Goal: Transaction & Acquisition: Book appointment/travel/reservation

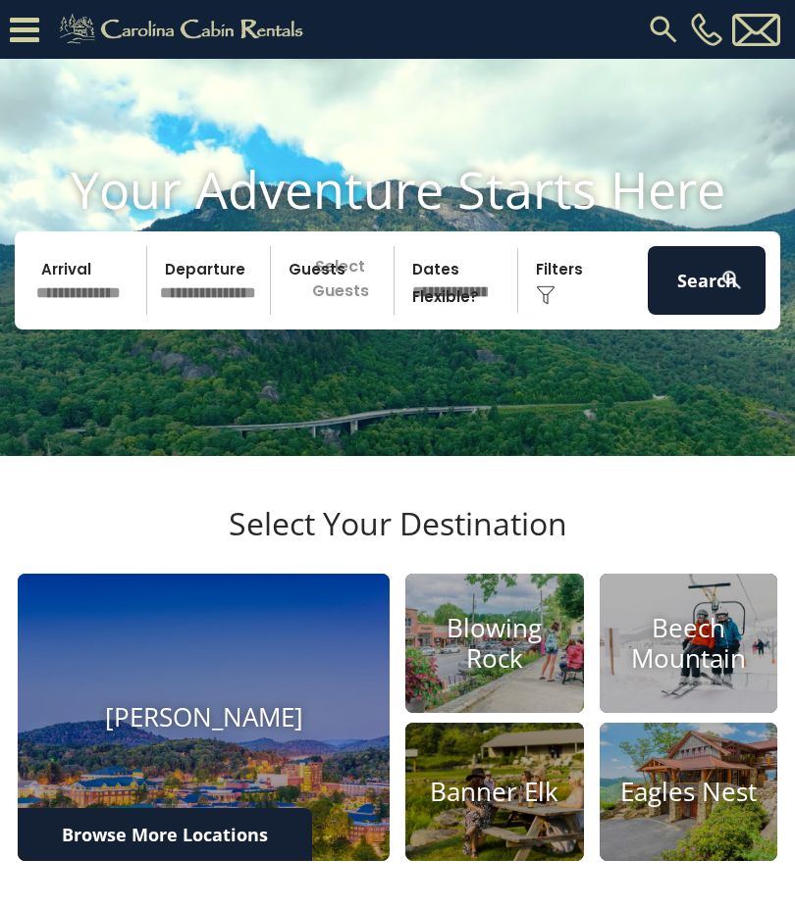
click at [88, 315] on input "text" at bounding box center [88, 280] width 118 height 69
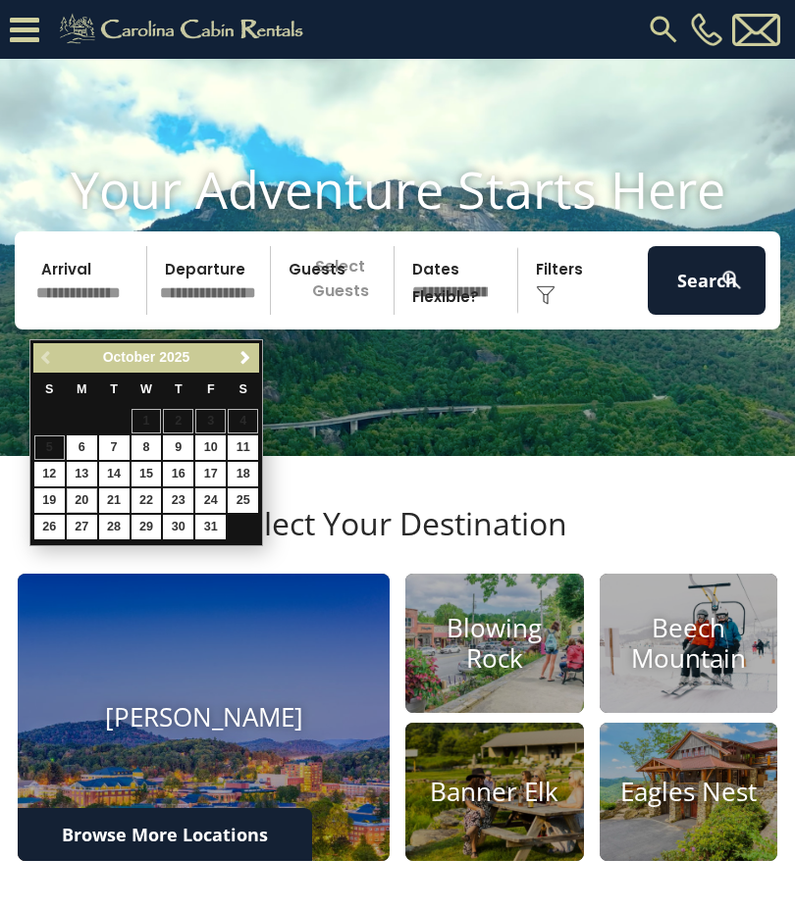
click at [89, 489] on link "20" at bounding box center [82, 501] width 30 height 25
type input "********"
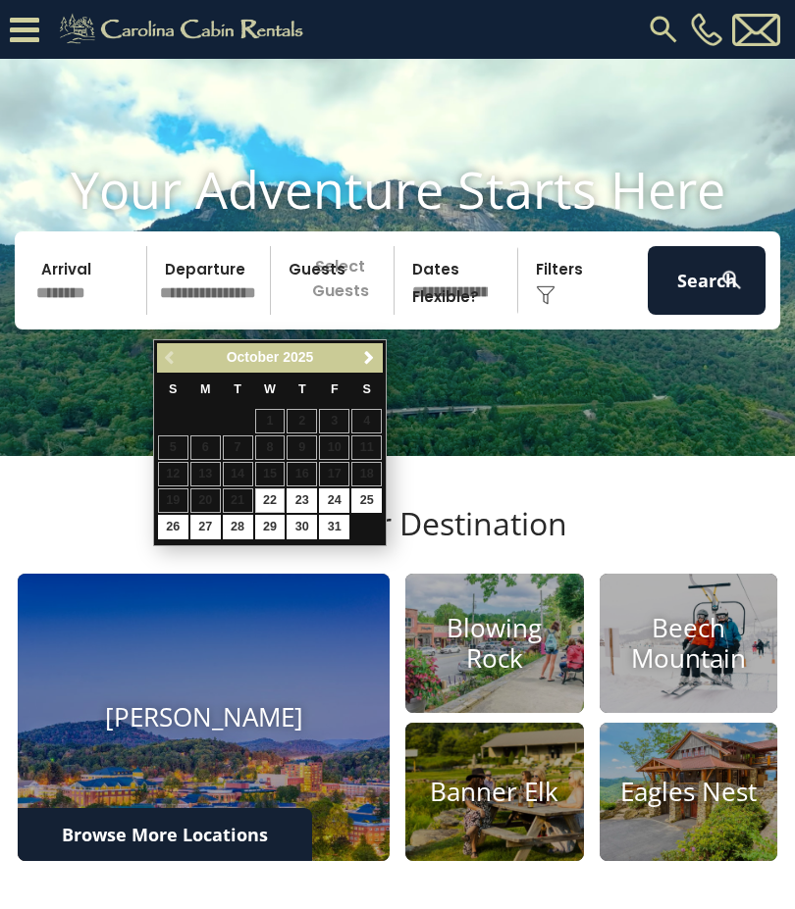
click at [94, 311] on input "********" at bounding box center [88, 280] width 118 height 69
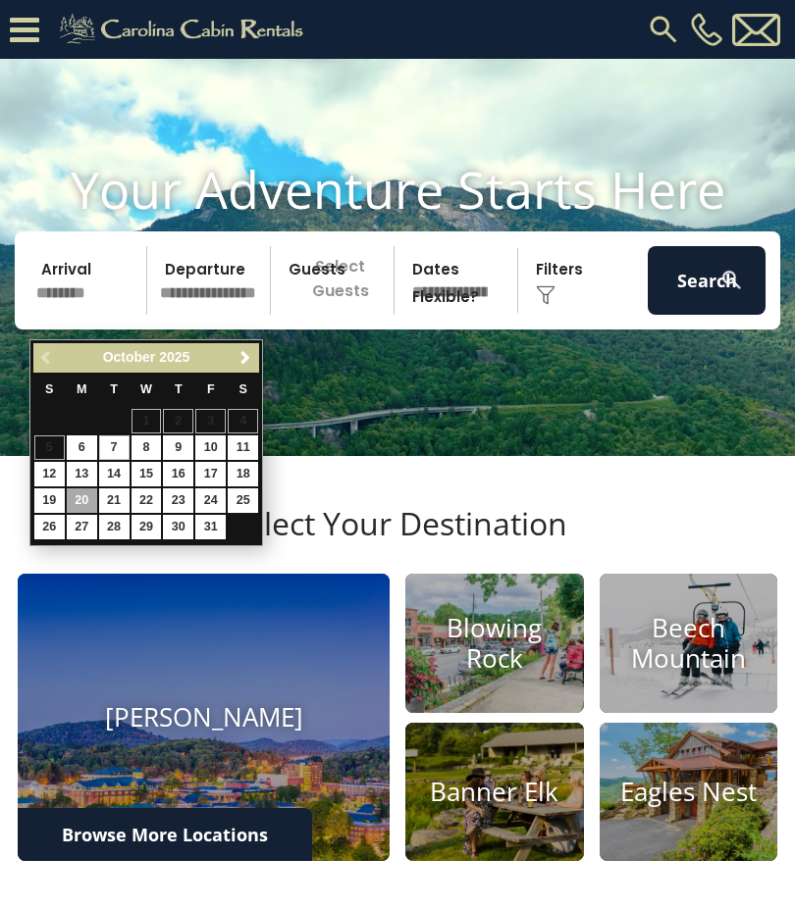
click at [112, 448] on link "7" at bounding box center [114, 448] width 30 height 25
type input "*******"
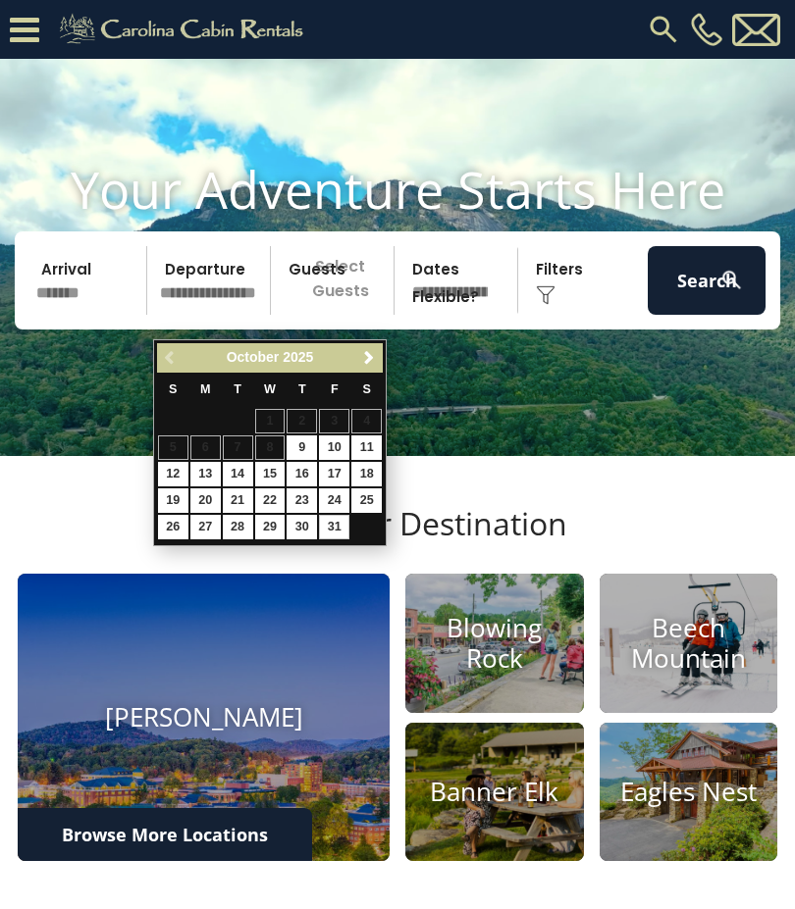
click at [327, 521] on link "31" at bounding box center [334, 527] width 30 height 25
type input "********"
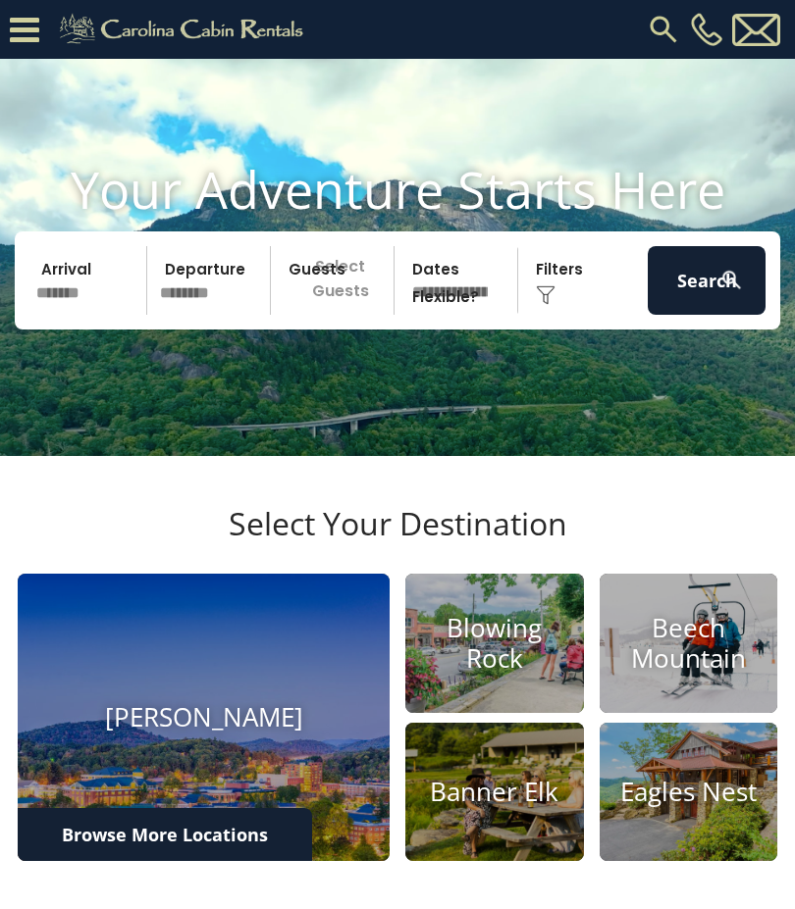
click at [707, 308] on button "Search" at bounding box center [706, 280] width 118 height 69
click at [27, 36] on icon at bounding box center [24, 30] width 29 height 34
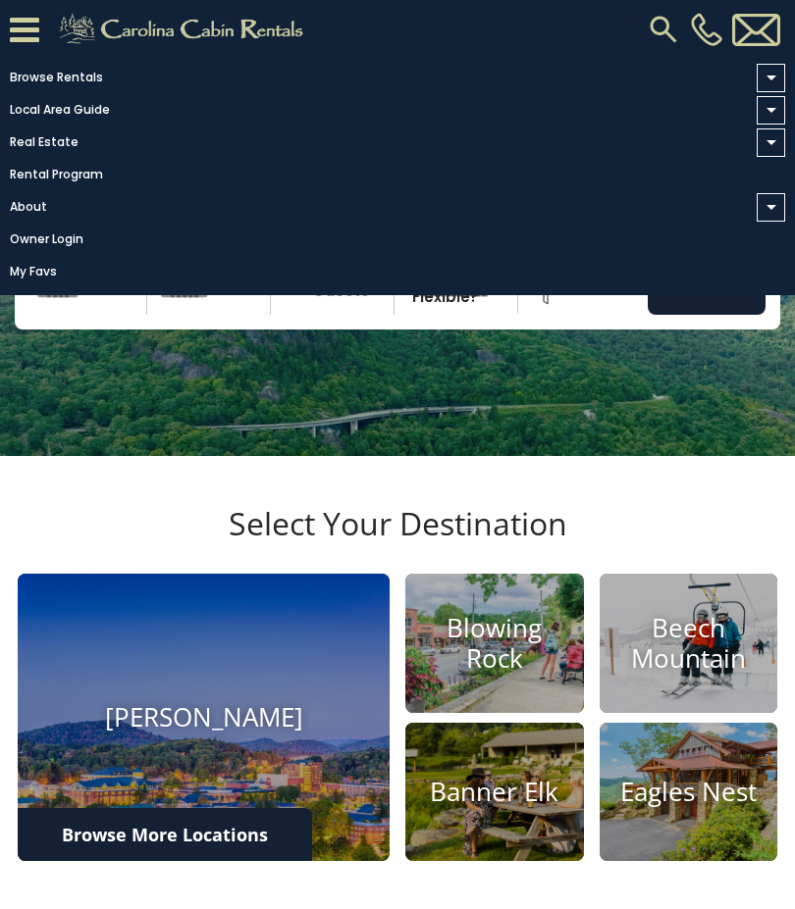
click at [114, 75] on link "Browse Rentals" at bounding box center [392, 77] width 785 height 27
click at [84, 315] on input "*******" at bounding box center [88, 280] width 118 height 69
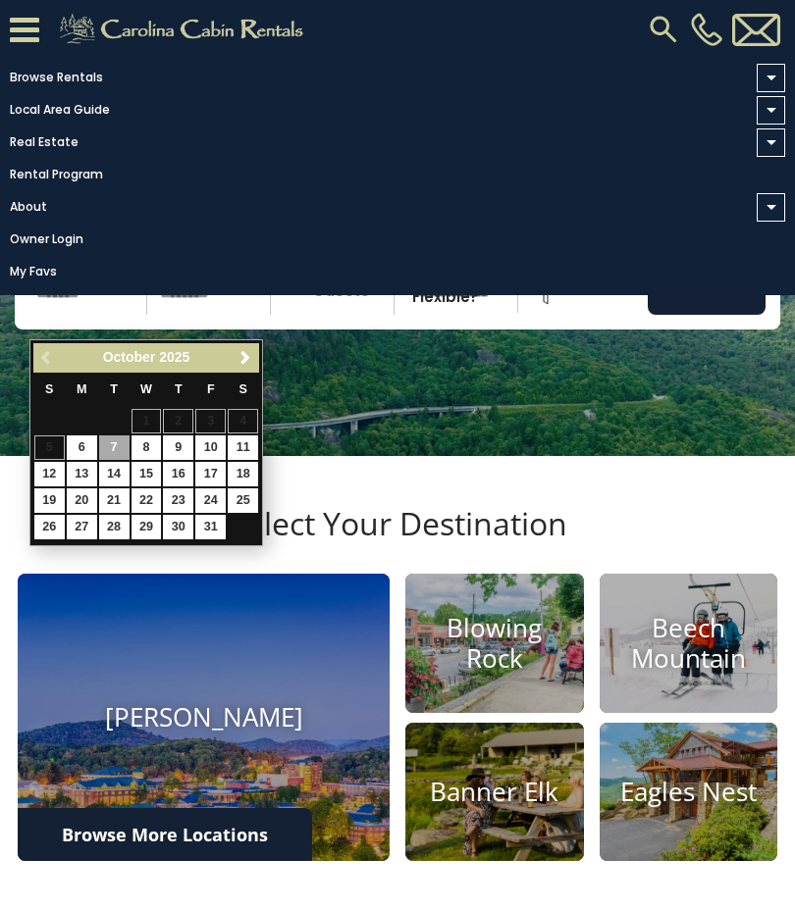
click at [112, 363] on span "October" at bounding box center [129, 357] width 53 height 16
click at [718, 315] on button "Search" at bounding box center [706, 280] width 118 height 69
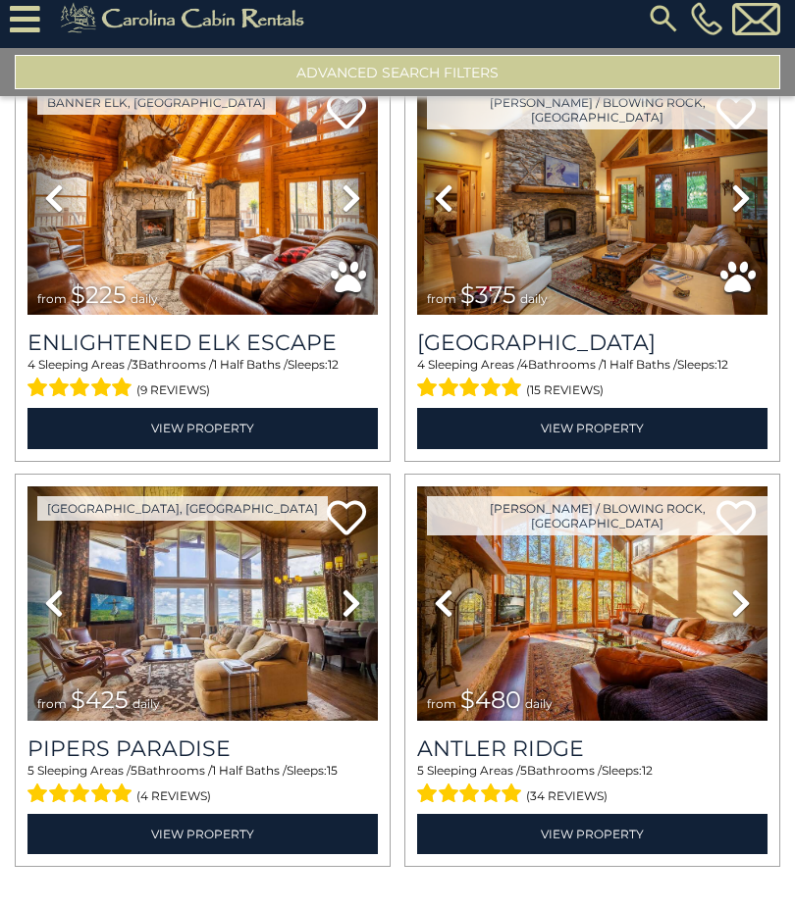
scroll to position [135, 0]
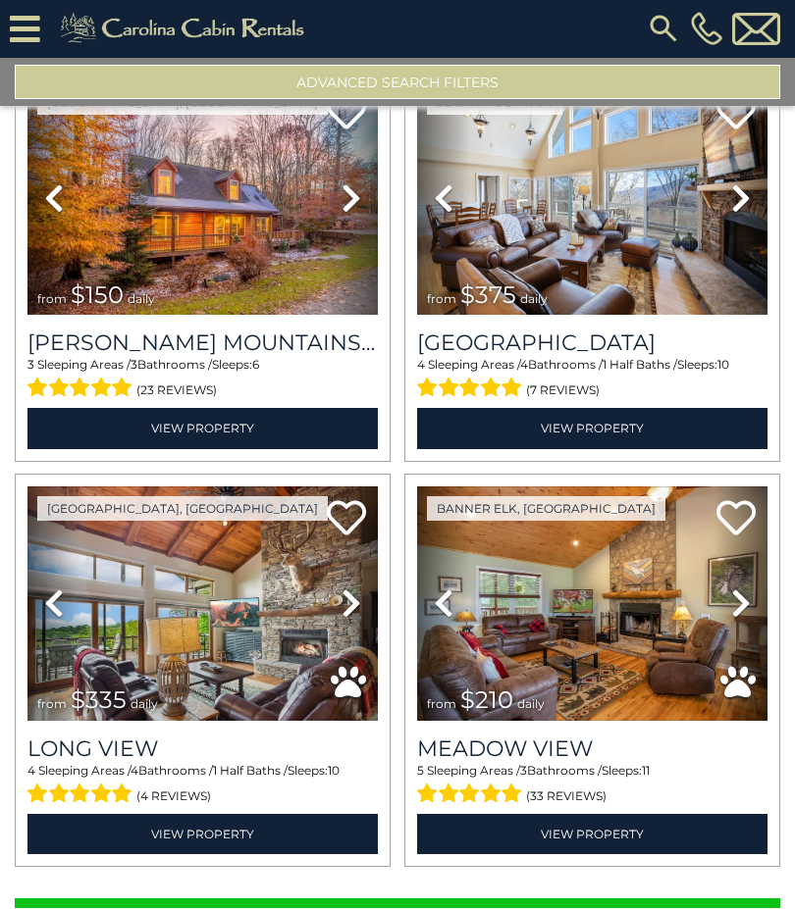
scroll to position [11457, 0]
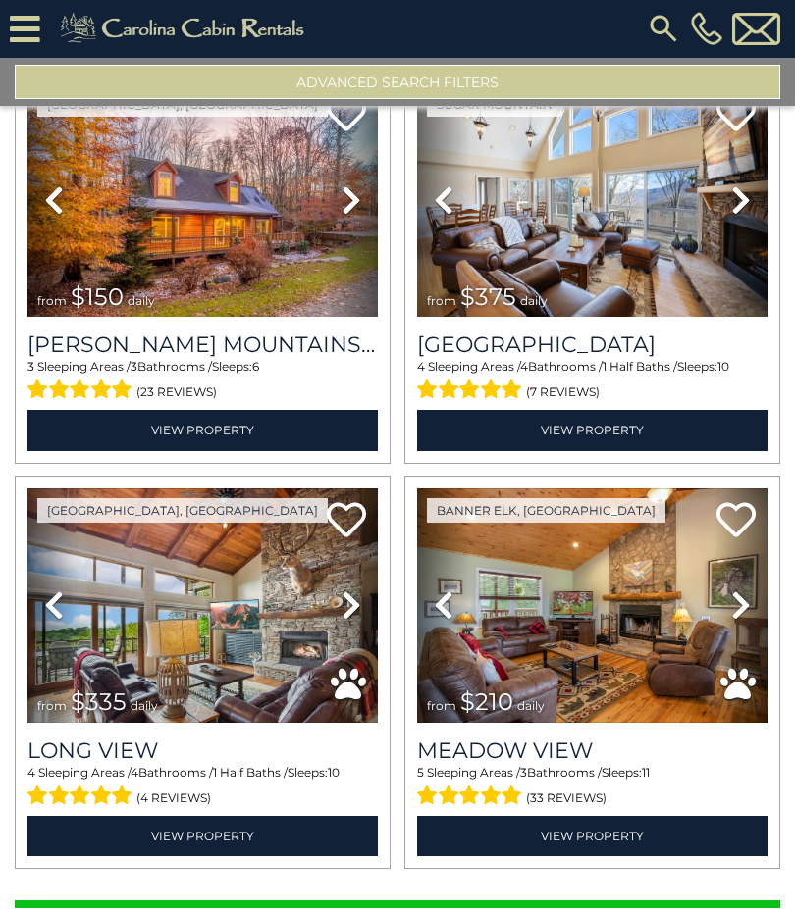
click at [608, 902] on button "Show More" at bounding box center [397, 921] width 765 height 39
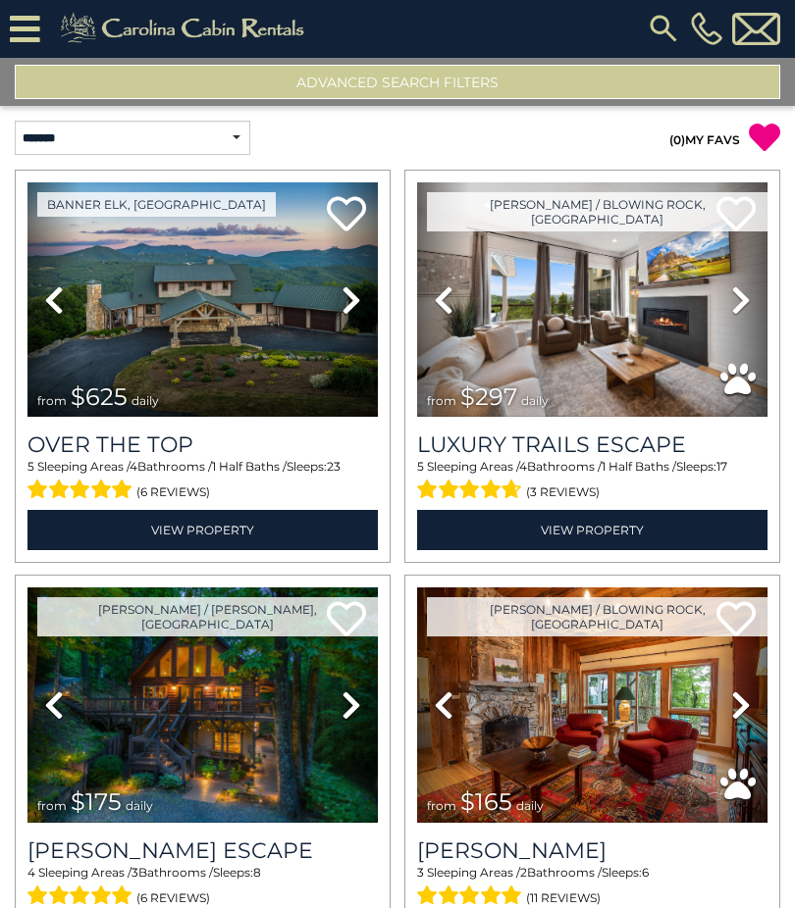
scroll to position [0, 0]
click at [37, 14] on icon at bounding box center [25, 30] width 30 height 34
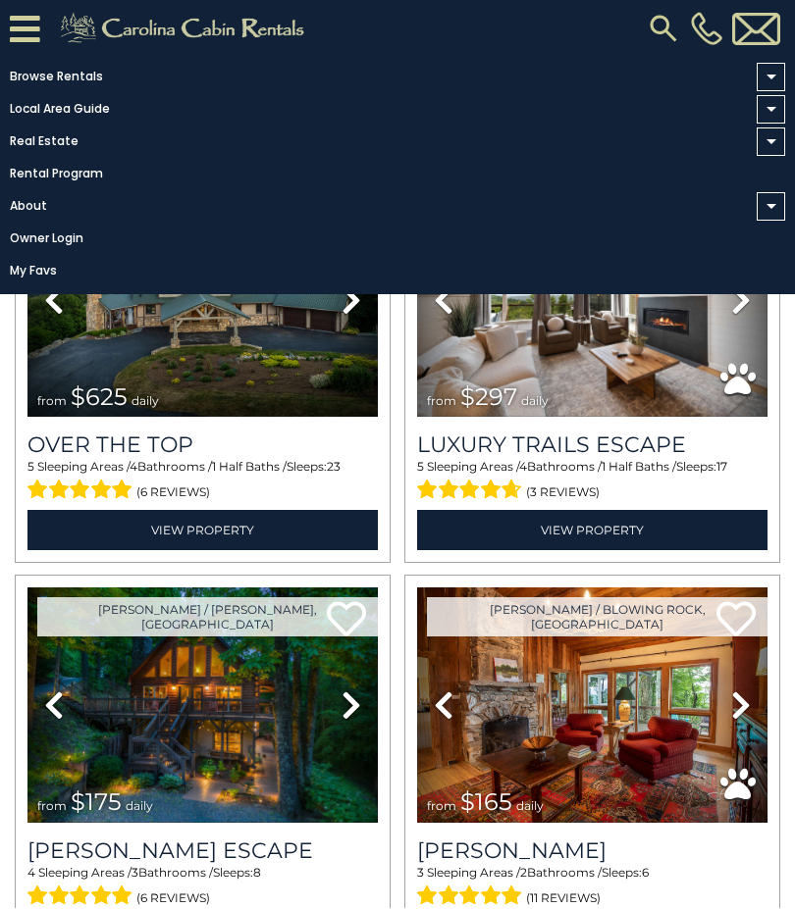
click at [34, 25] on icon at bounding box center [25, 30] width 30 height 34
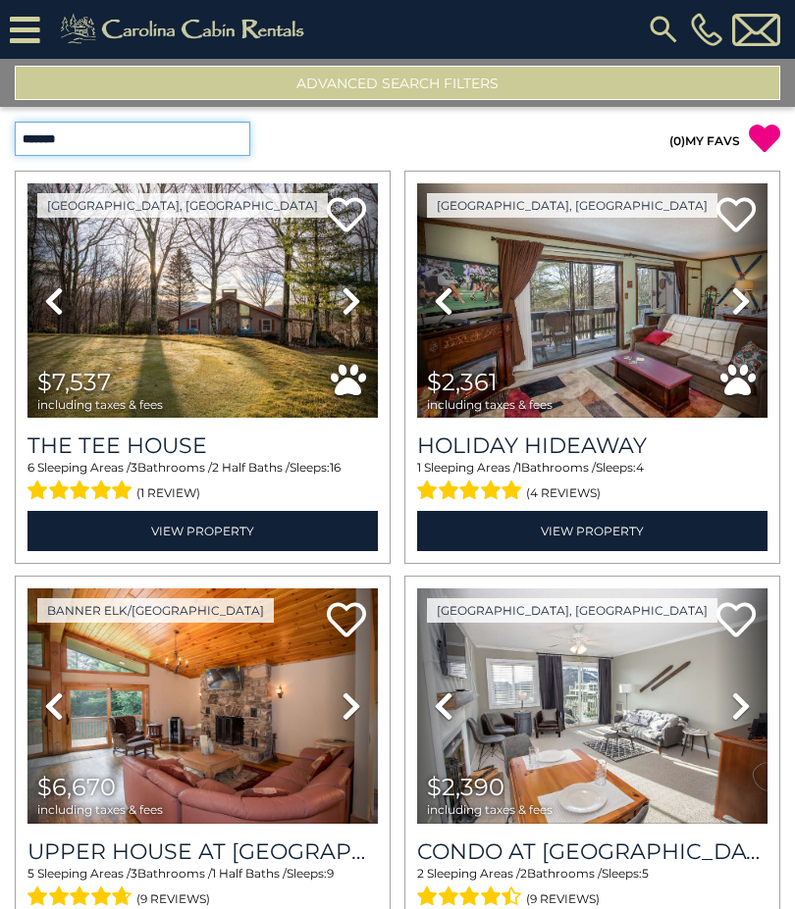
click at [227, 153] on select "**********" at bounding box center [132, 139] width 235 height 34
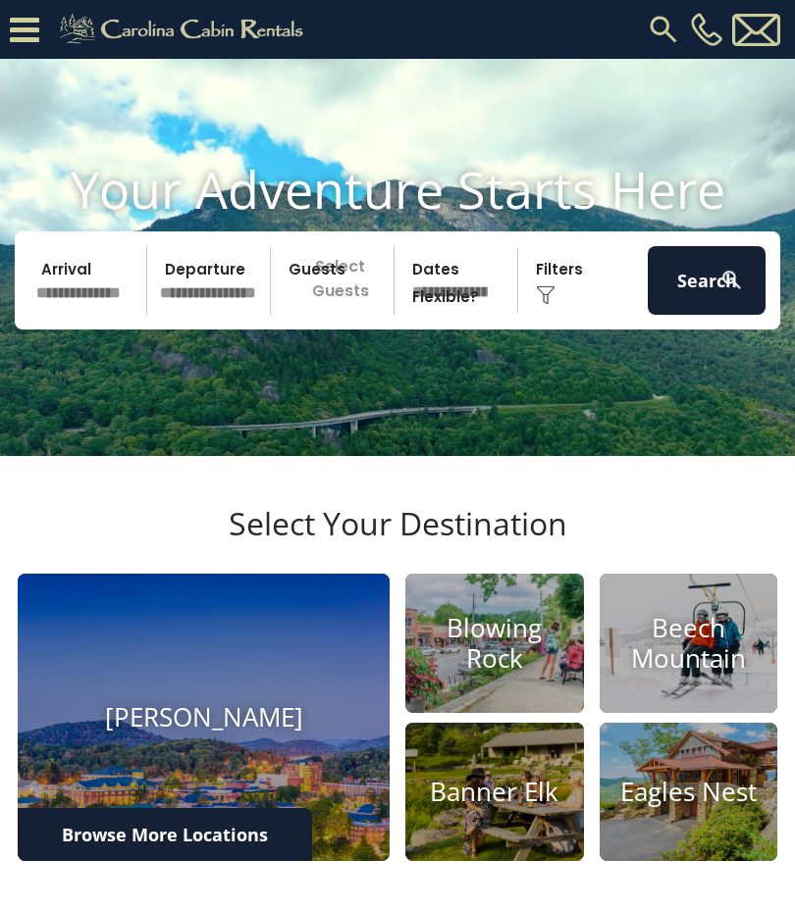
click at [711, 310] on button "Search" at bounding box center [706, 280] width 118 height 69
click at [558, 312] on div "Click to Choose" at bounding box center [583, 280] width 118 height 69
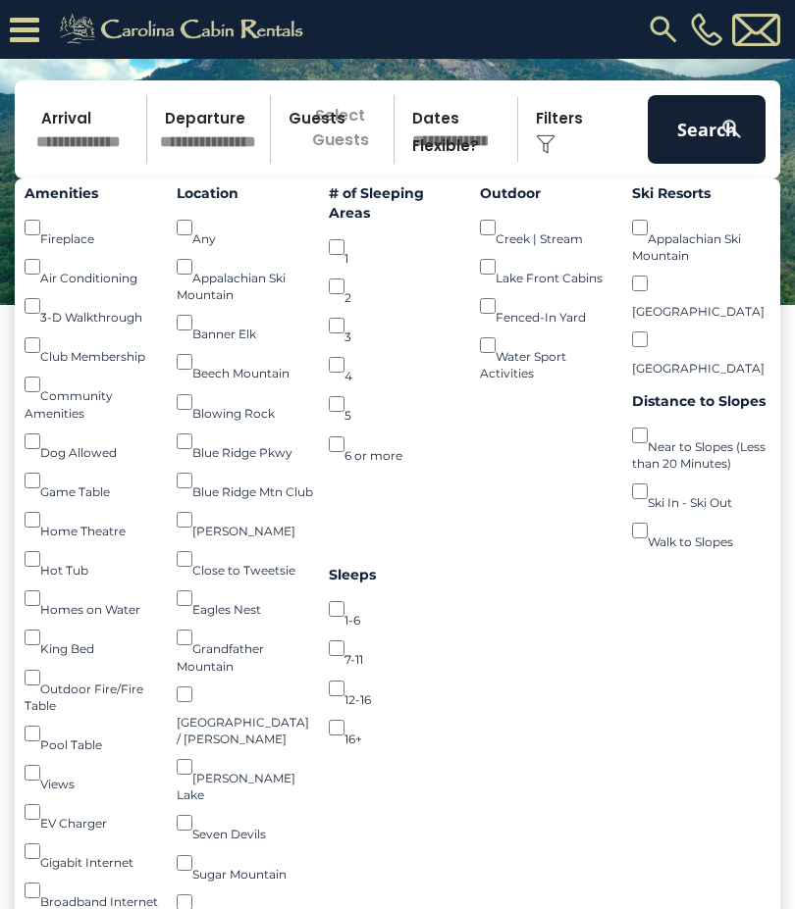
scroll to position [192, 0]
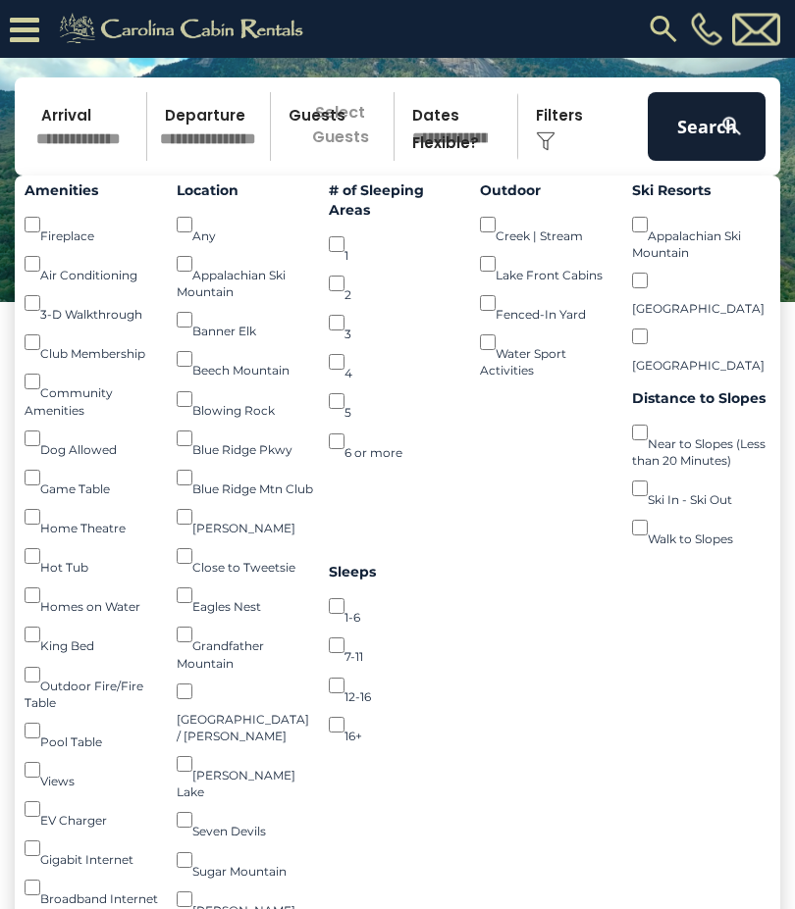
click at [714, 152] on button "Search" at bounding box center [706, 127] width 118 height 69
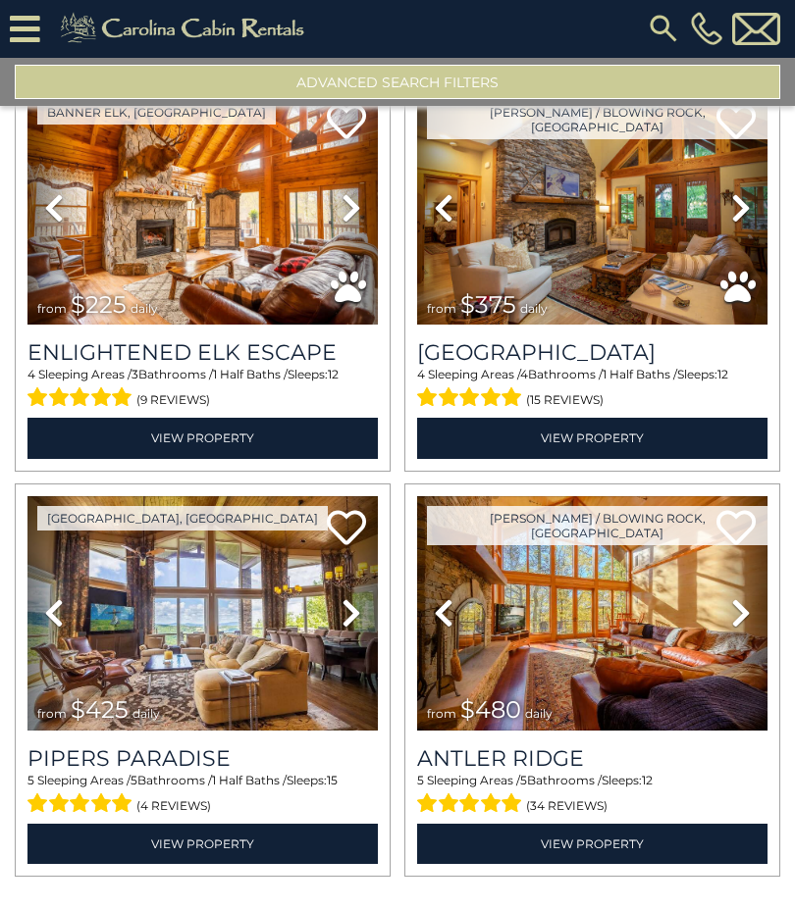
scroll to position [135, 0]
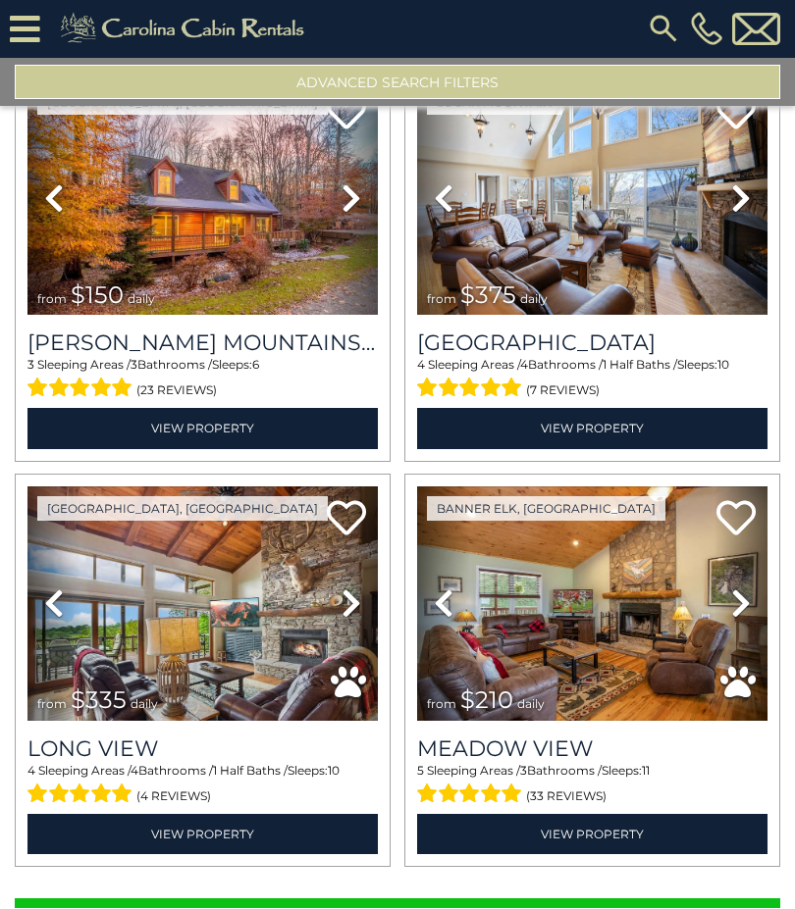
scroll to position [11457, 0]
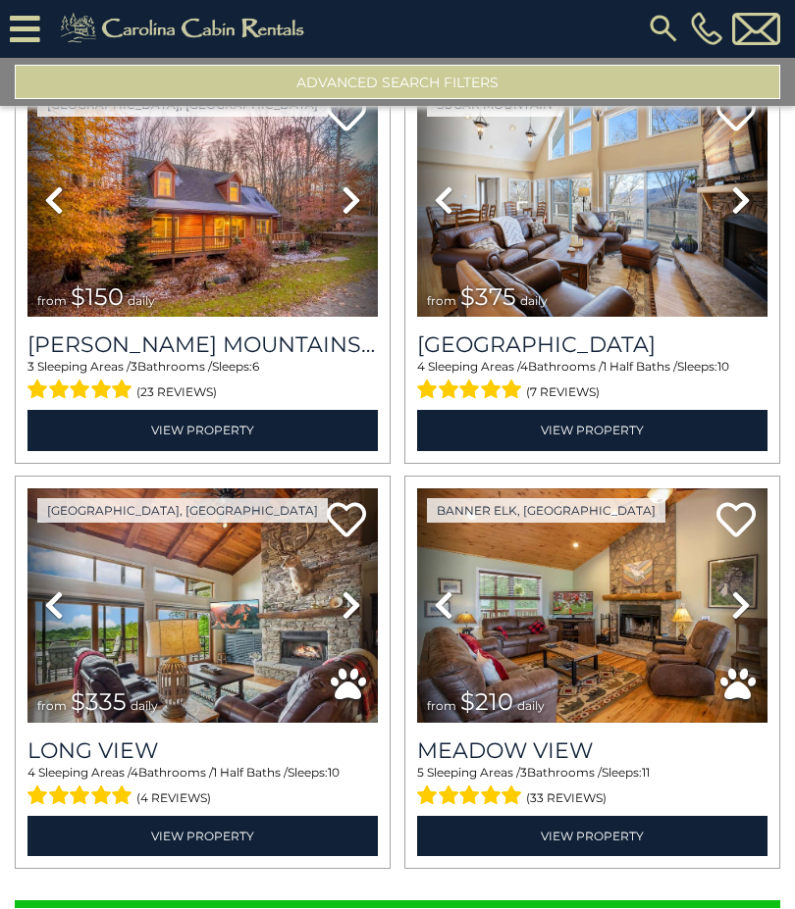
click at [657, 902] on button "Show More" at bounding box center [397, 921] width 765 height 39
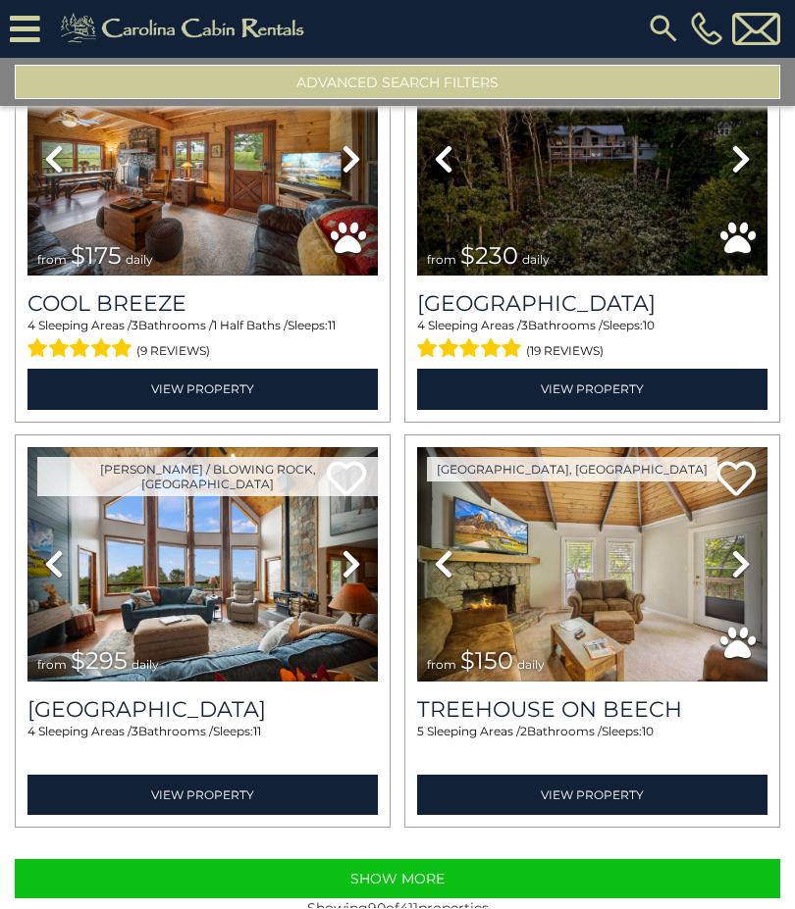
scroll to position [17549, 0]
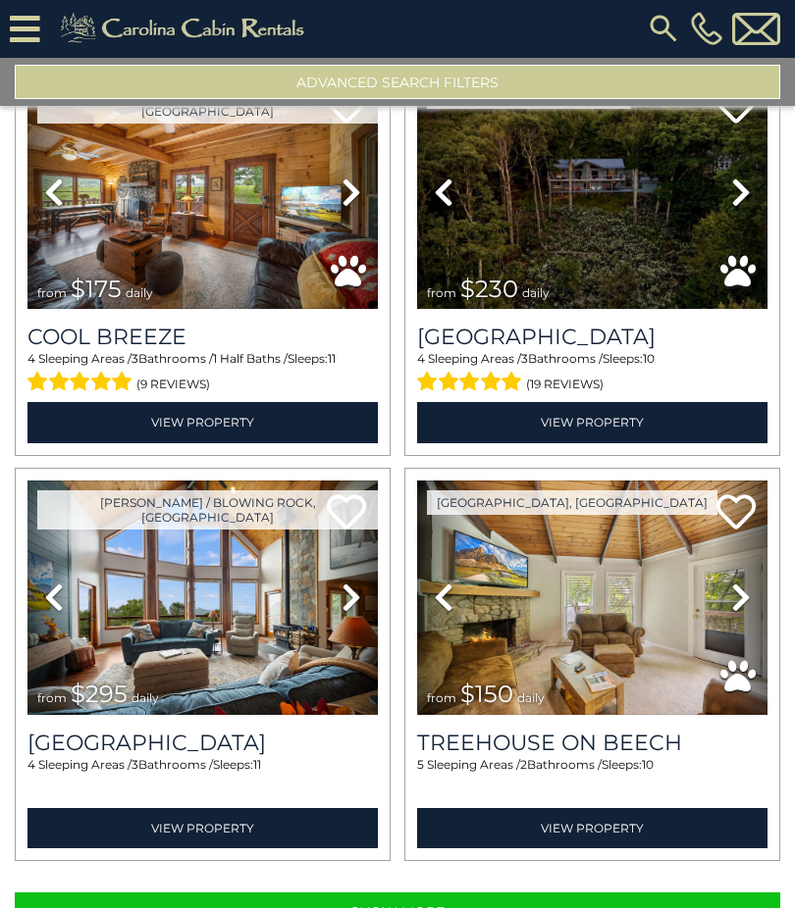
click at [600, 894] on button "Show More" at bounding box center [397, 913] width 765 height 39
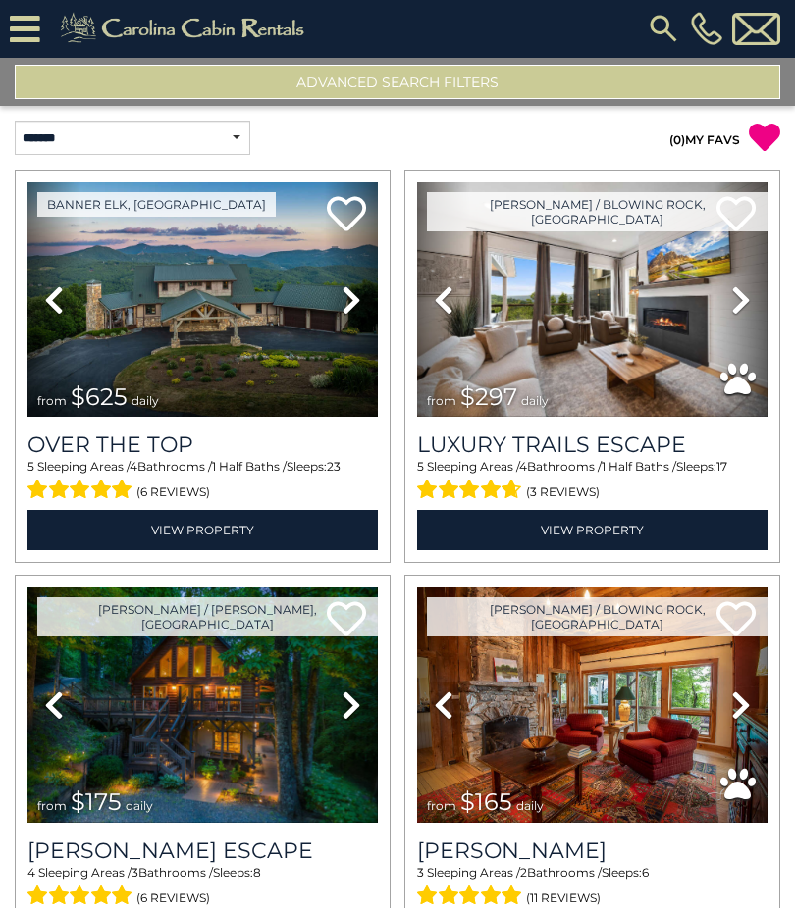
scroll to position [0, 0]
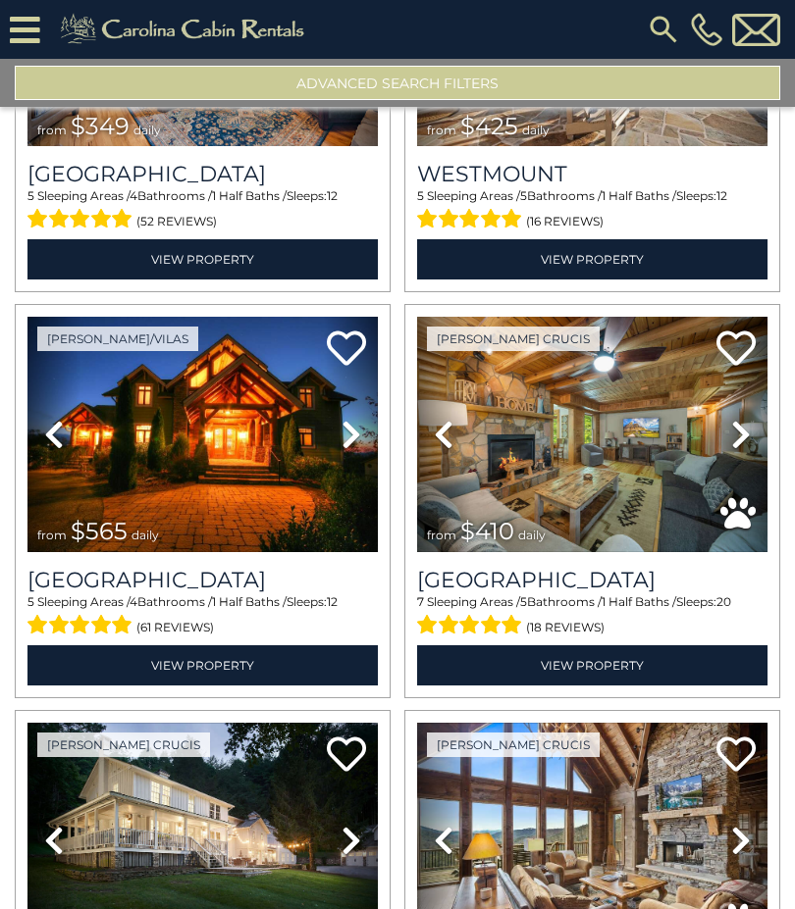
scroll to position [315, 0]
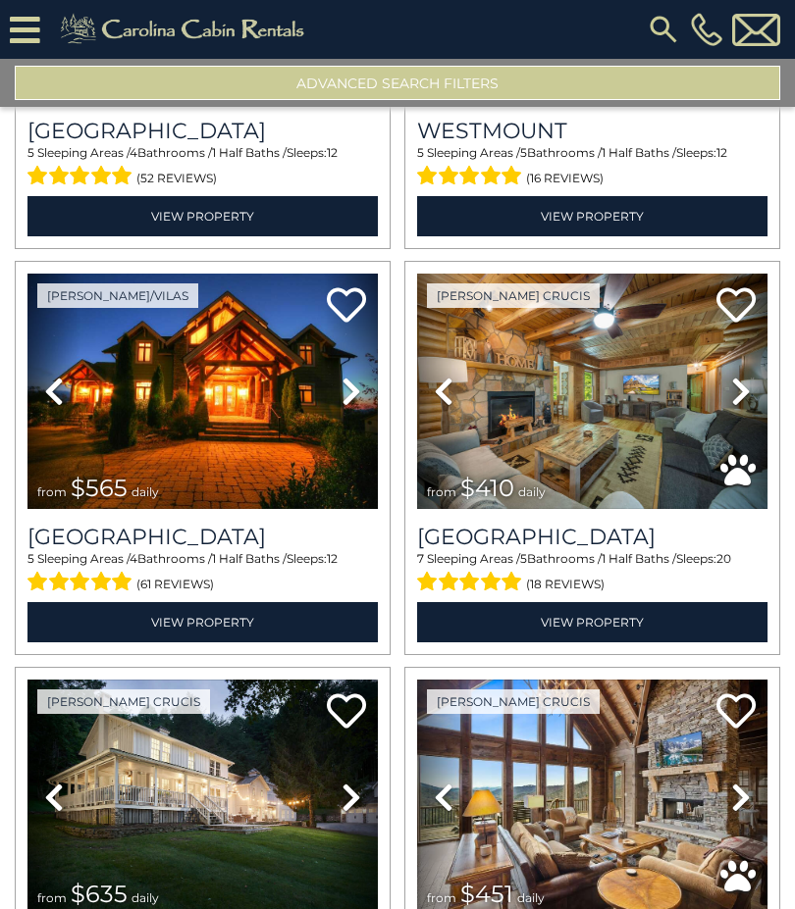
click at [151, 417] on img at bounding box center [202, 391] width 350 height 234
click at [240, 405] on img at bounding box center [202, 391] width 350 height 234
click at [177, 405] on img at bounding box center [202, 391] width 350 height 234
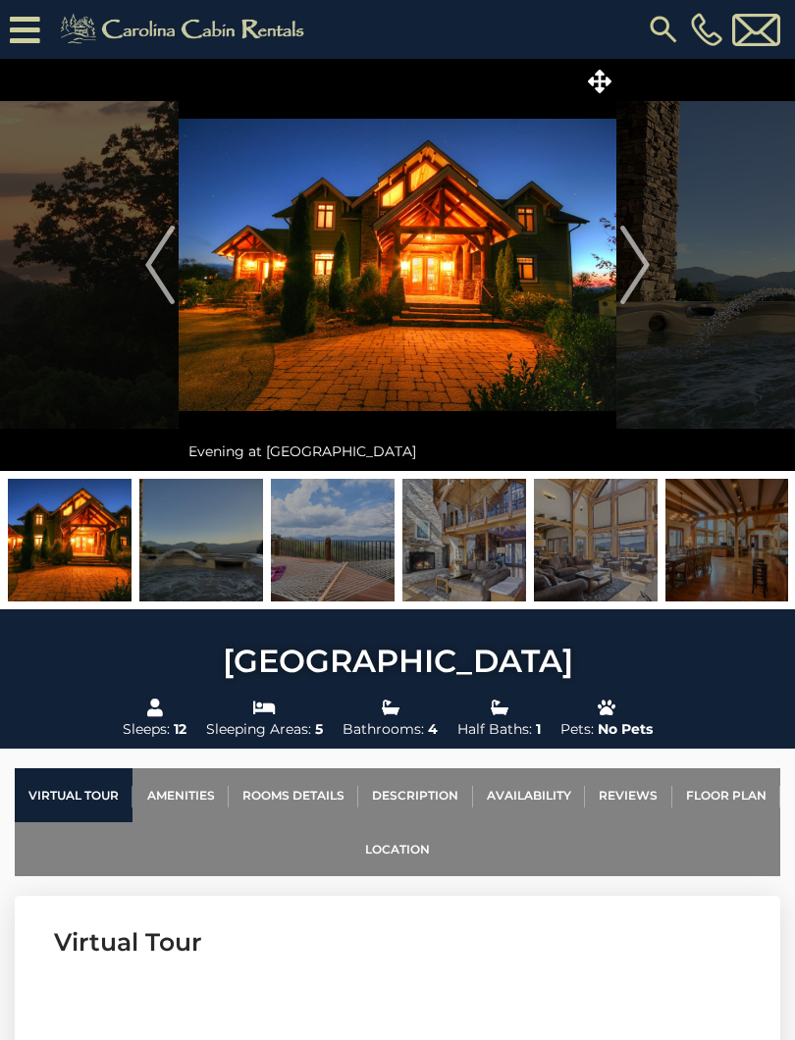
click at [644, 257] on img "Next" at bounding box center [634, 265] width 29 height 78
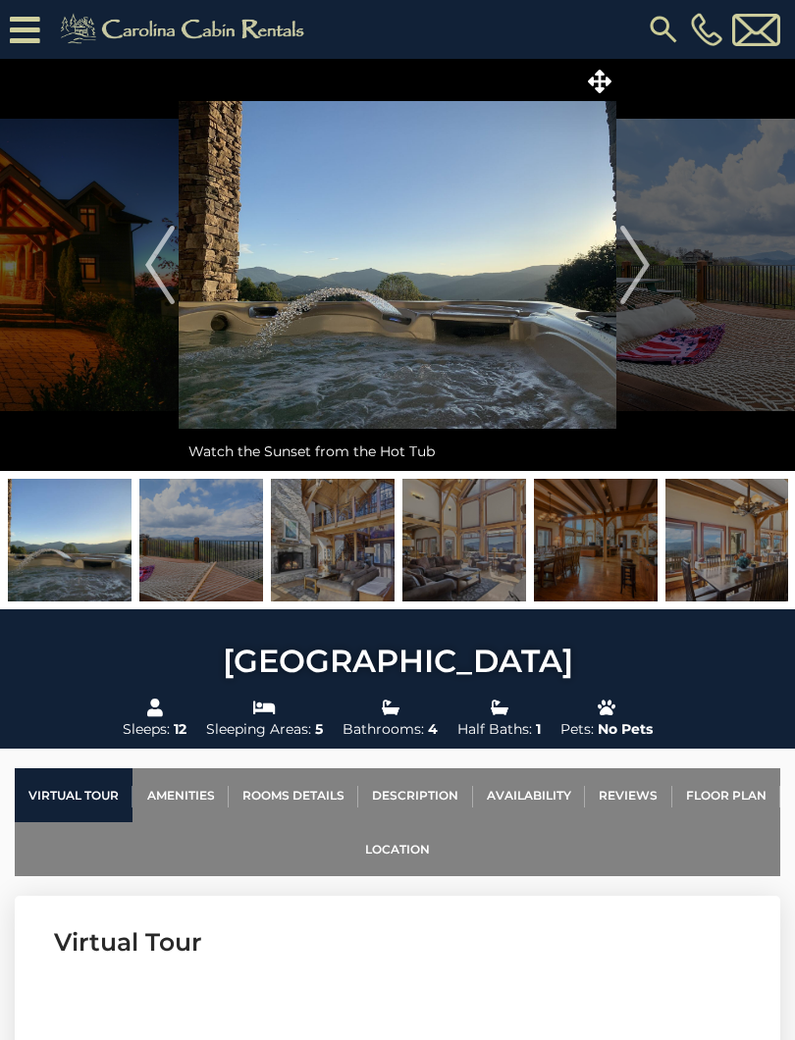
click at [637, 283] on img "Next" at bounding box center [634, 265] width 29 height 78
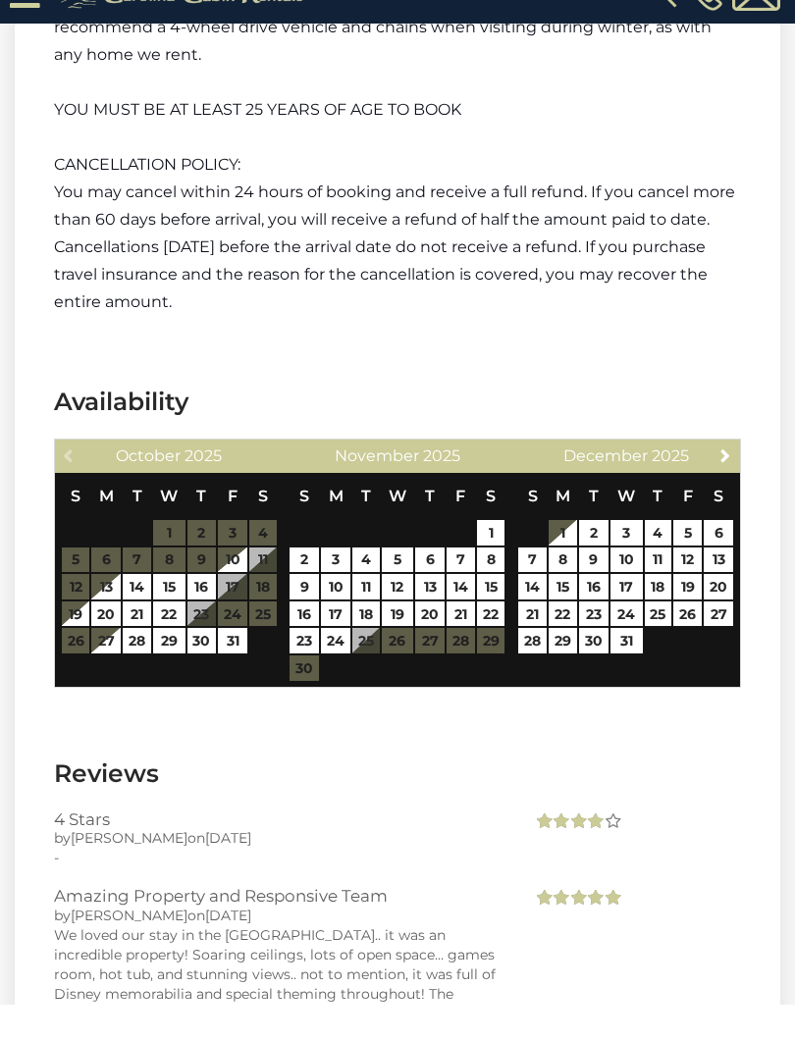
scroll to position [6048, 0]
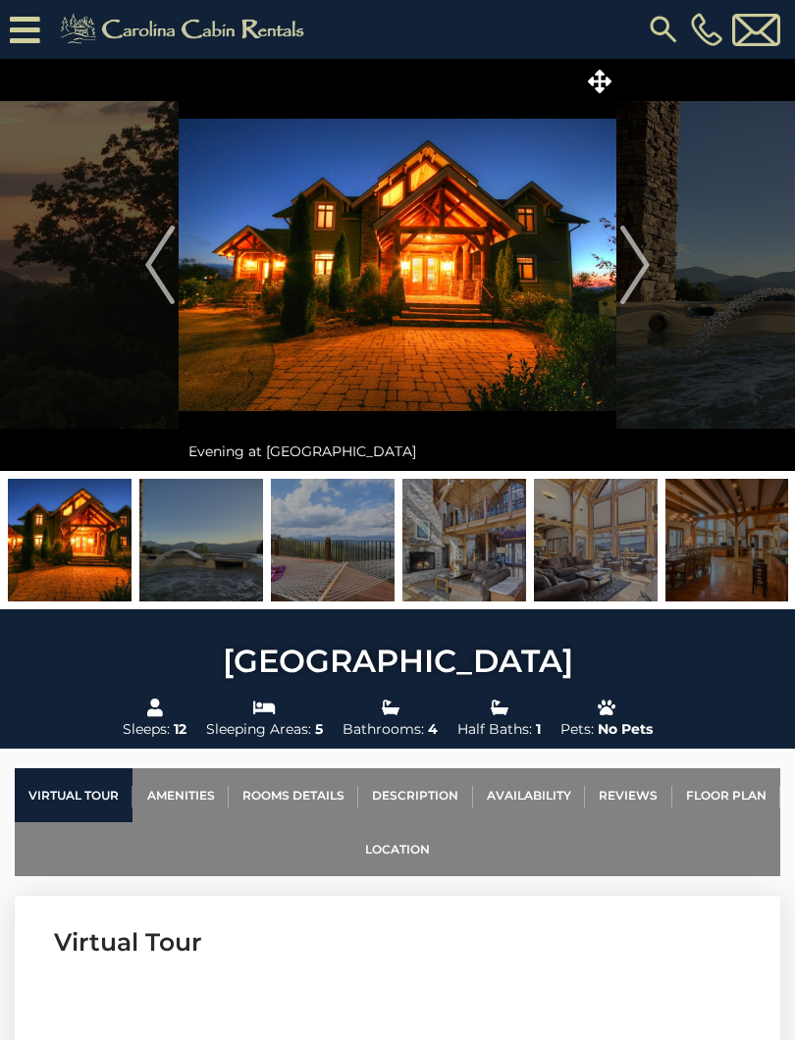
click at [646, 272] on img "Next" at bounding box center [634, 265] width 29 height 78
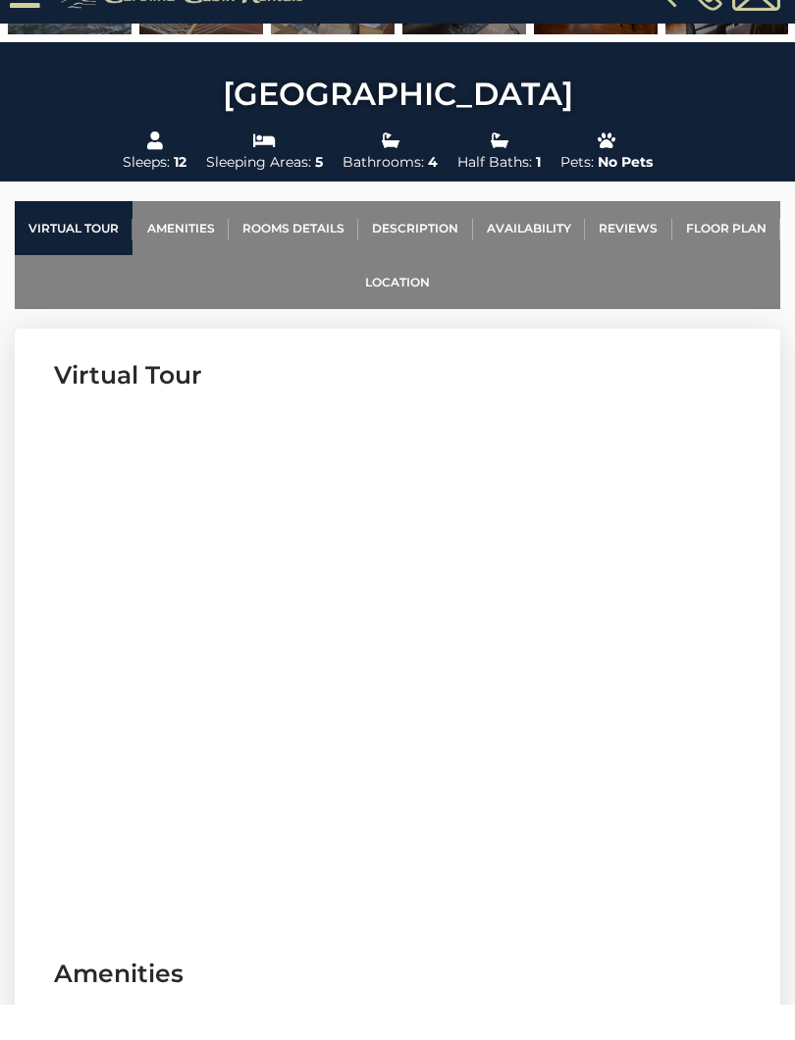
scroll to position [572, 0]
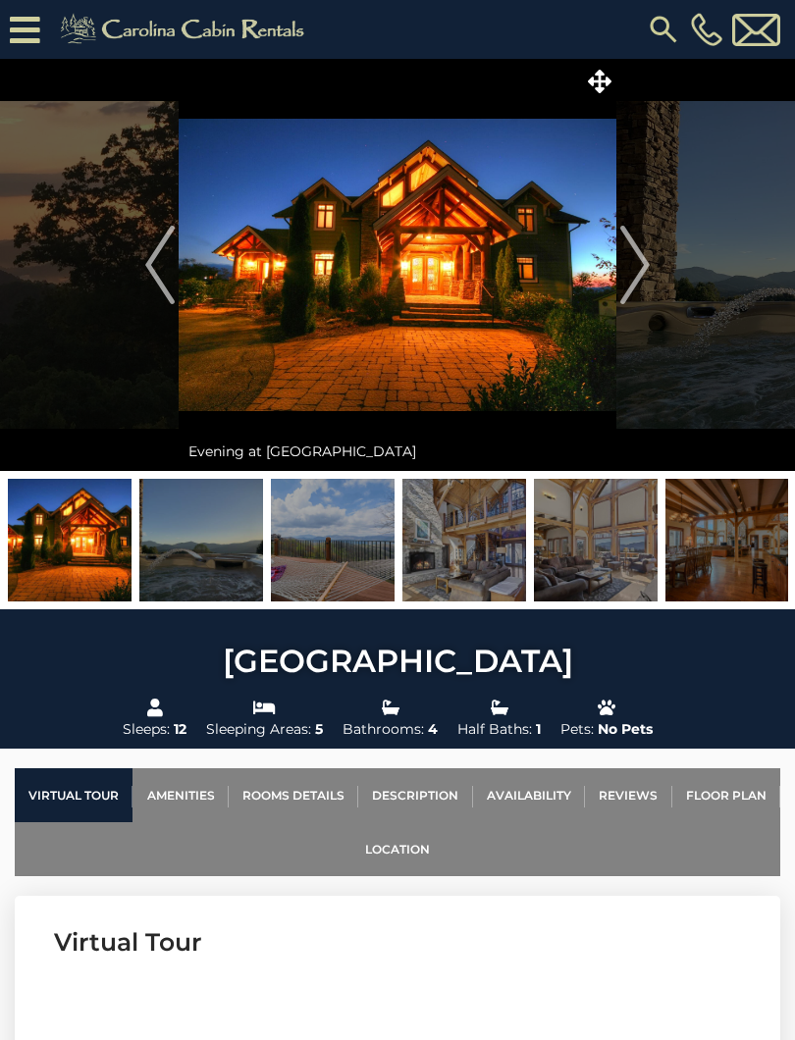
click at [457, 249] on img at bounding box center [398, 265] width 438 height 412
click at [599, 84] on icon at bounding box center [600, 82] width 24 height 24
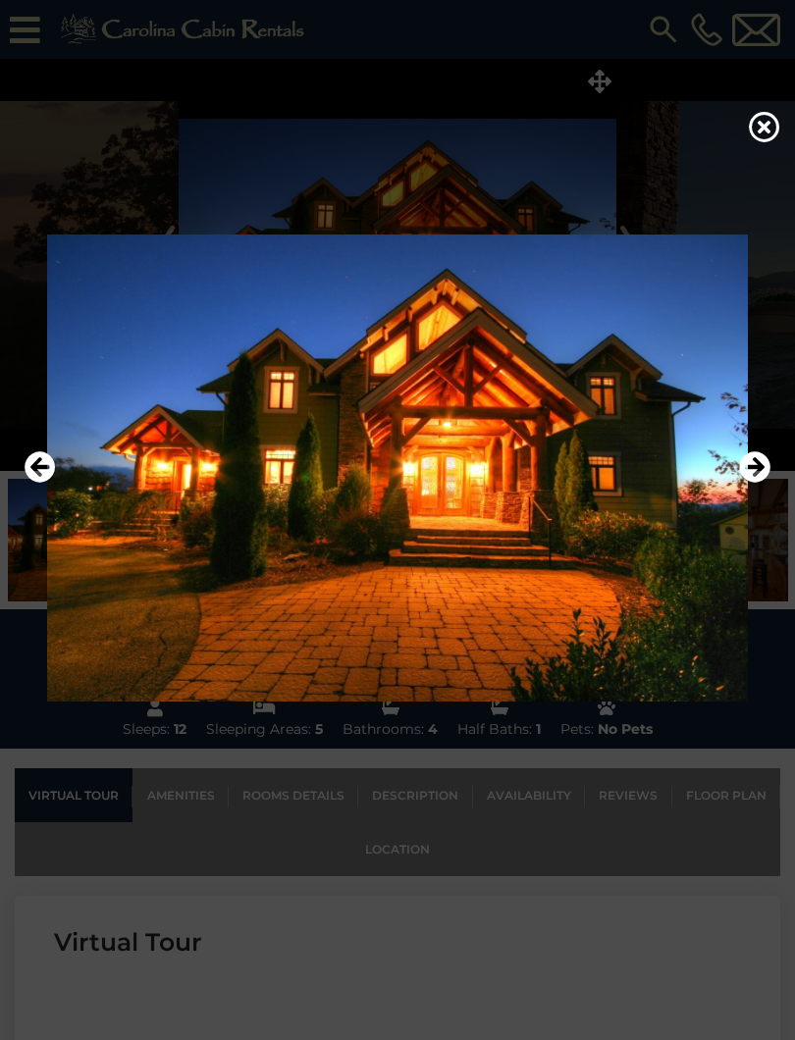
click at [763, 473] on icon "Next" at bounding box center [754, 466] width 31 height 31
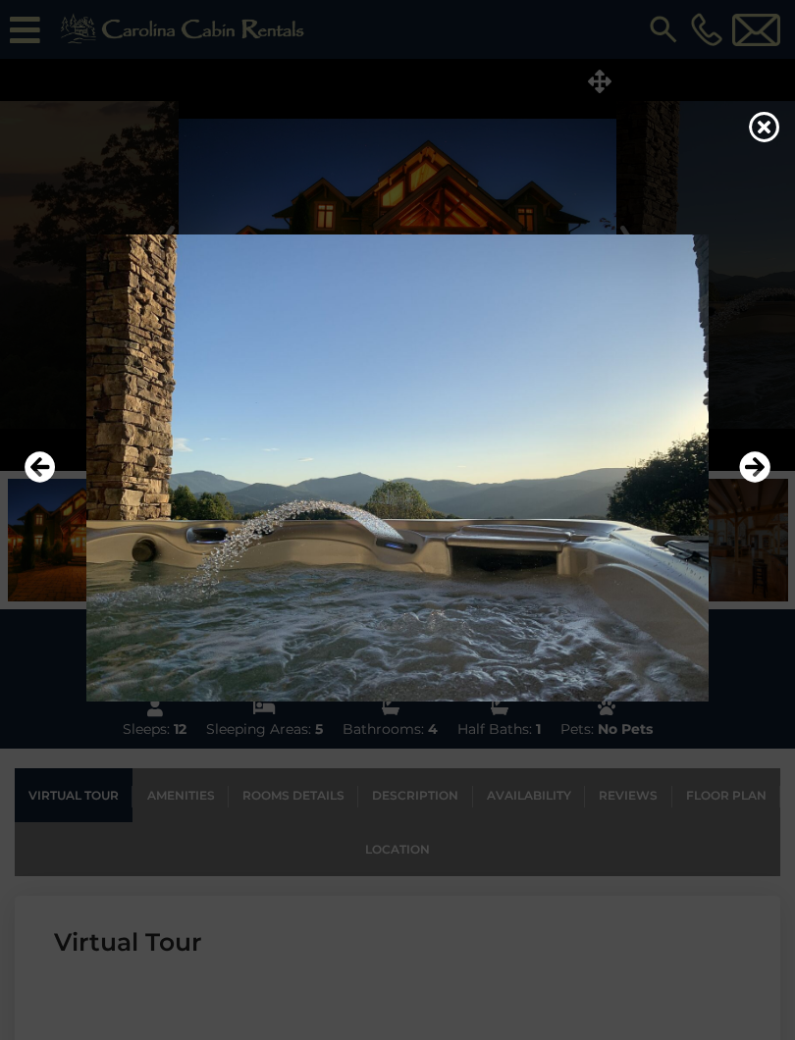
click at [765, 470] on icon "Next" at bounding box center [754, 466] width 31 height 31
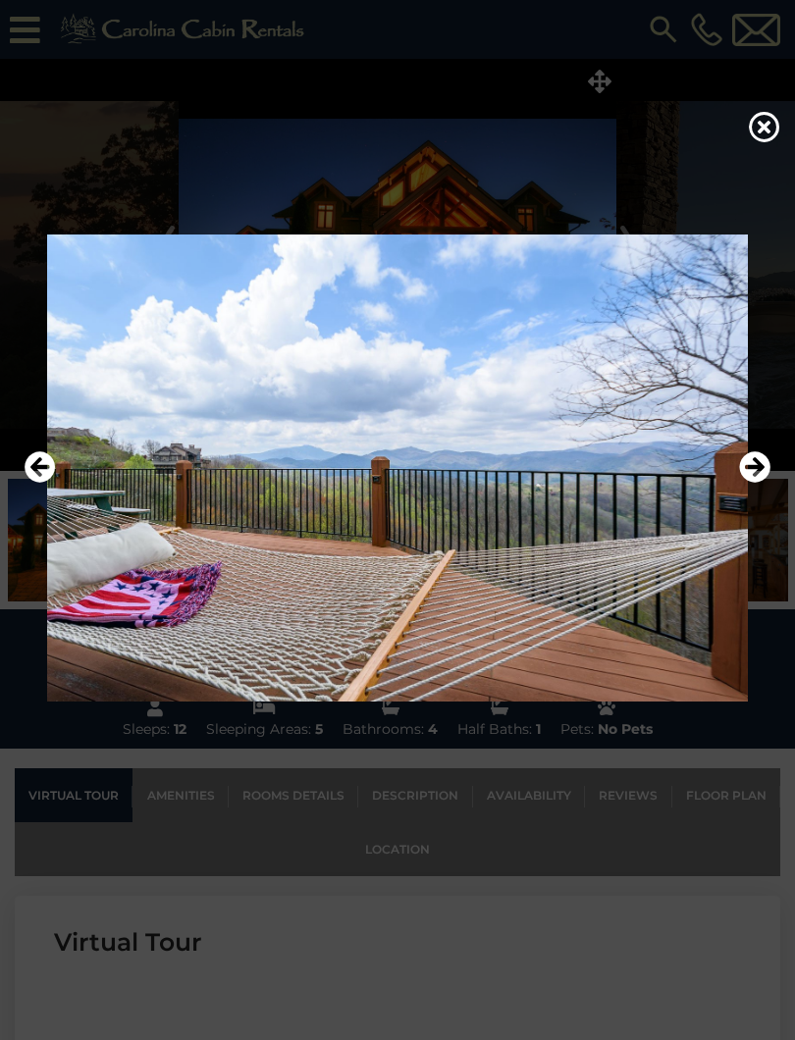
click at [748, 482] on icon "Next" at bounding box center [754, 466] width 31 height 31
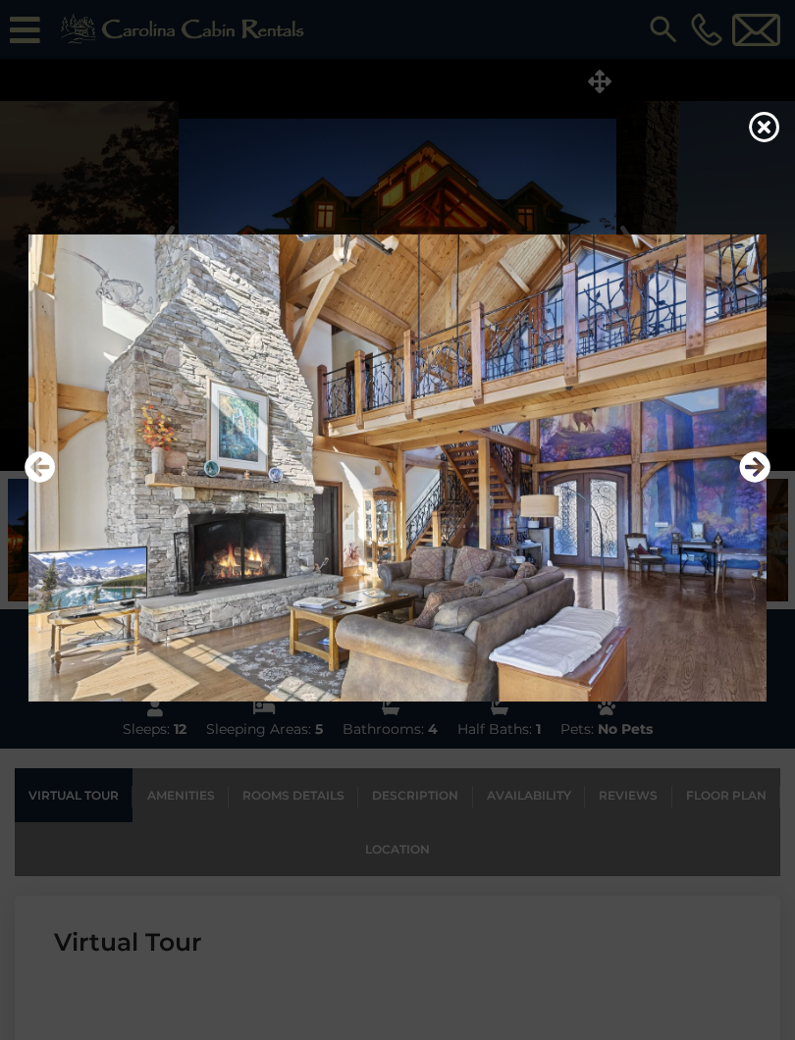
click at [755, 471] on icon "Next" at bounding box center [754, 466] width 31 height 31
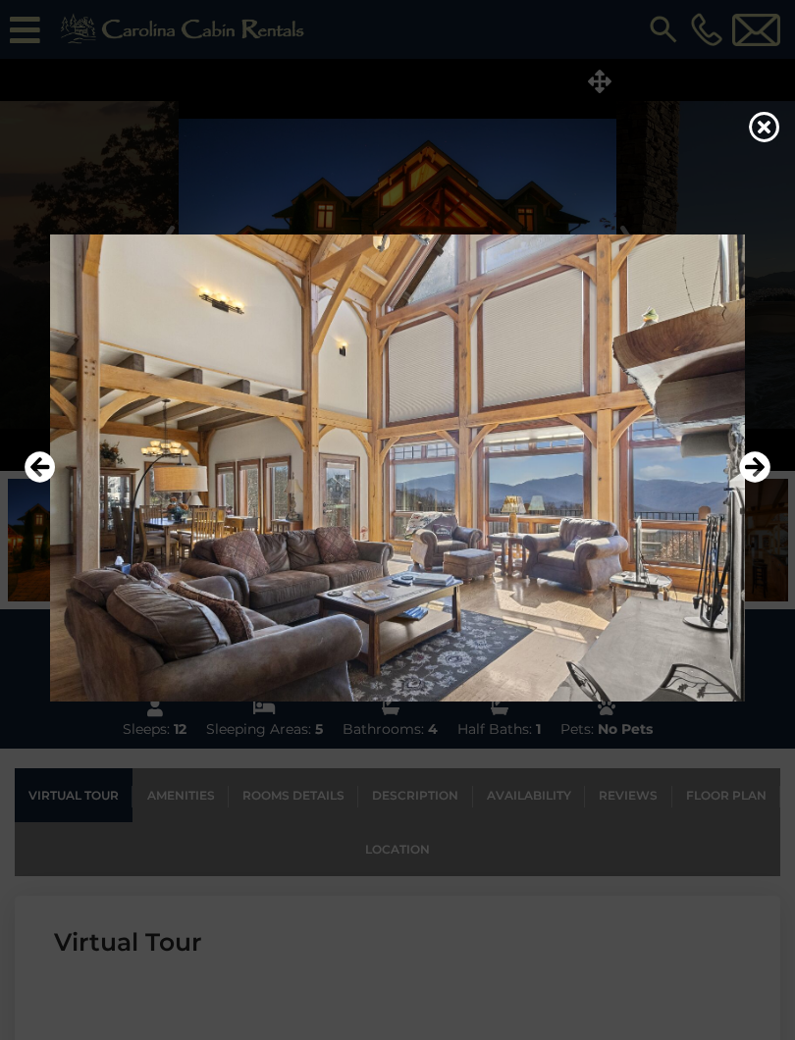
click at [753, 469] on icon "Next" at bounding box center [754, 466] width 31 height 31
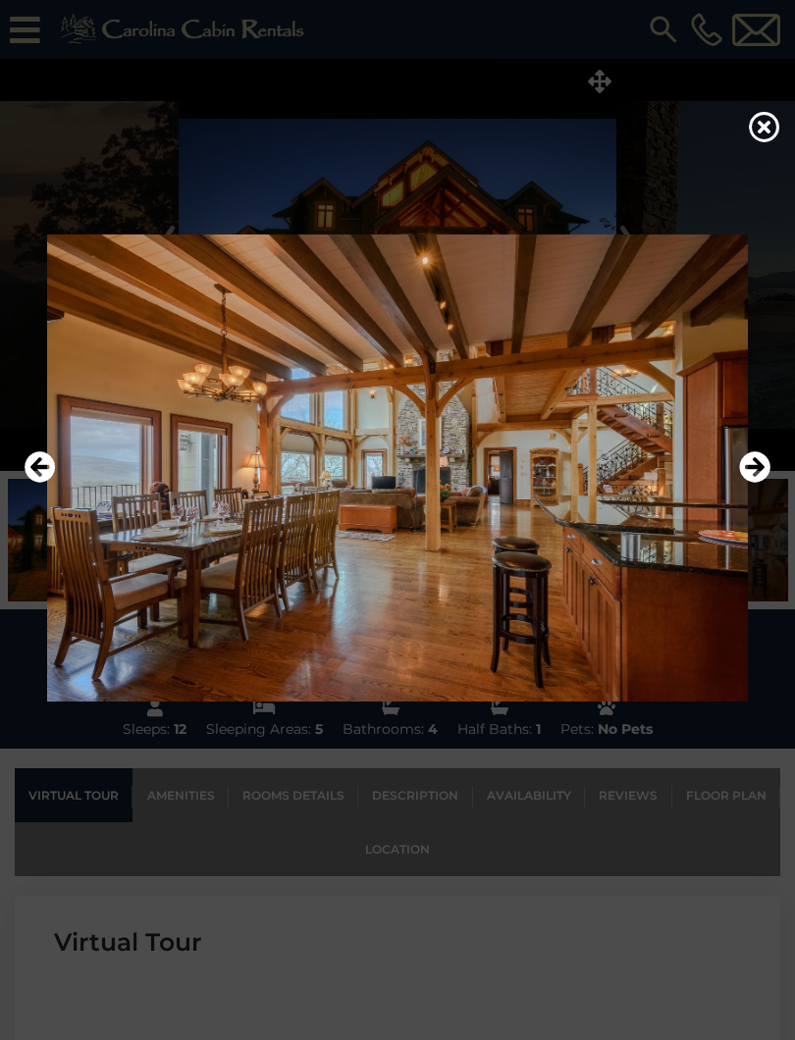
click at [730, 472] on img at bounding box center [397, 467] width 755 height 467
click at [752, 480] on icon "Next" at bounding box center [754, 466] width 31 height 31
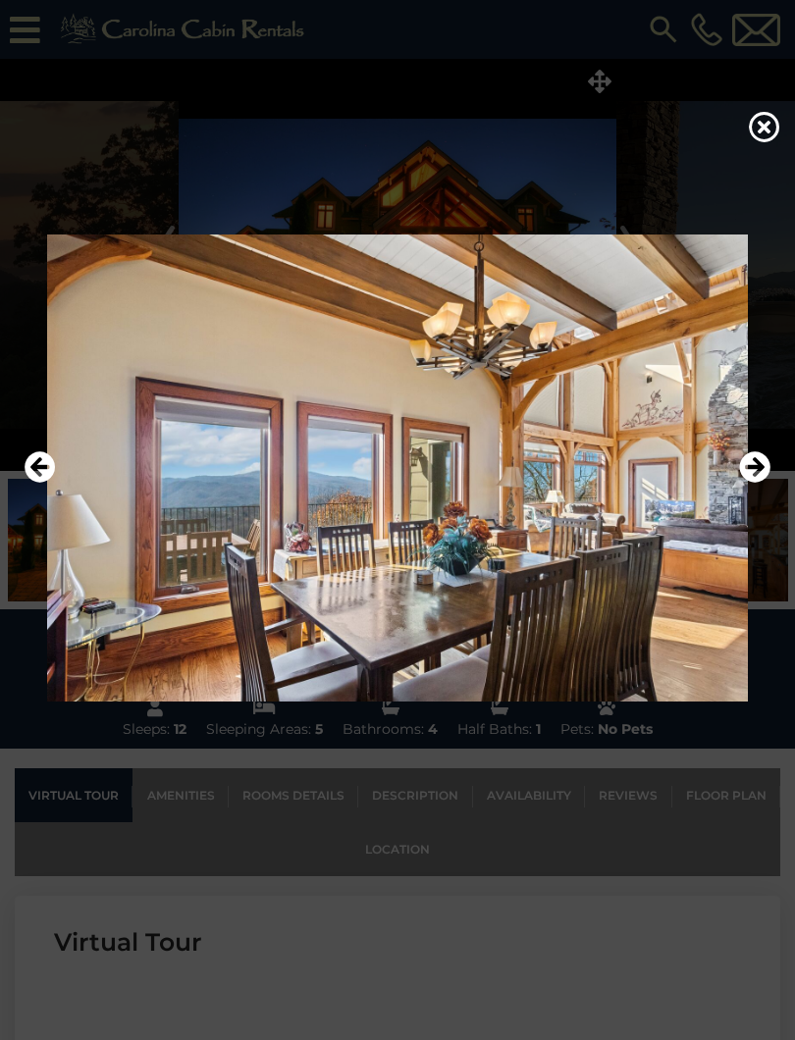
click at [745, 483] on icon "Next" at bounding box center [754, 466] width 31 height 31
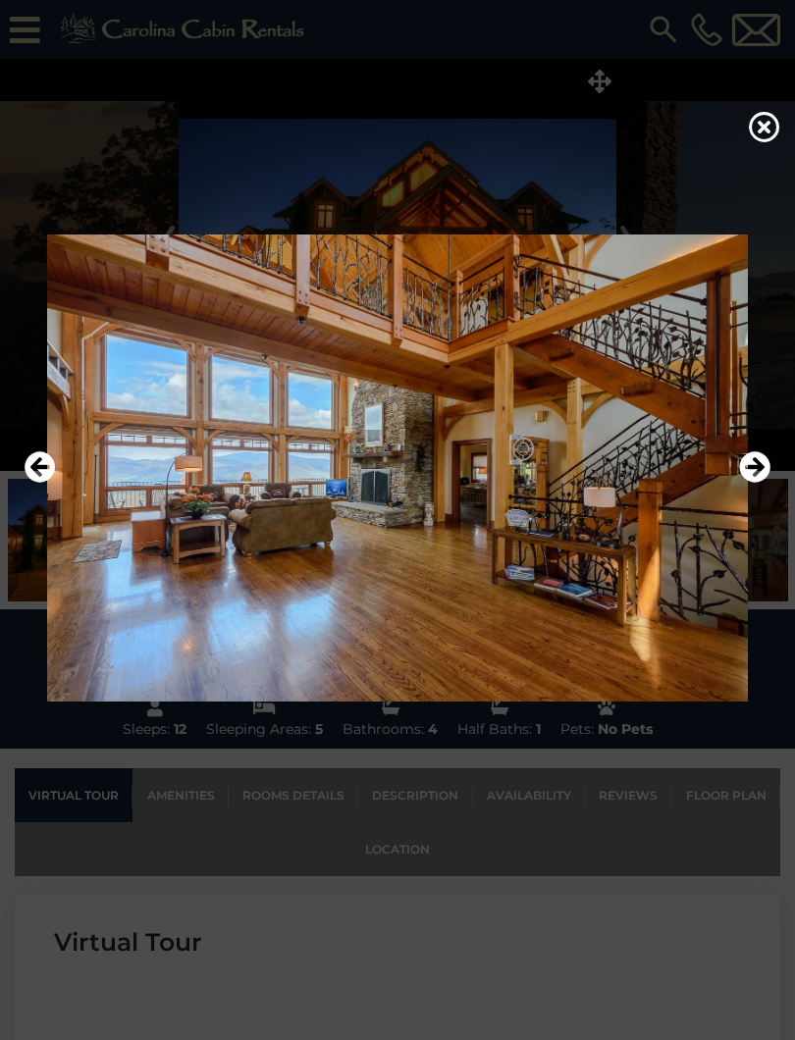
click at [756, 480] on icon "Next" at bounding box center [754, 466] width 31 height 31
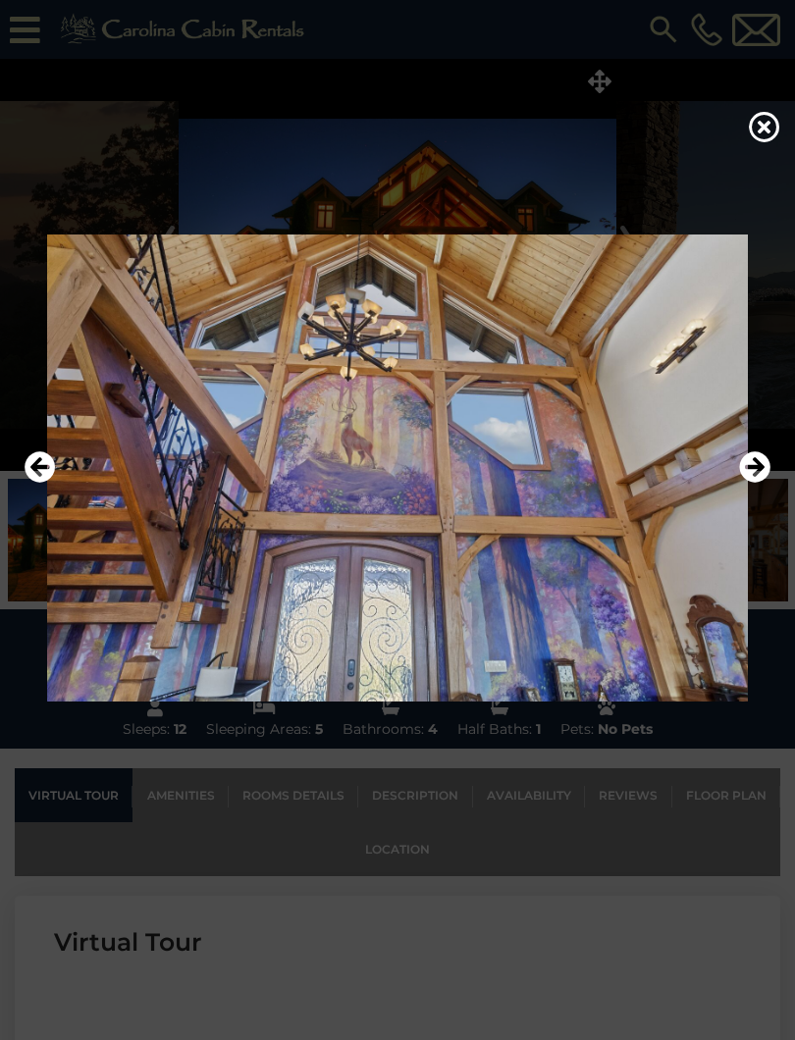
click at [748, 474] on icon "Next" at bounding box center [754, 466] width 31 height 31
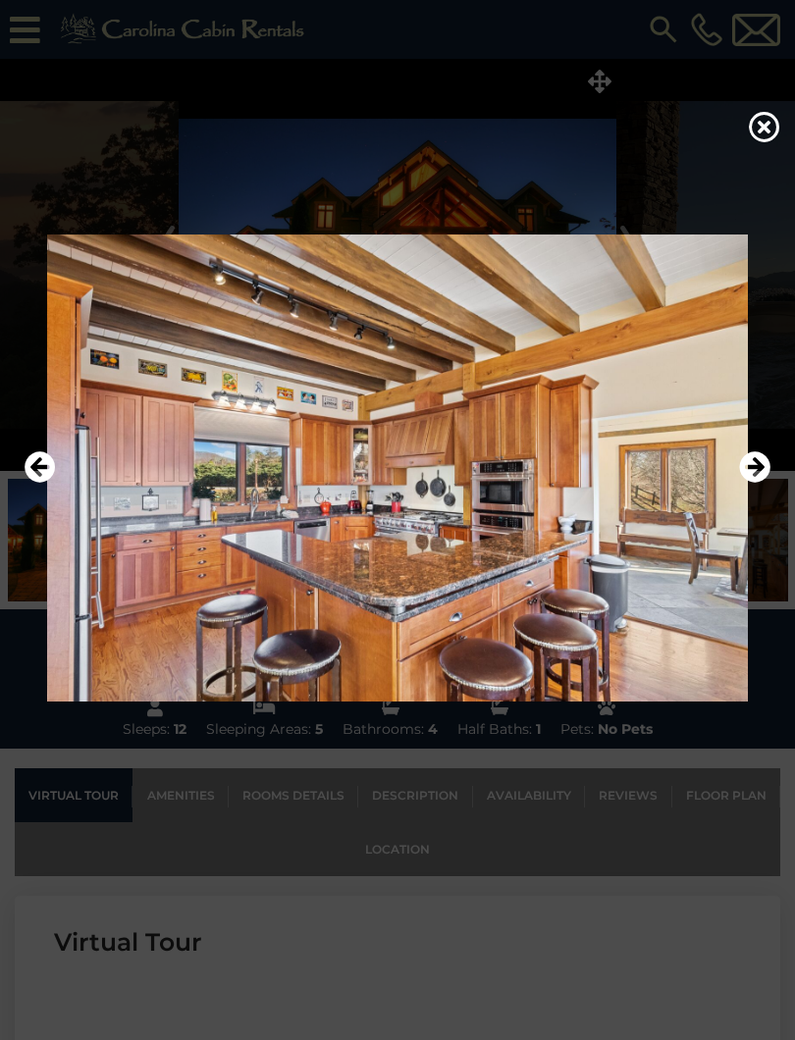
click at [755, 478] on icon "Next" at bounding box center [754, 466] width 31 height 31
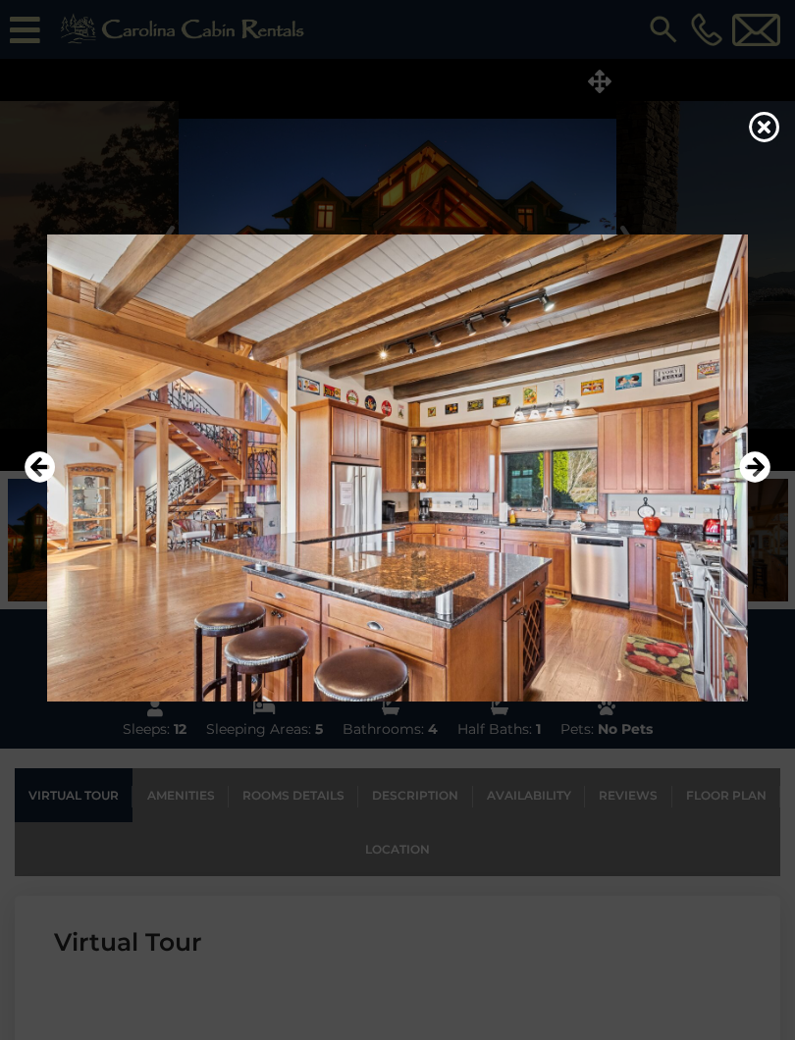
click at [748, 483] on icon "Next" at bounding box center [754, 466] width 31 height 31
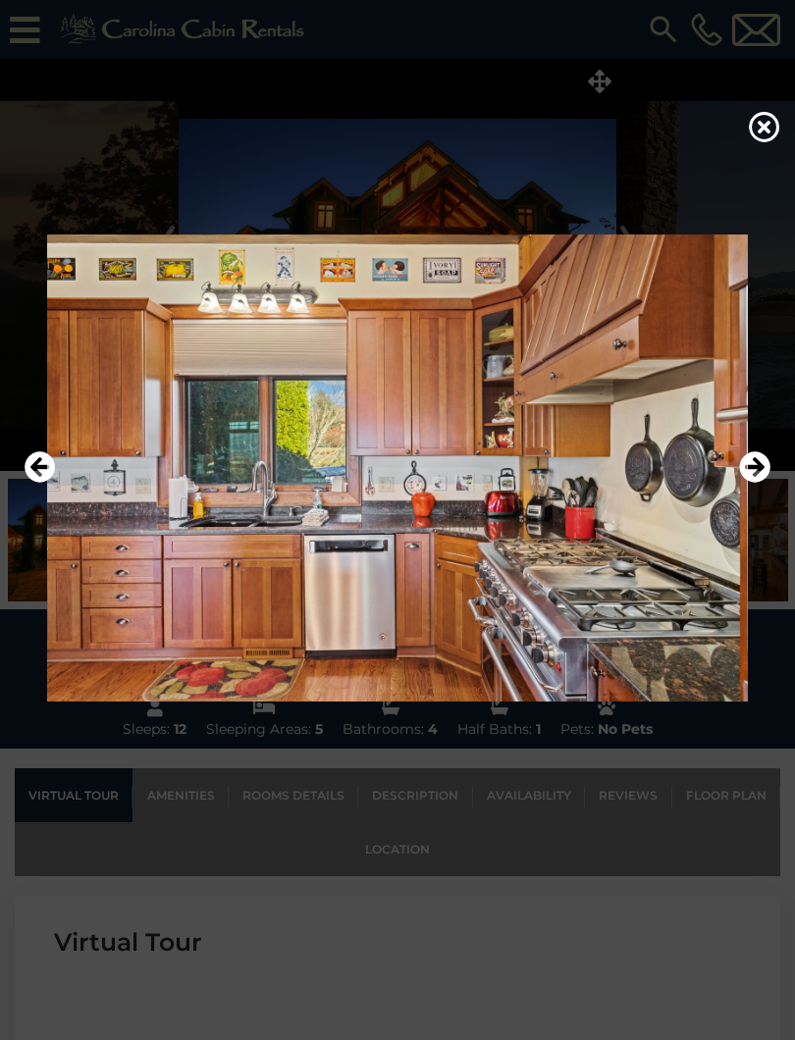
click at [755, 479] on icon "Next" at bounding box center [754, 466] width 31 height 31
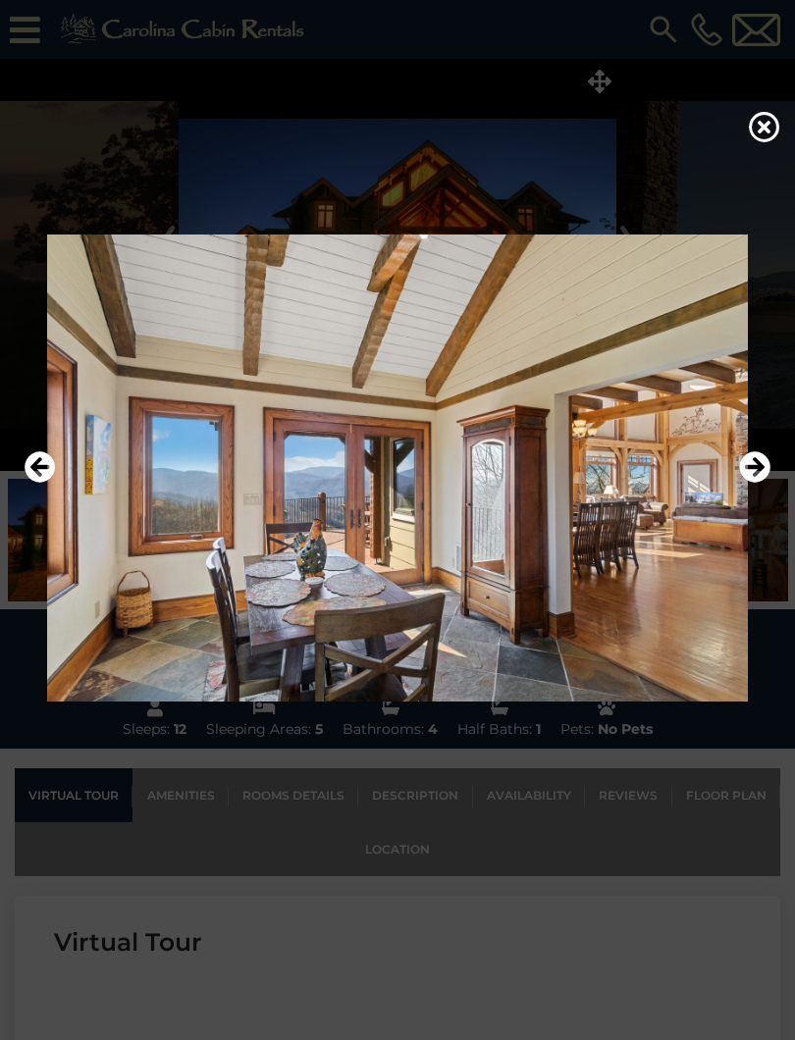
click at [772, 463] on img at bounding box center [397, 467] width 755 height 467
click at [760, 483] on icon "Next" at bounding box center [754, 466] width 31 height 31
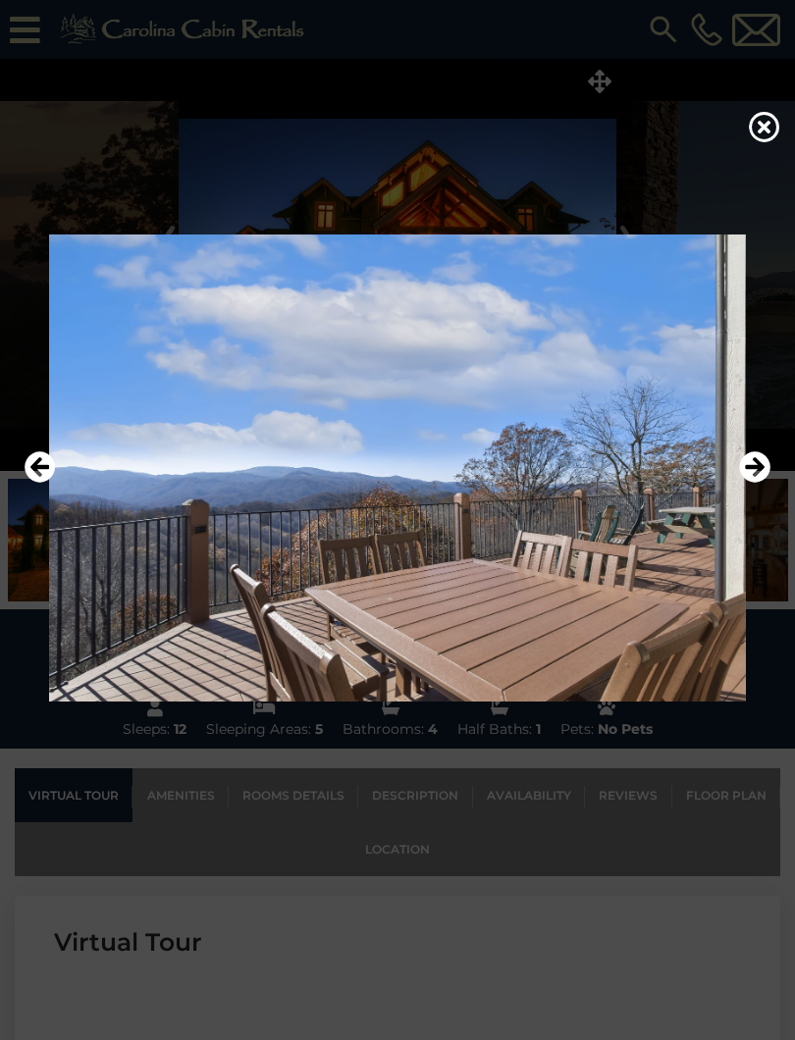
click at [735, 483] on img at bounding box center [397, 467] width 755 height 467
click at [755, 481] on icon "Next" at bounding box center [754, 466] width 31 height 31
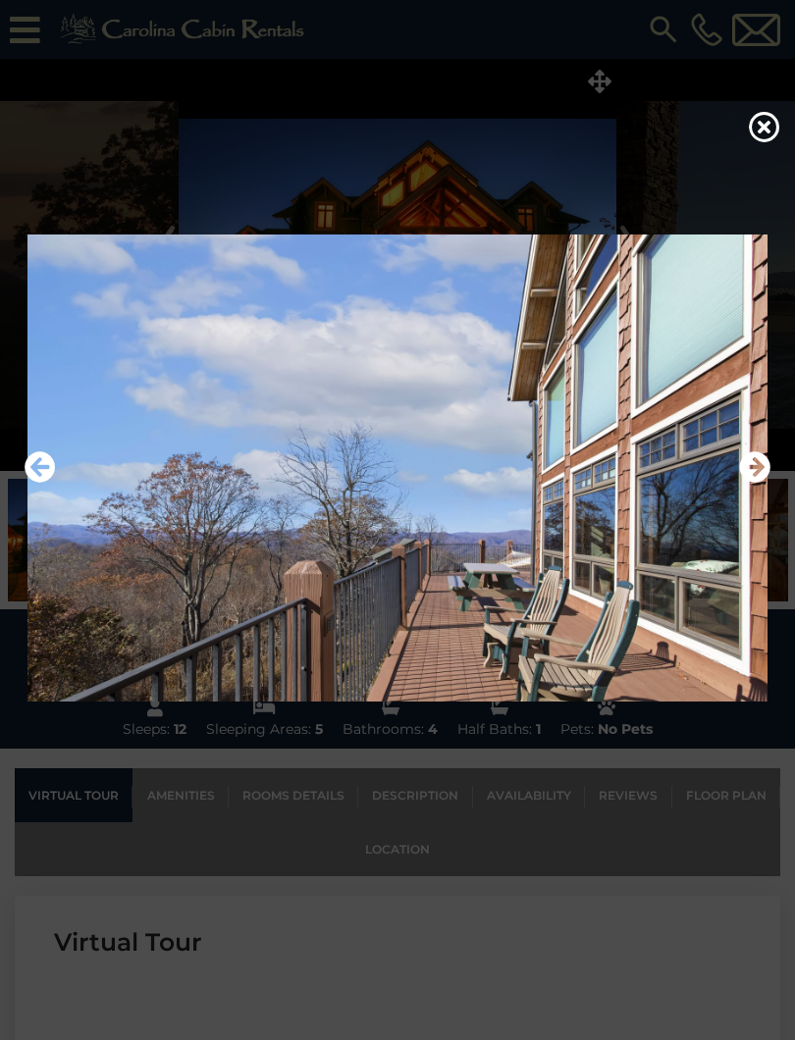
click at [758, 483] on icon "Next" at bounding box center [754, 466] width 31 height 31
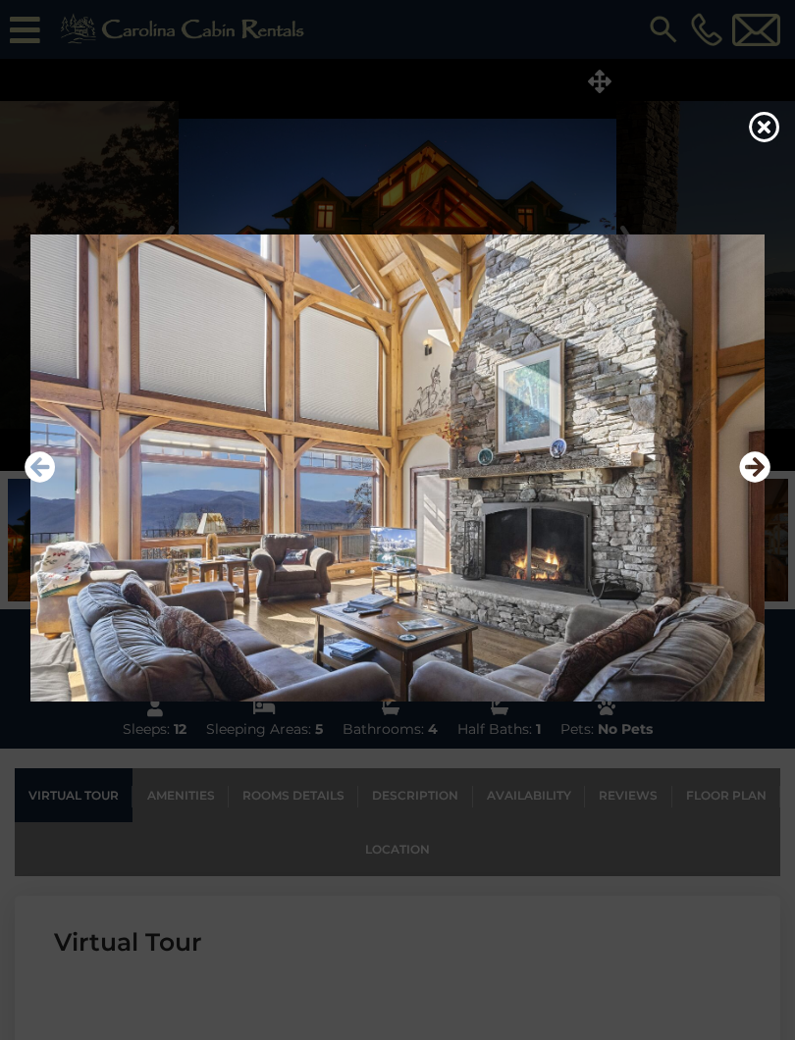
click at [764, 472] on icon "Next" at bounding box center [754, 466] width 31 height 31
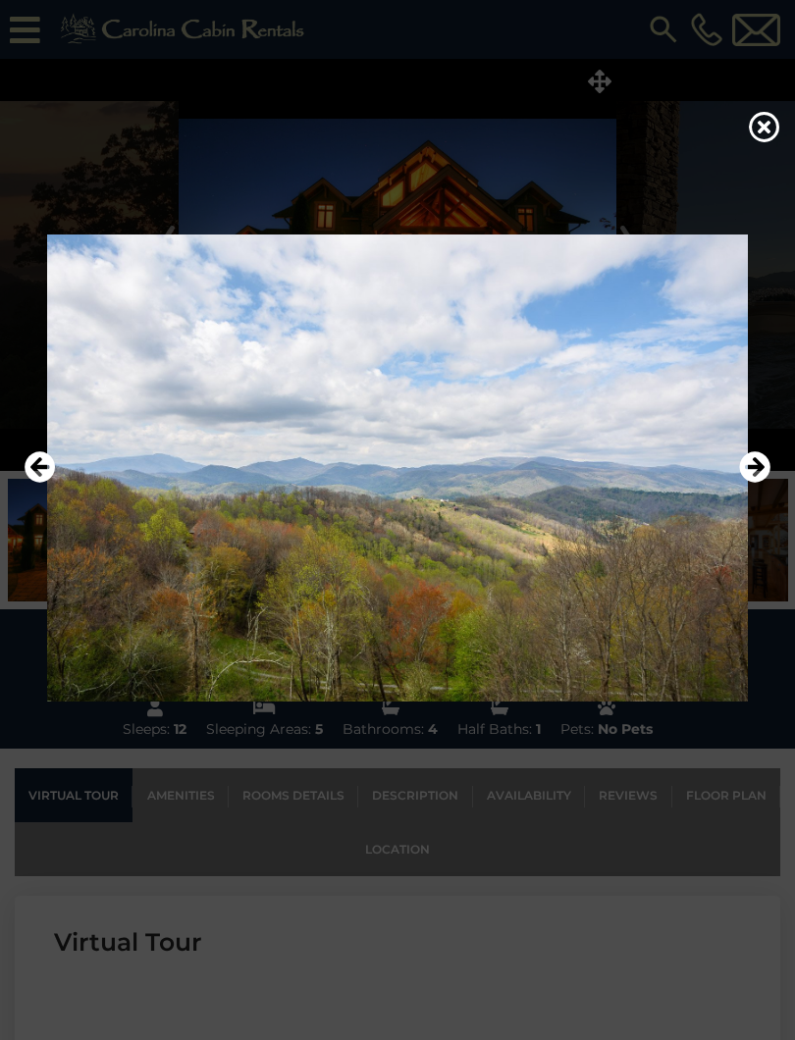
click at [757, 477] on icon "Next" at bounding box center [754, 466] width 31 height 31
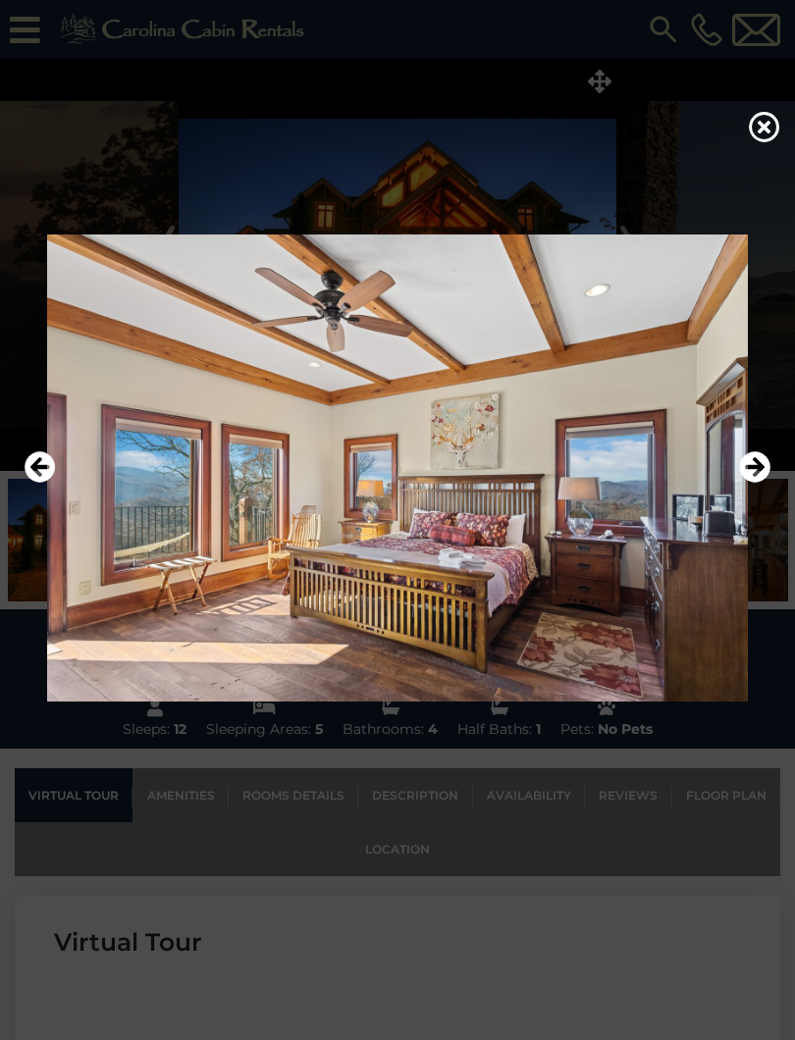
click at [51, 483] on icon "Previous" at bounding box center [40, 466] width 31 height 31
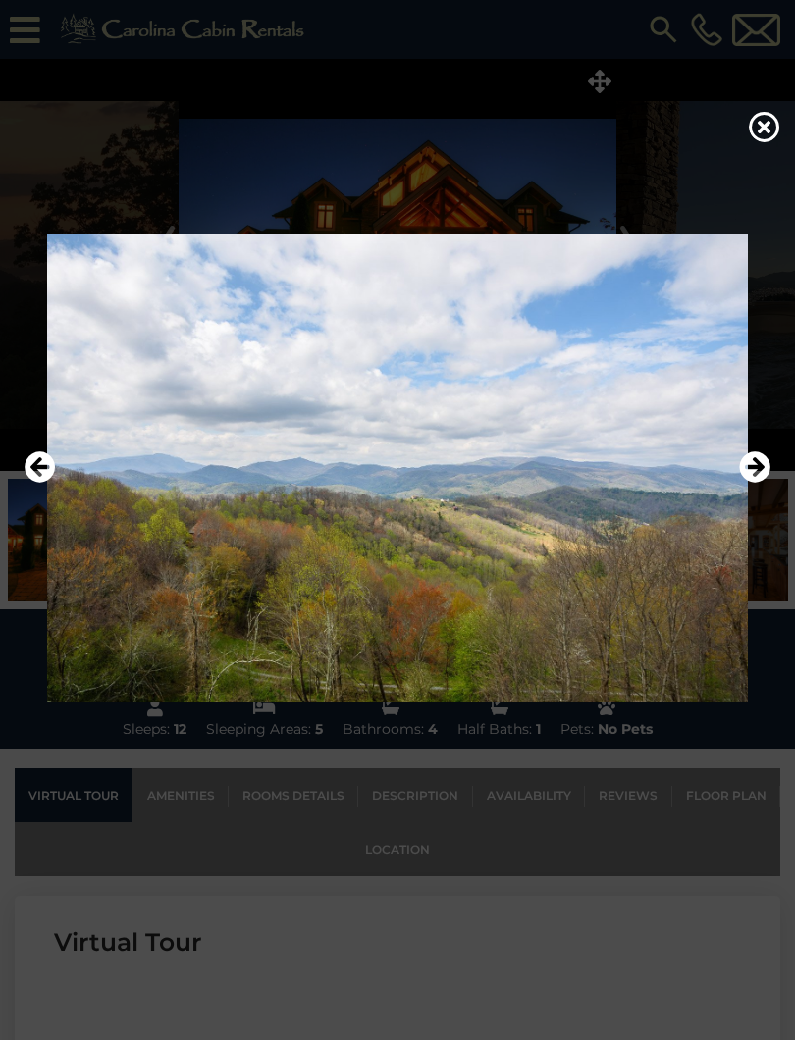
click at [759, 466] on icon "Next" at bounding box center [754, 466] width 31 height 31
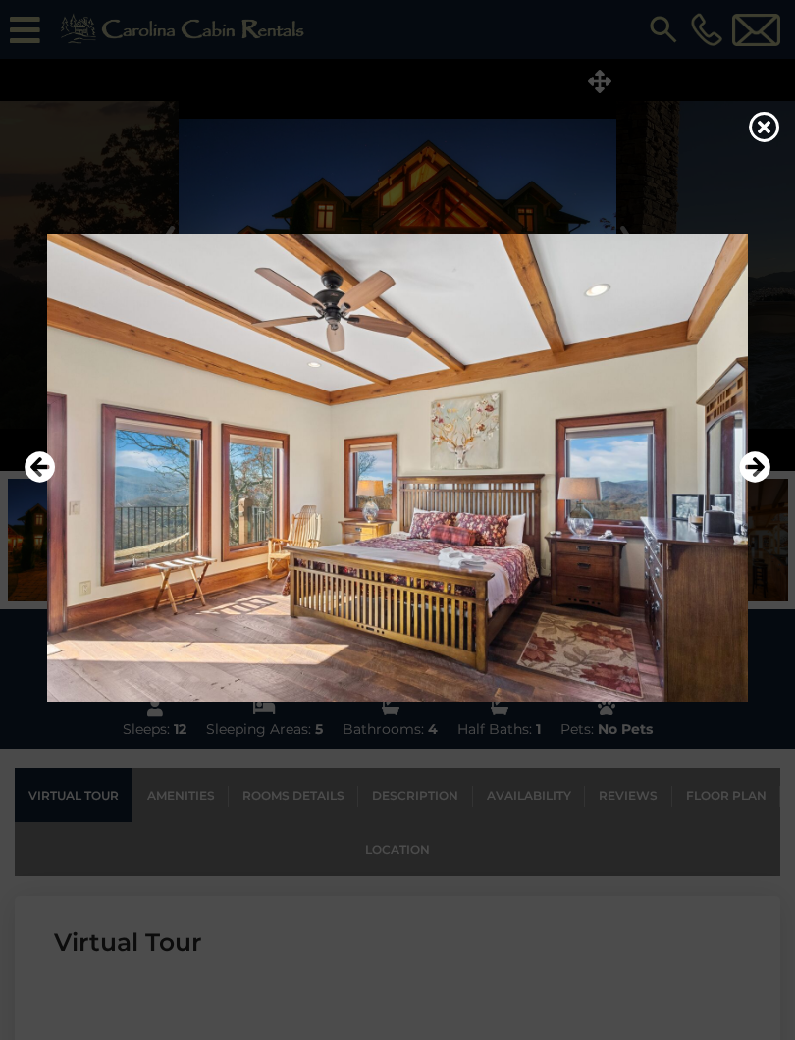
click at [763, 465] on icon "Next" at bounding box center [754, 466] width 31 height 31
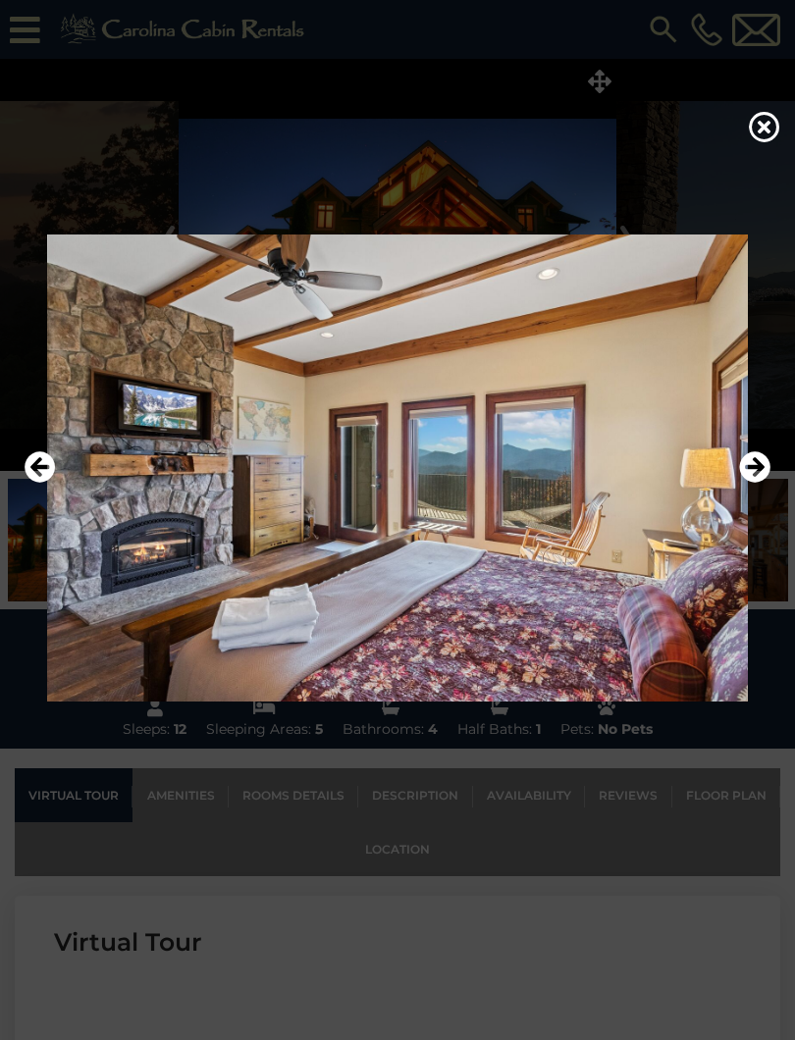
click at [758, 472] on icon "Next" at bounding box center [754, 466] width 31 height 31
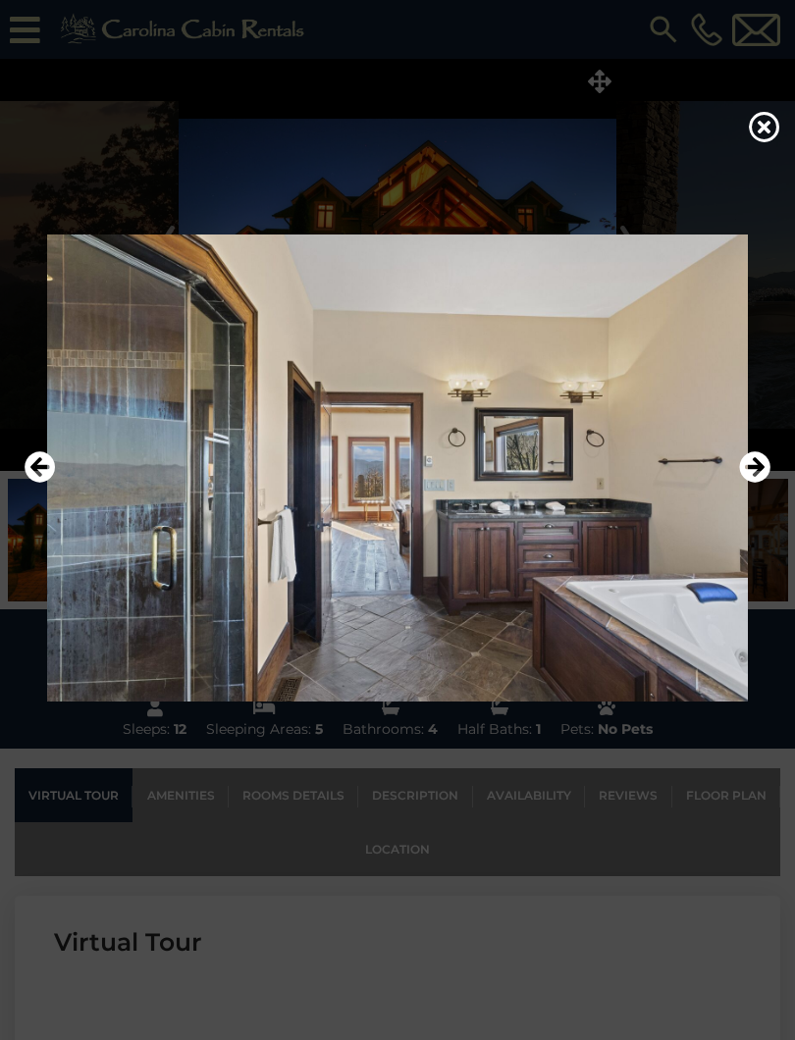
click at [761, 468] on icon "Next" at bounding box center [754, 466] width 31 height 31
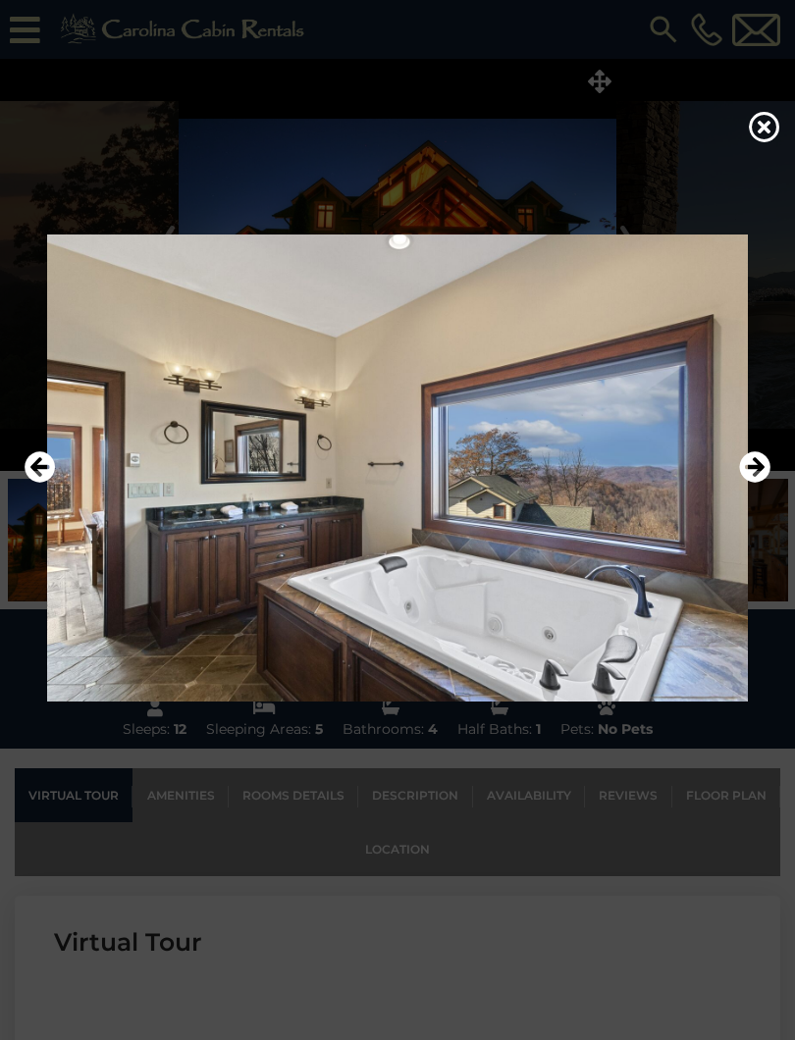
click at [758, 473] on icon "Next" at bounding box center [754, 466] width 31 height 31
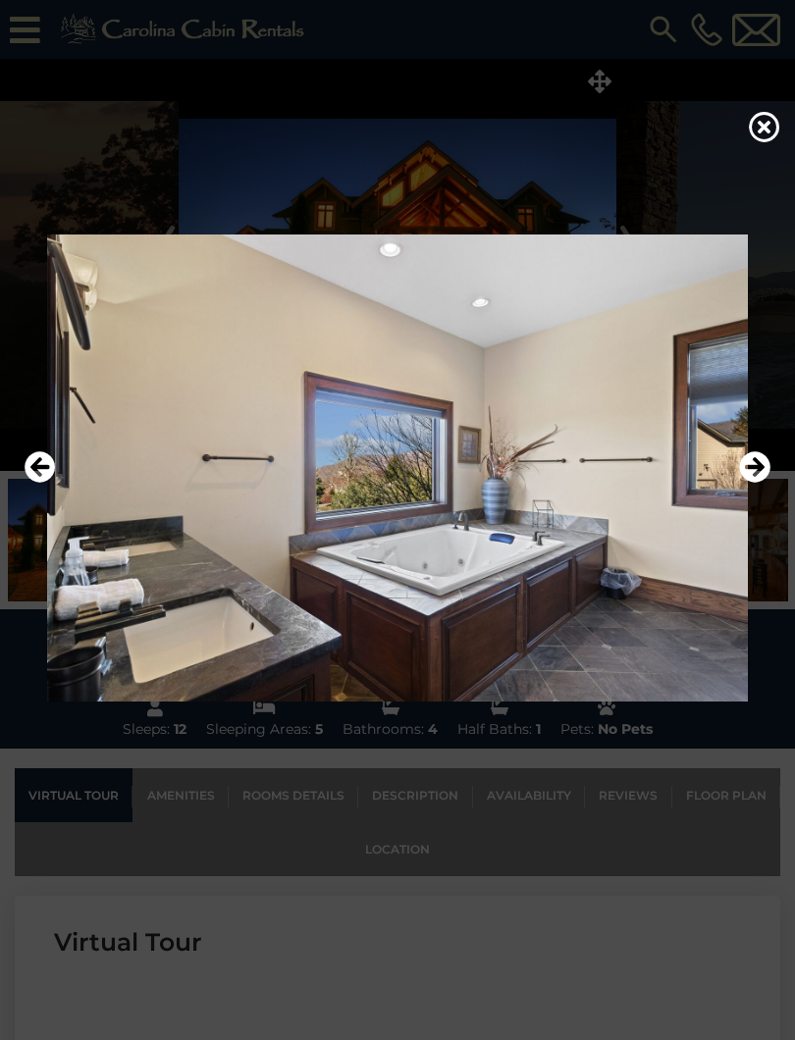
click at [54, 467] on icon "Previous" at bounding box center [40, 466] width 31 height 31
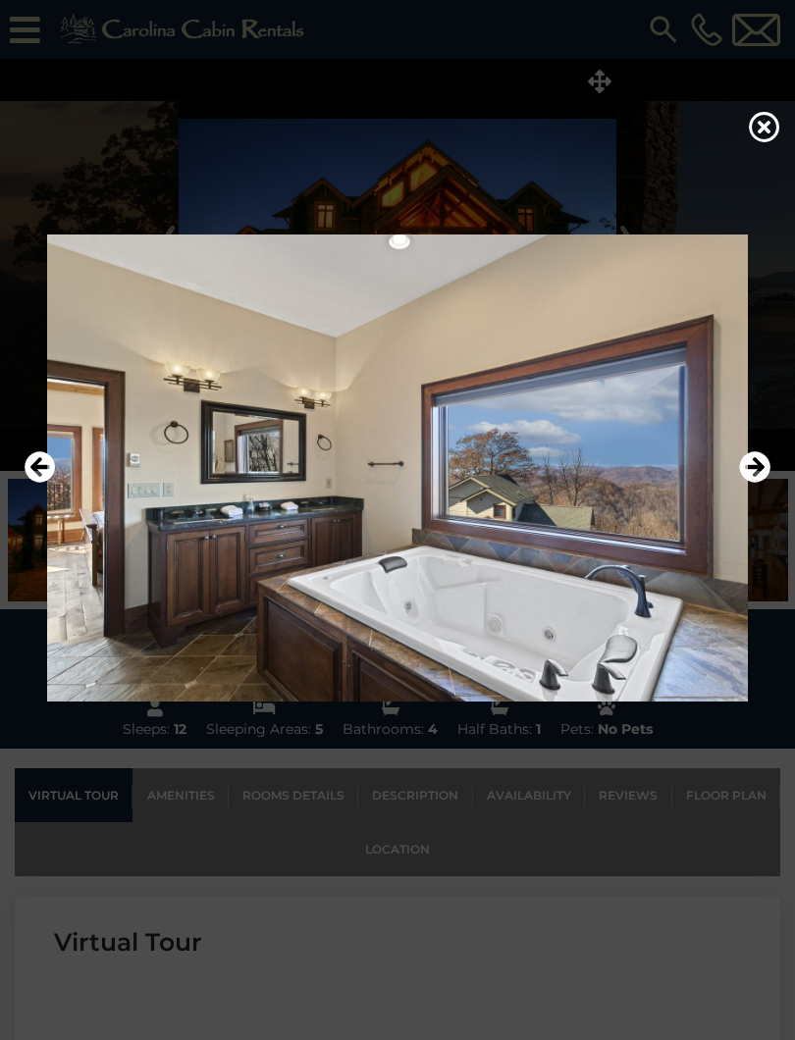
click at [785, 460] on div at bounding box center [397, 468] width 795 height 624
click at [756, 465] on icon "Next" at bounding box center [754, 466] width 31 height 31
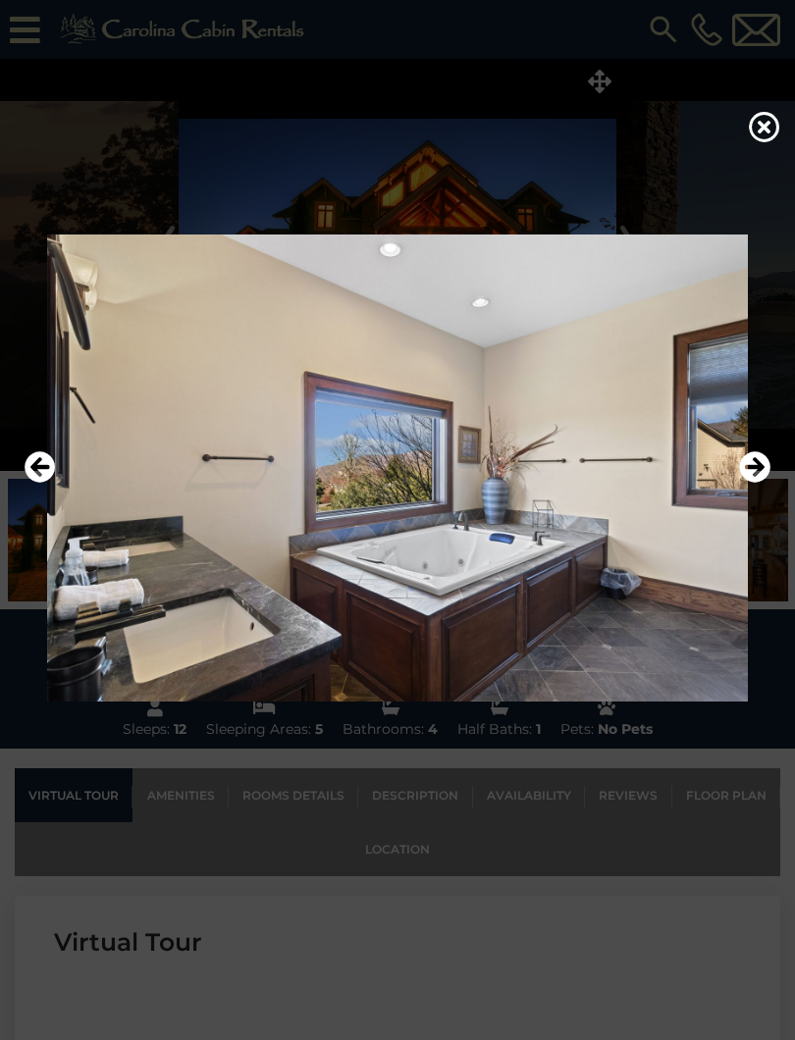
click at [737, 470] on img at bounding box center [397, 467] width 755 height 467
click at [738, 474] on img at bounding box center [397, 467] width 755 height 467
click at [752, 471] on icon "Next" at bounding box center [754, 466] width 31 height 31
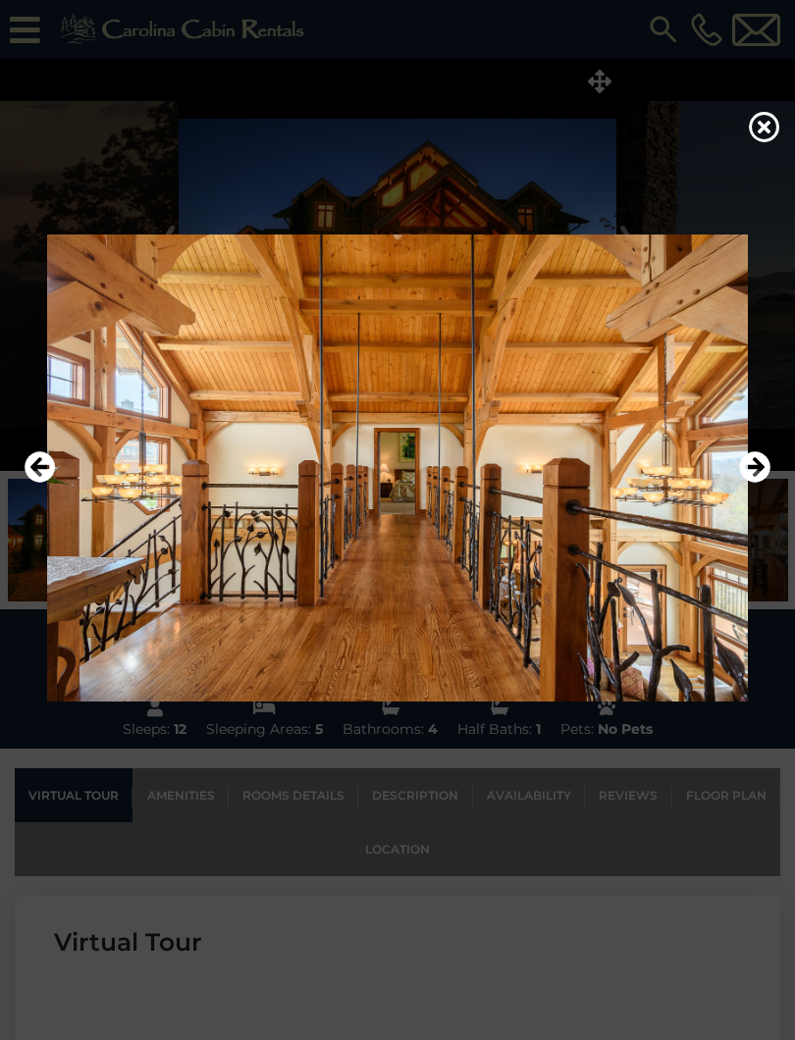
click at [755, 469] on icon "Next" at bounding box center [754, 466] width 31 height 31
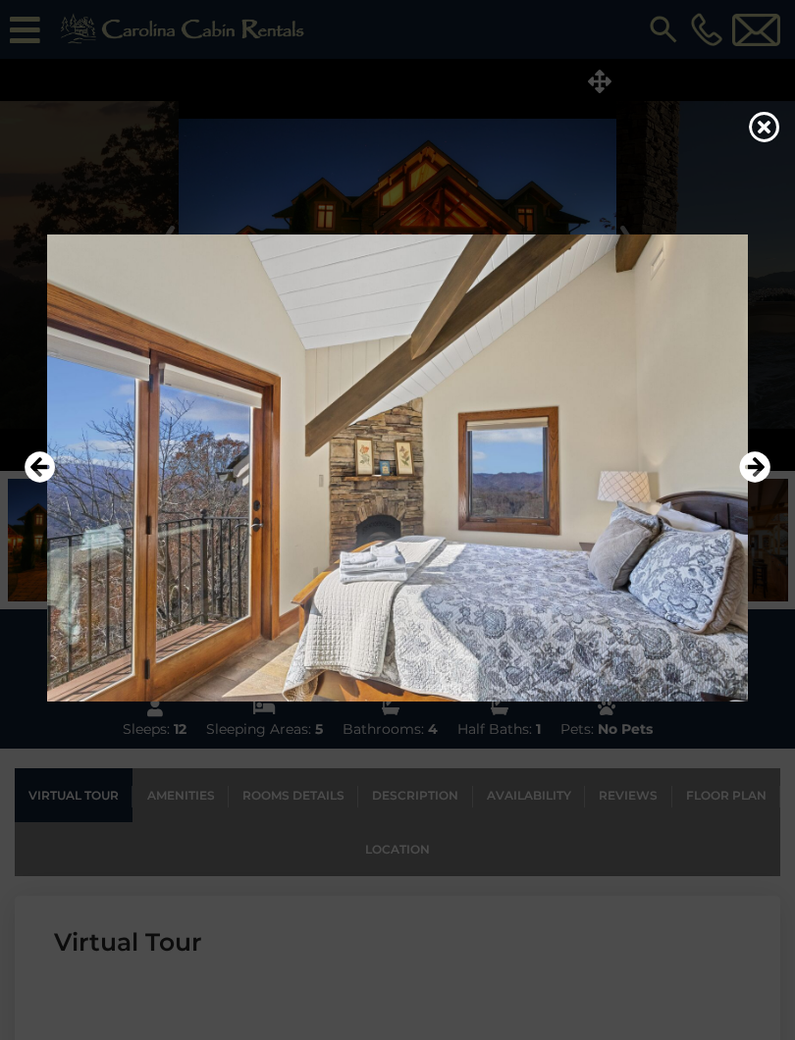
click at [762, 467] on icon "Next" at bounding box center [754, 466] width 31 height 31
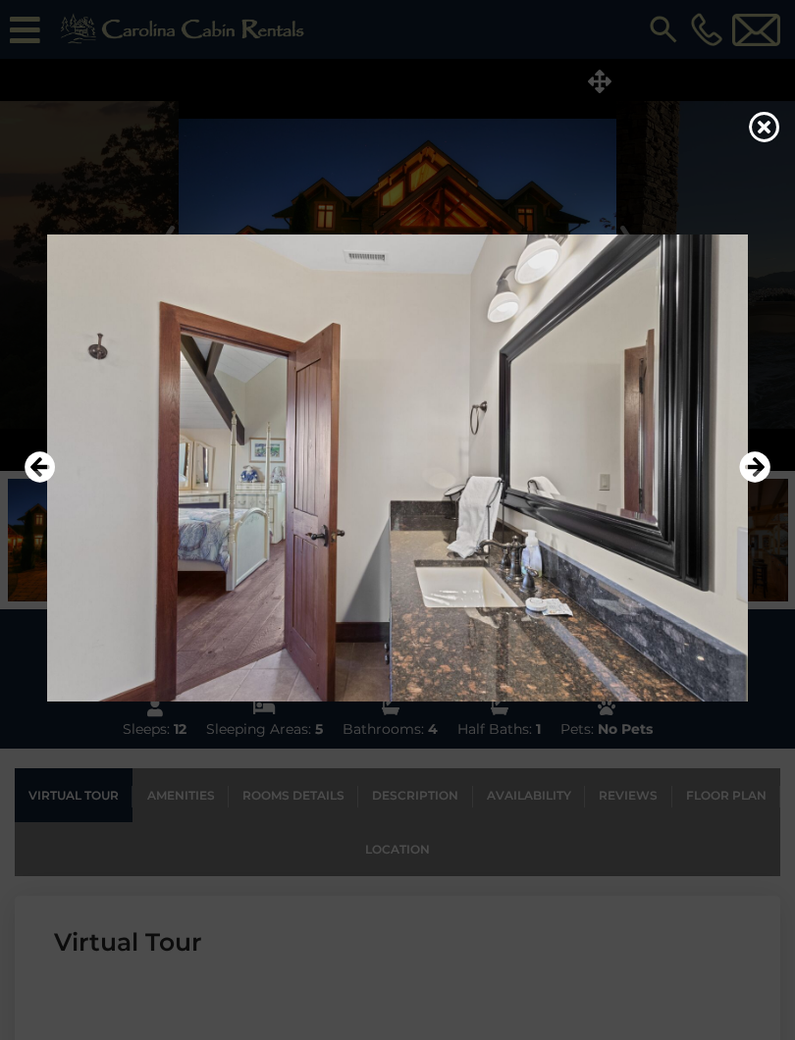
click at [42, 482] on icon "Previous" at bounding box center [40, 466] width 31 height 31
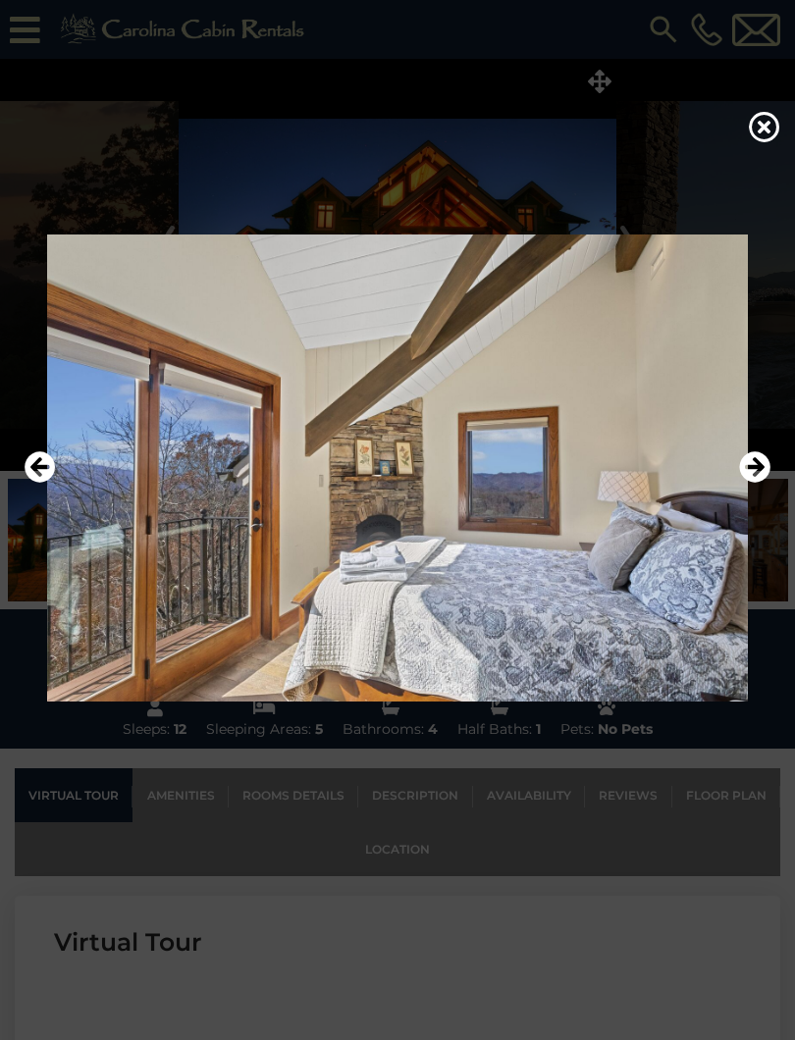
click at [760, 476] on icon "Next" at bounding box center [754, 466] width 31 height 31
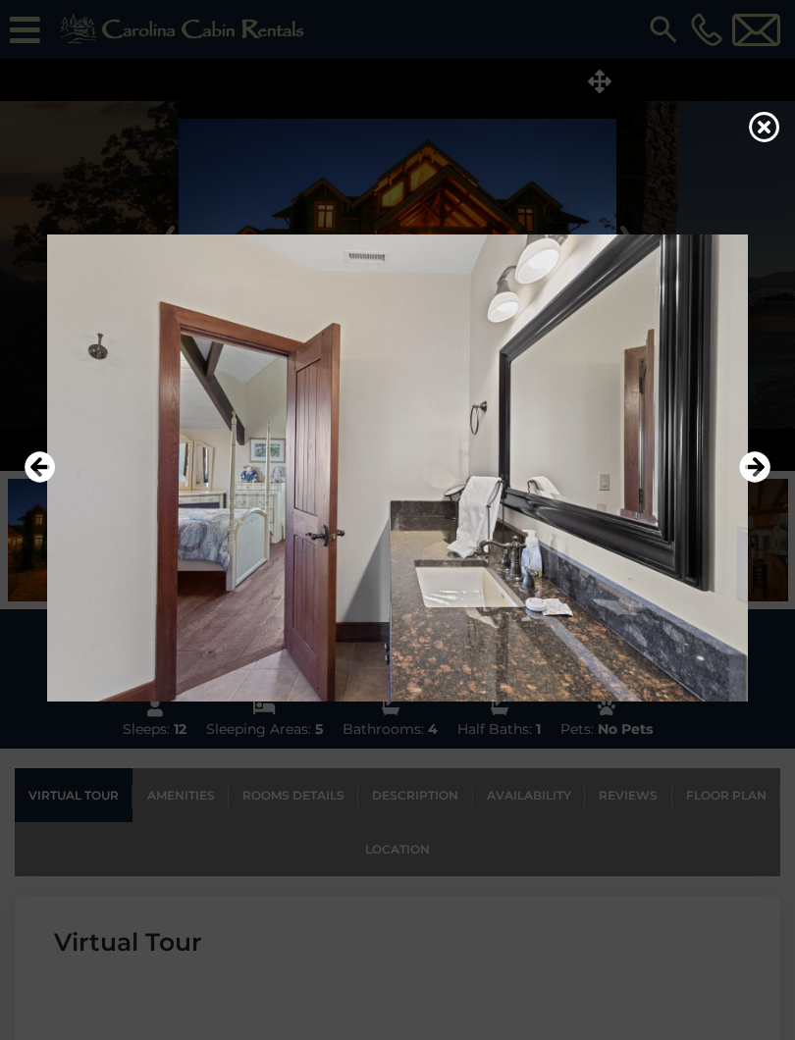
click at [750, 483] on icon "Next" at bounding box center [754, 466] width 31 height 31
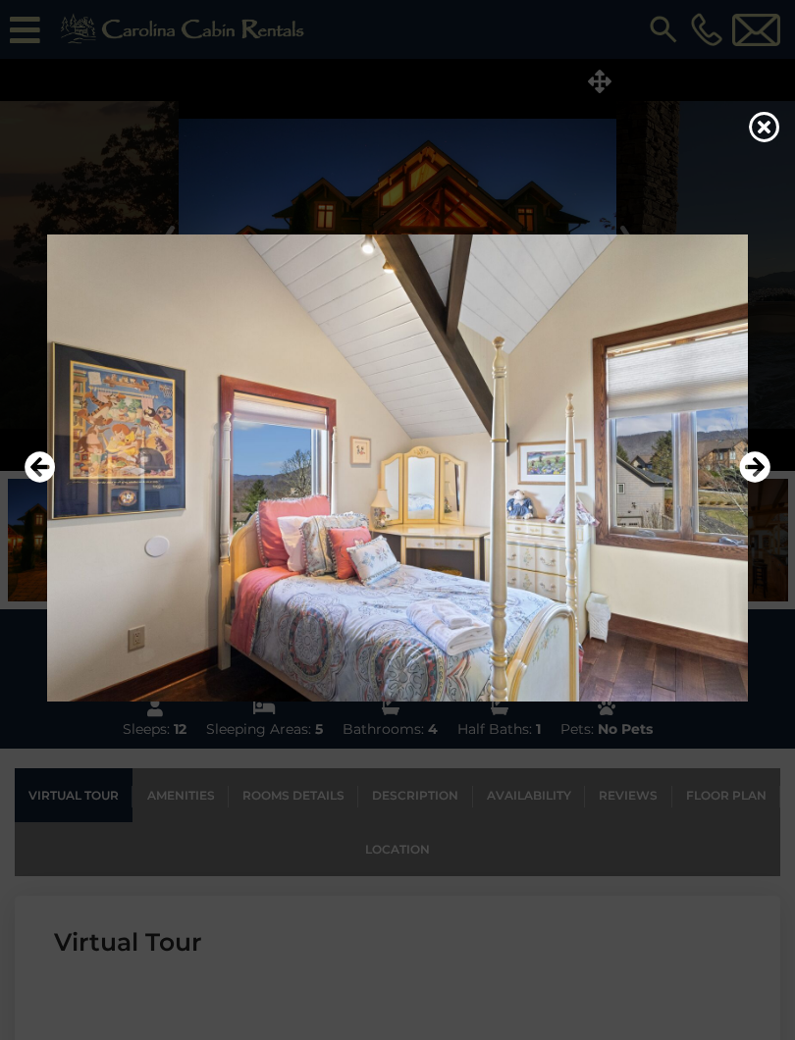
click at [740, 483] on icon "Next" at bounding box center [754, 466] width 31 height 31
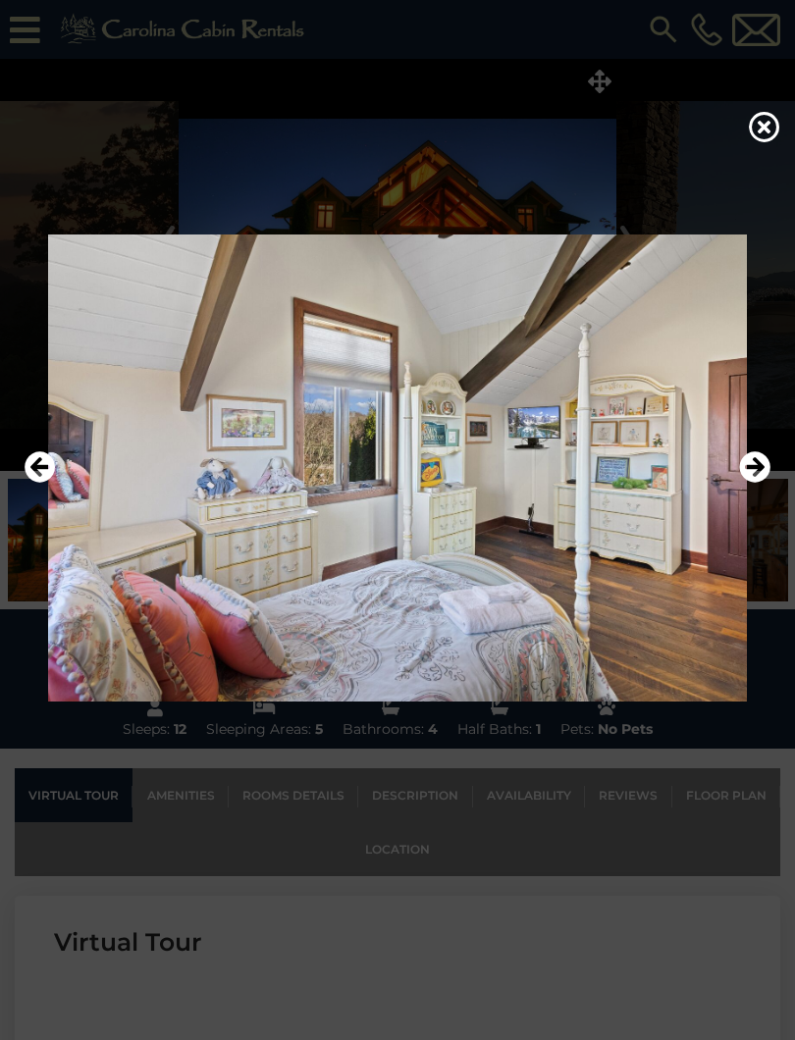
click at [761, 481] on icon "Next" at bounding box center [754, 466] width 31 height 31
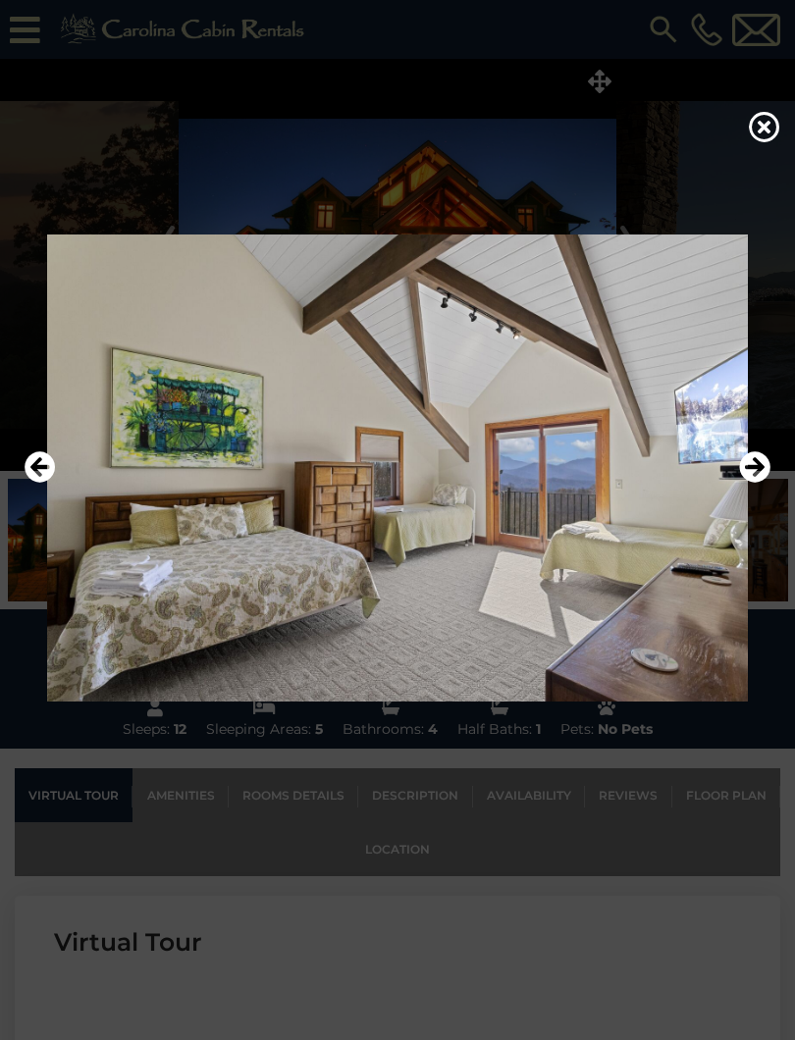
click at [755, 464] on icon "Next" at bounding box center [754, 466] width 31 height 31
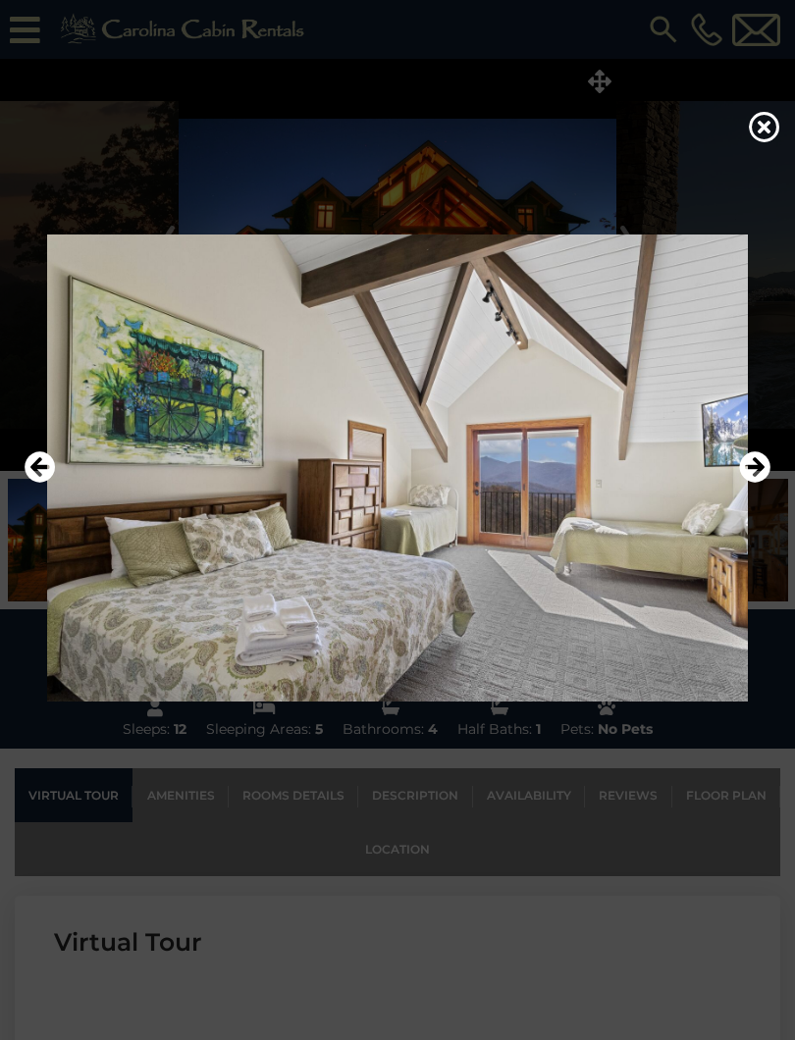
click at [737, 478] on img at bounding box center [397, 467] width 755 height 467
click at [746, 483] on icon "Next" at bounding box center [754, 466] width 31 height 31
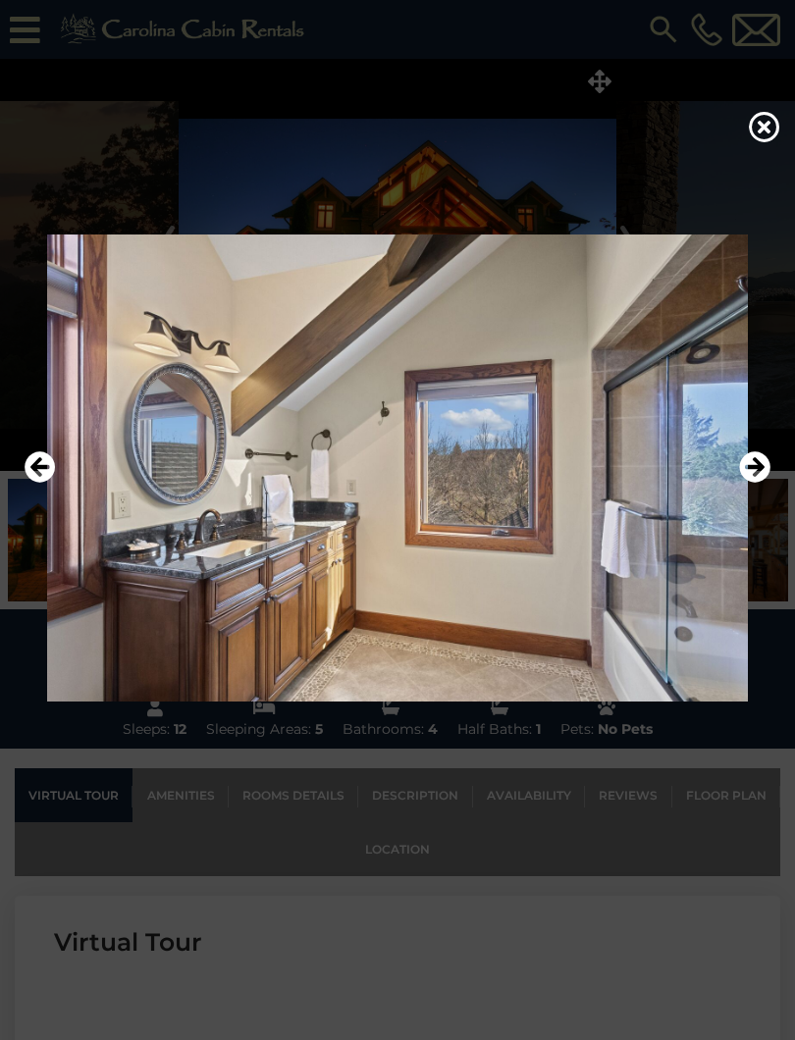
click at [759, 469] on icon "Next" at bounding box center [754, 466] width 31 height 31
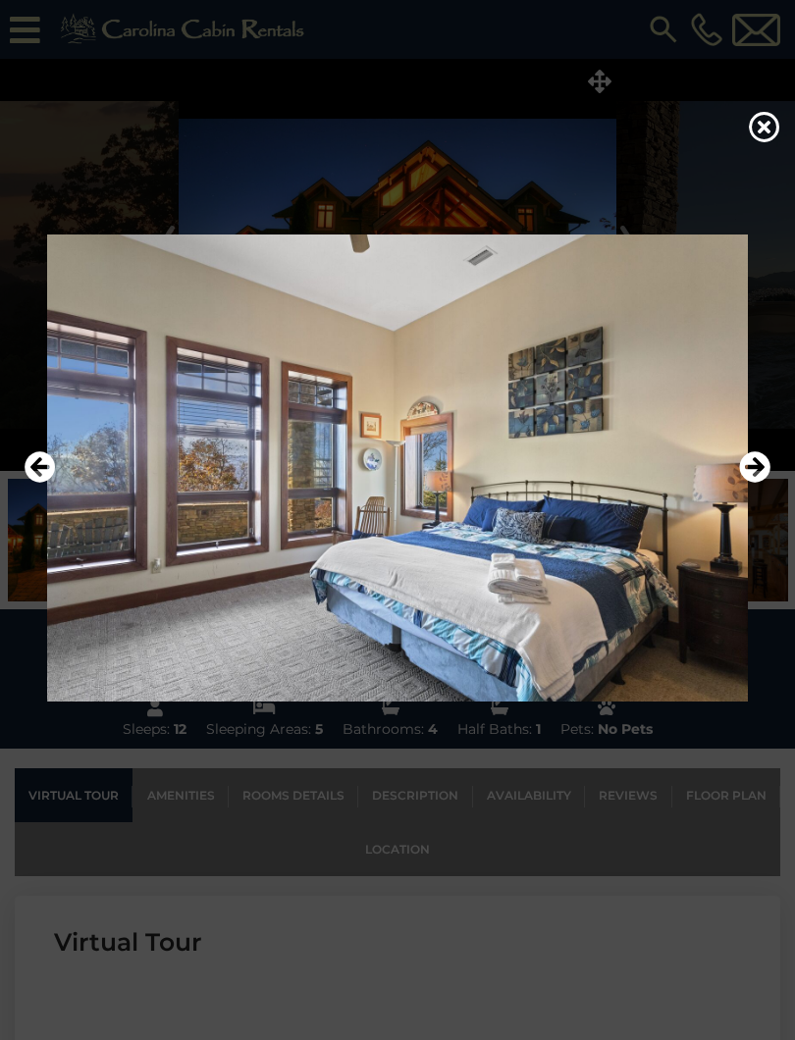
click at [751, 469] on icon "Next" at bounding box center [754, 466] width 31 height 31
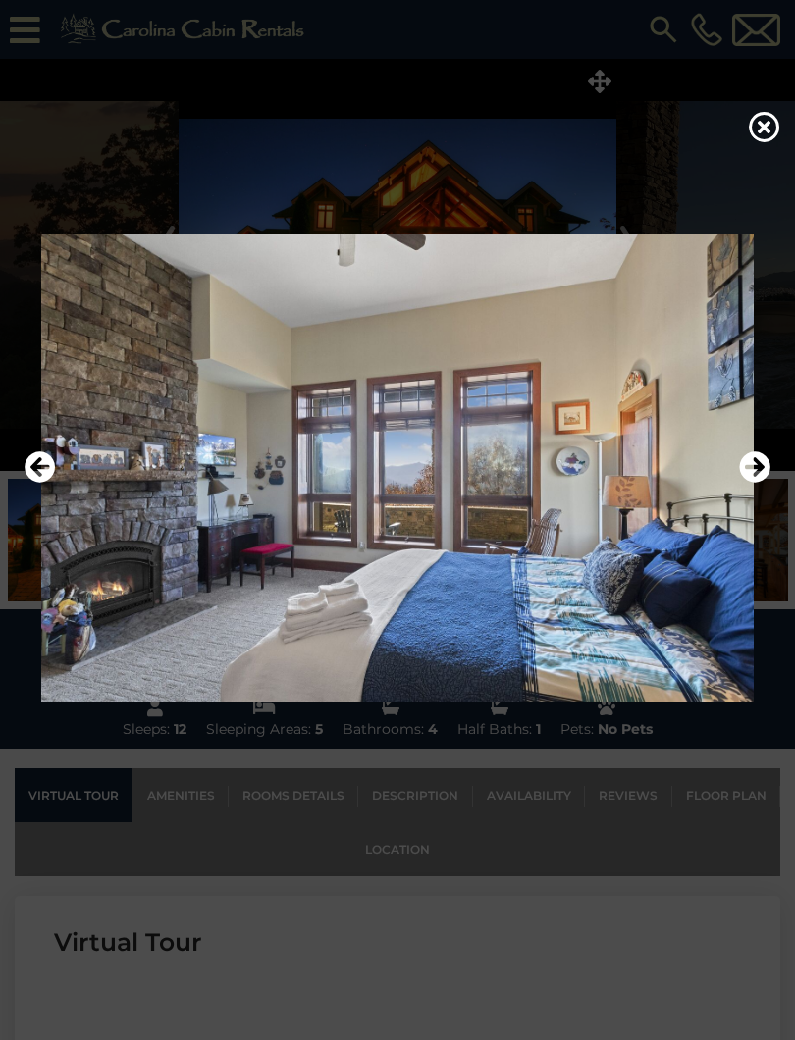
click at [746, 479] on icon "Next" at bounding box center [754, 466] width 31 height 31
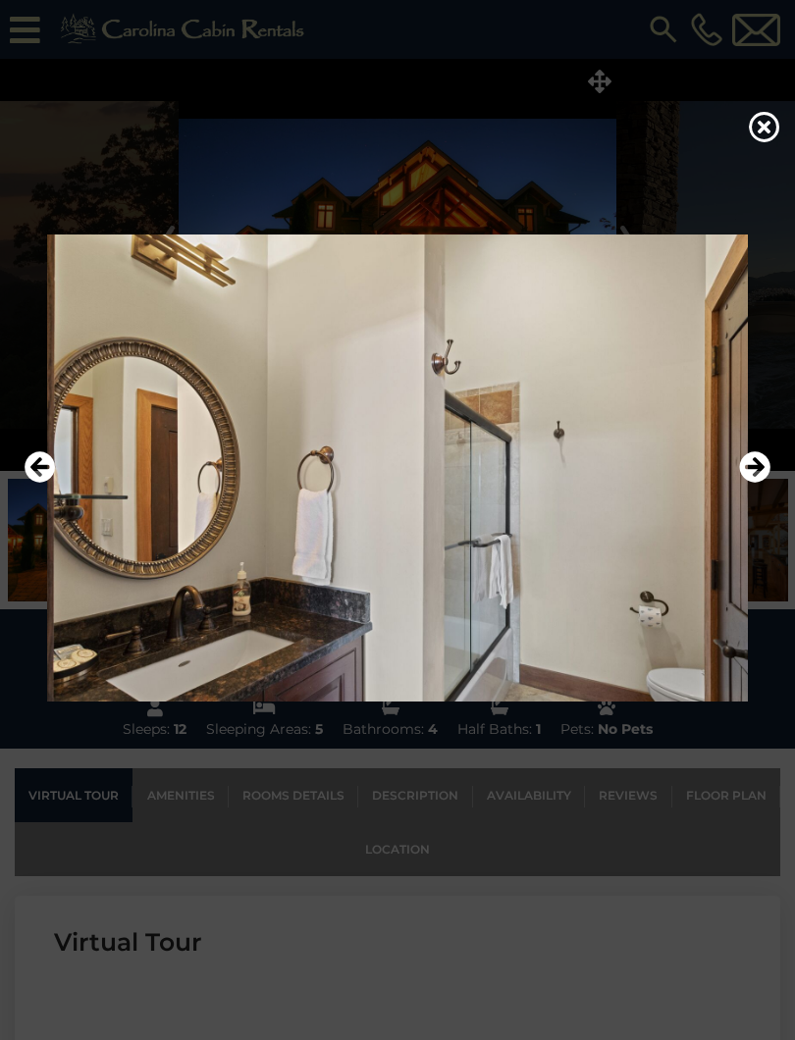
click at [757, 468] on icon "Next" at bounding box center [754, 466] width 31 height 31
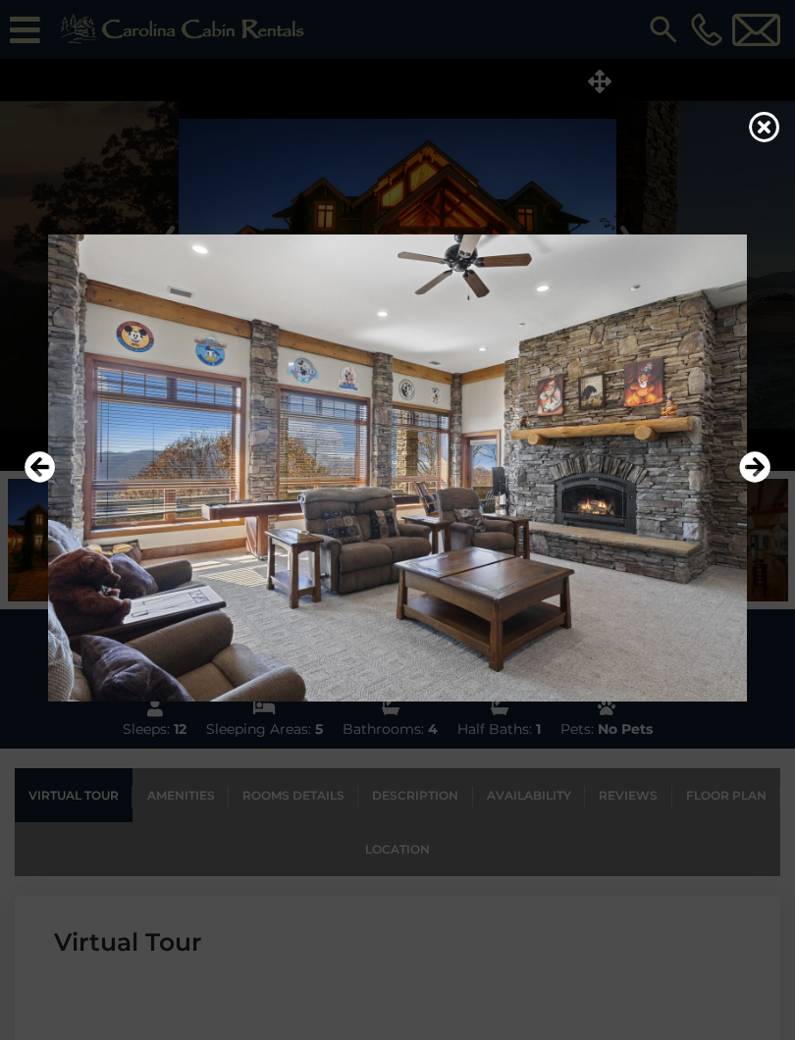
click at [753, 477] on icon "Next" at bounding box center [754, 466] width 31 height 31
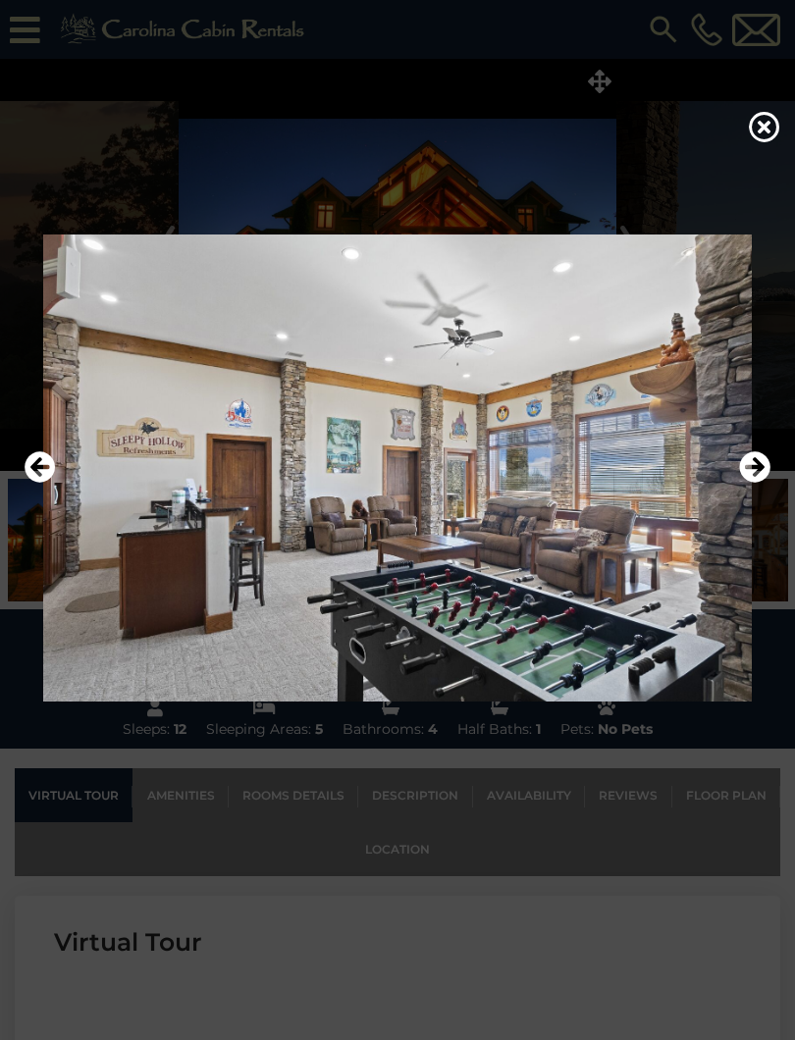
click at [747, 480] on icon "Next" at bounding box center [754, 466] width 31 height 31
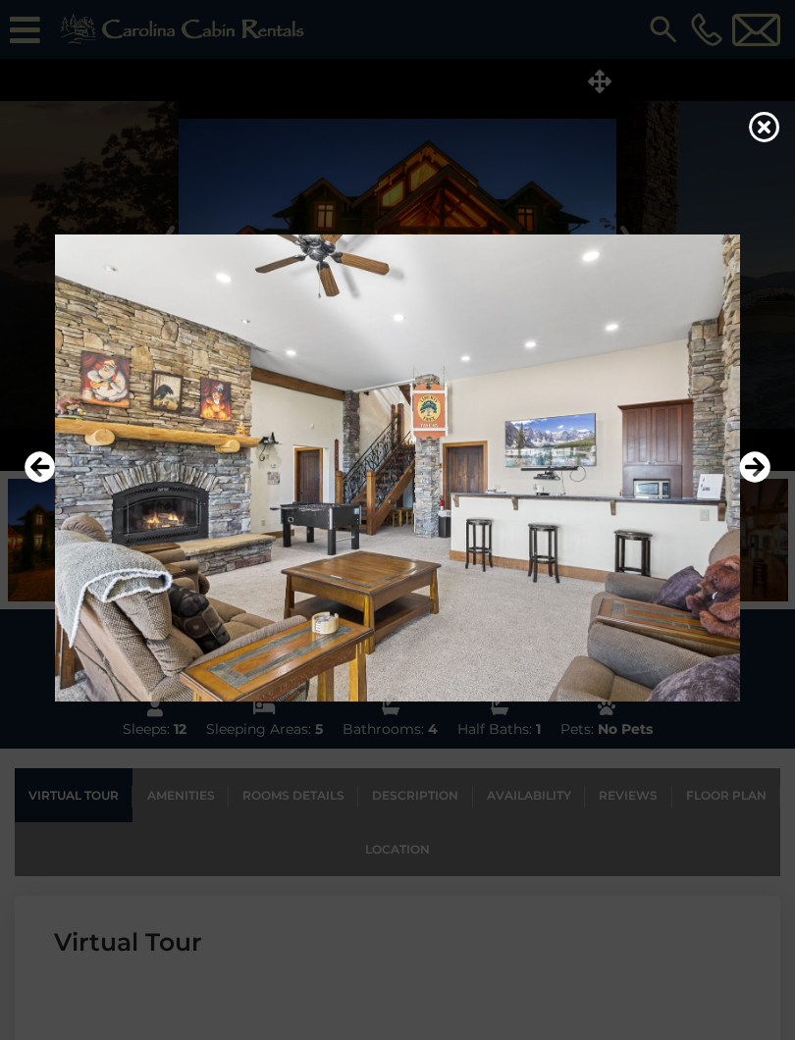
click at [763, 475] on icon "Next" at bounding box center [754, 466] width 31 height 31
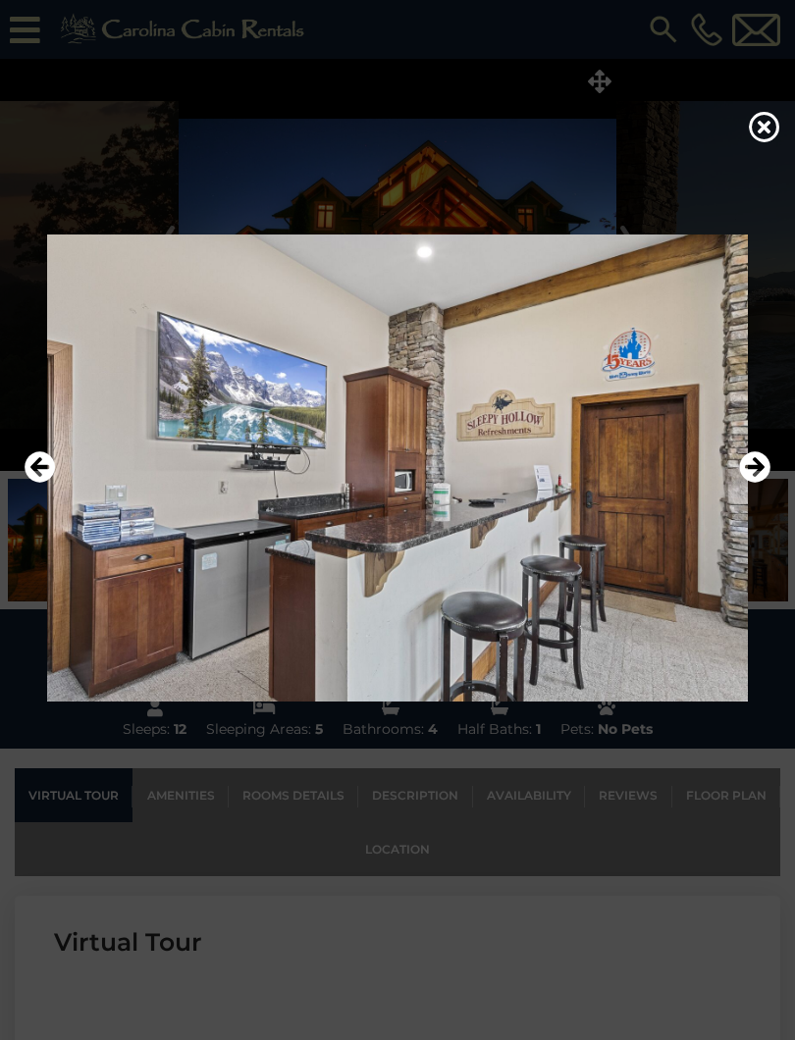
click at [759, 473] on icon "Next" at bounding box center [754, 466] width 31 height 31
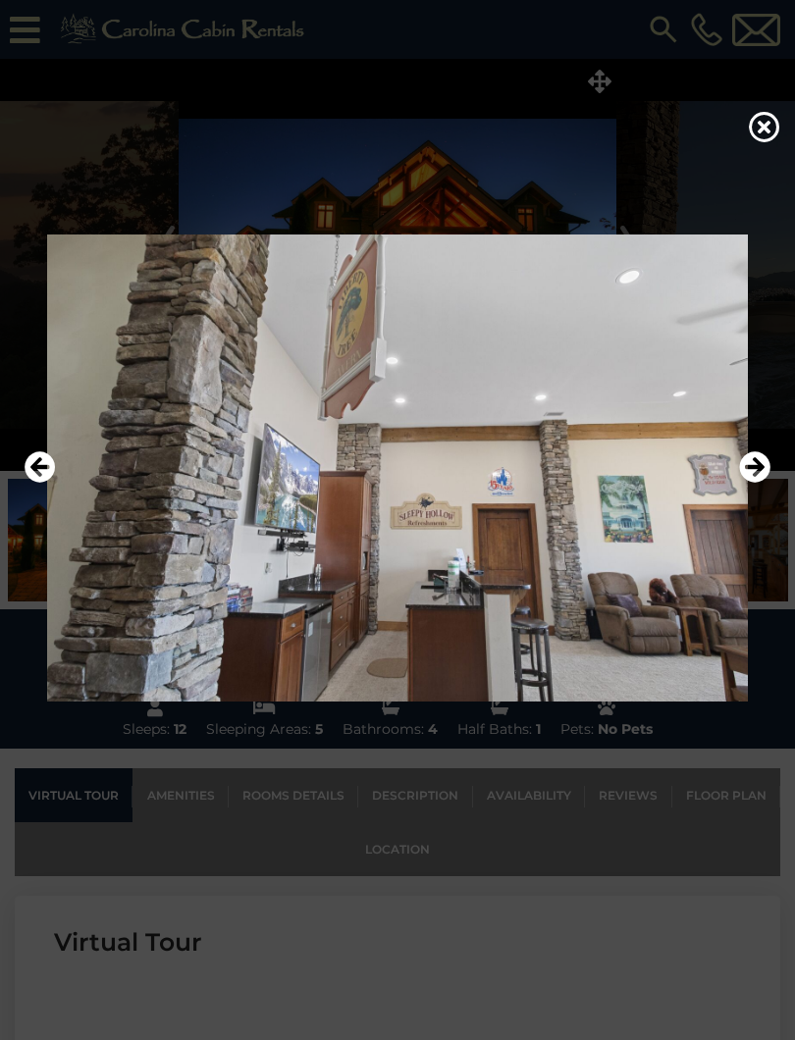
click at [746, 470] on icon "Next" at bounding box center [754, 466] width 31 height 31
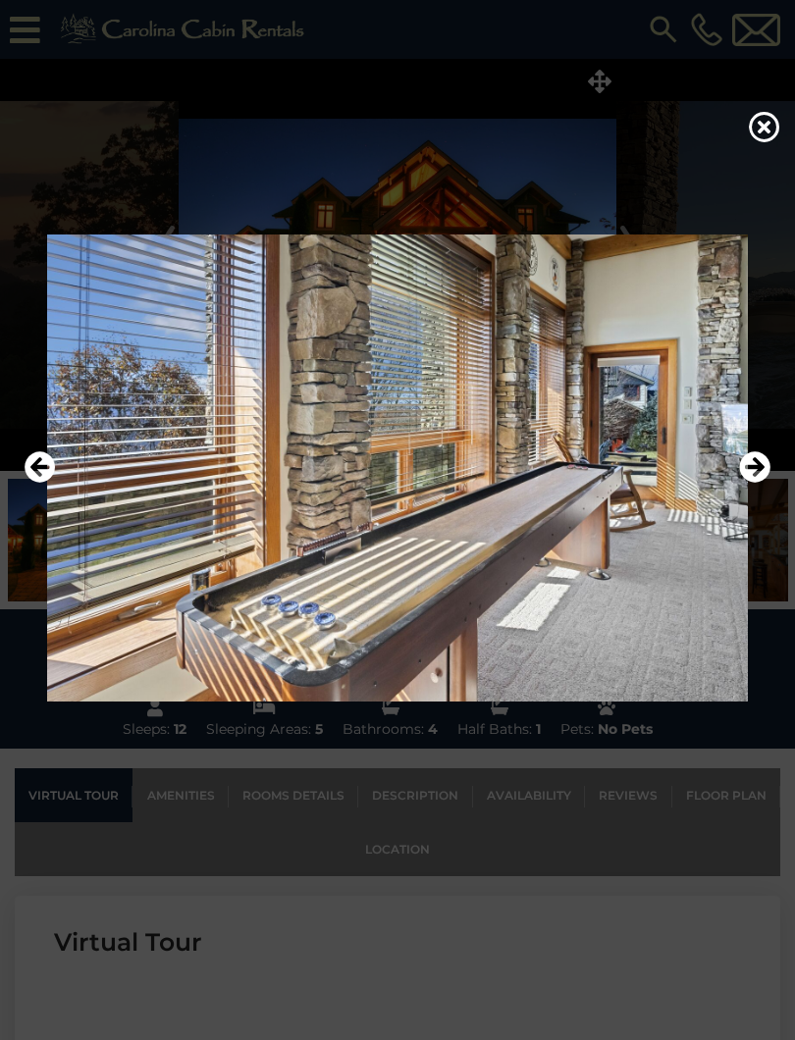
click at [763, 473] on icon "Next" at bounding box center [754, 466] width 31 height 31
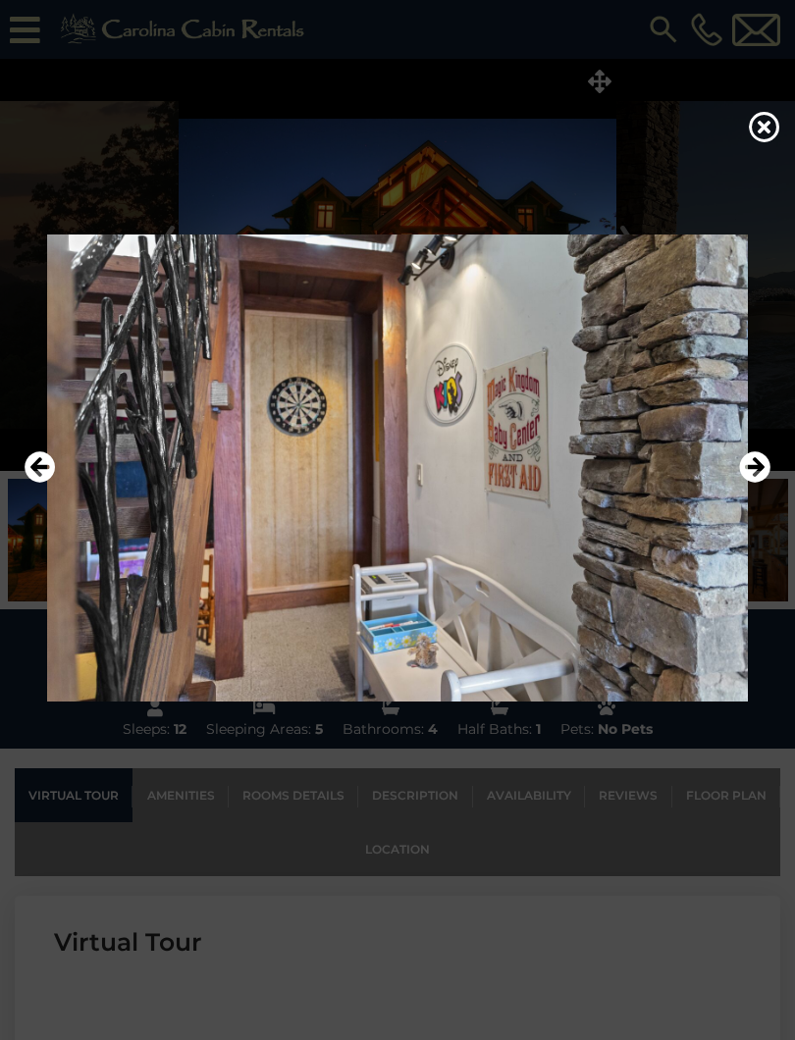
click at [789, 470] on div at bounding box center [397, 468] width 795 height 624
click at [766, 473] on icon "Next" at bounding box center [754, 466] width 31 height 31
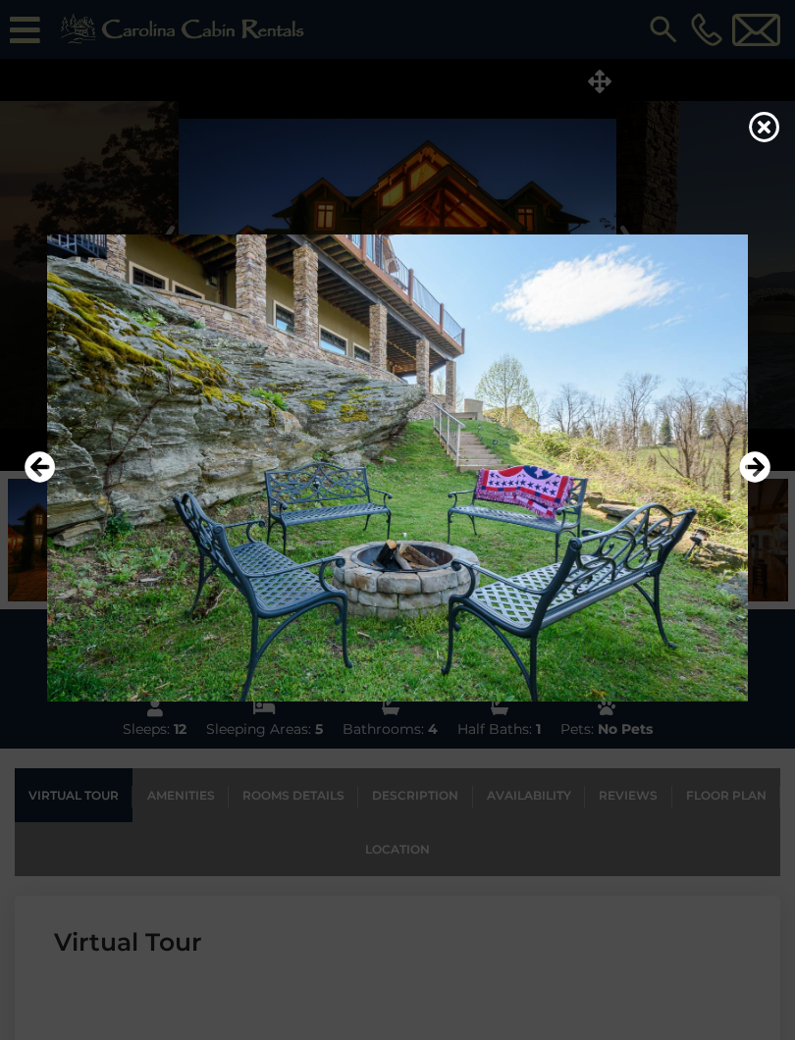
click at [765, 467] on icon "Next" at bounding box center [754, 466] width 31 height 31
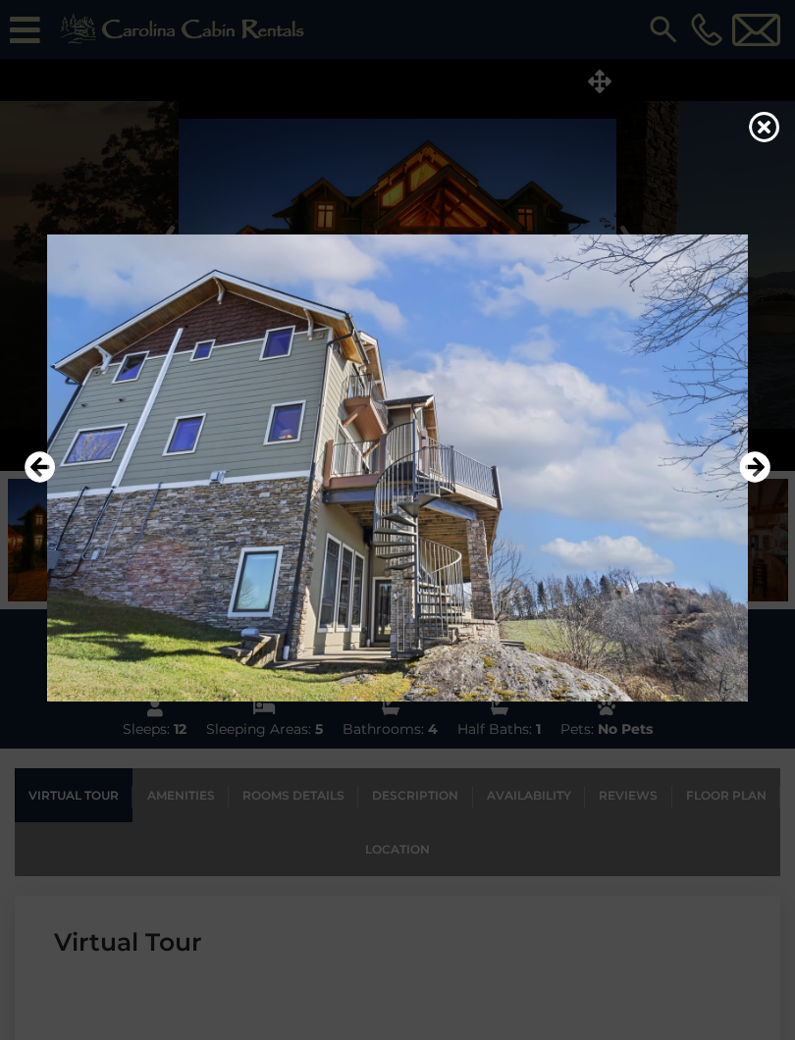
click at [752, 465] on icon "Next" at bounding box center [754, 466] width 31 height 31
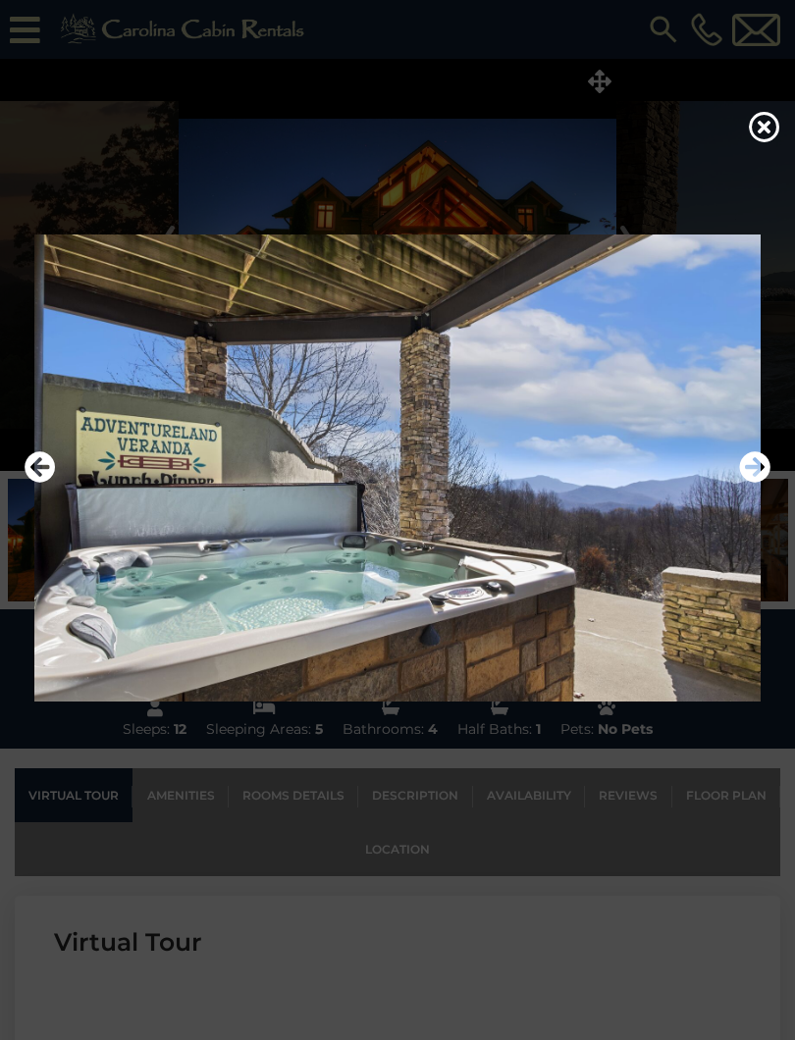
click at [760, 462] on icon "Next" at bounding box center [754, 466] width 31 height 31
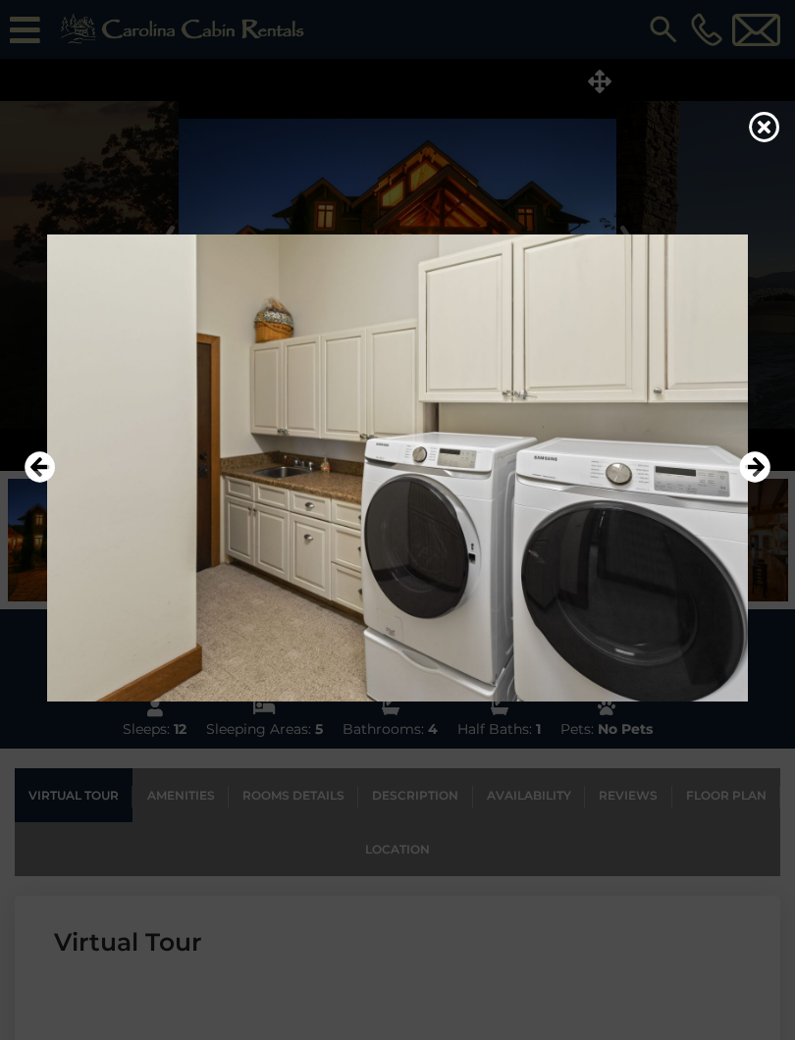
click at [56, 467] on img at bounding box center [397, 467] width 755 height 467
click at [44, 481] on icon "Previous" at bounding box center [40, 466] width 31 height 31
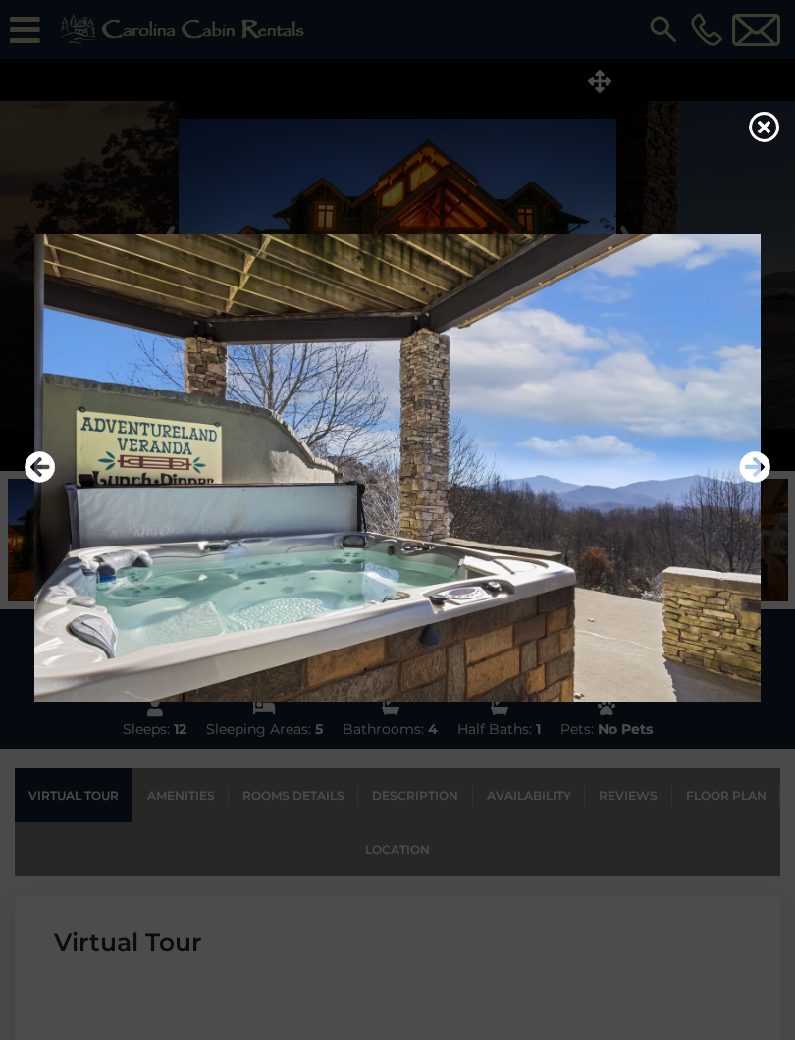
click at [762, 464] on icon "Next" at bounding box center [754, 466] width 31 height 31
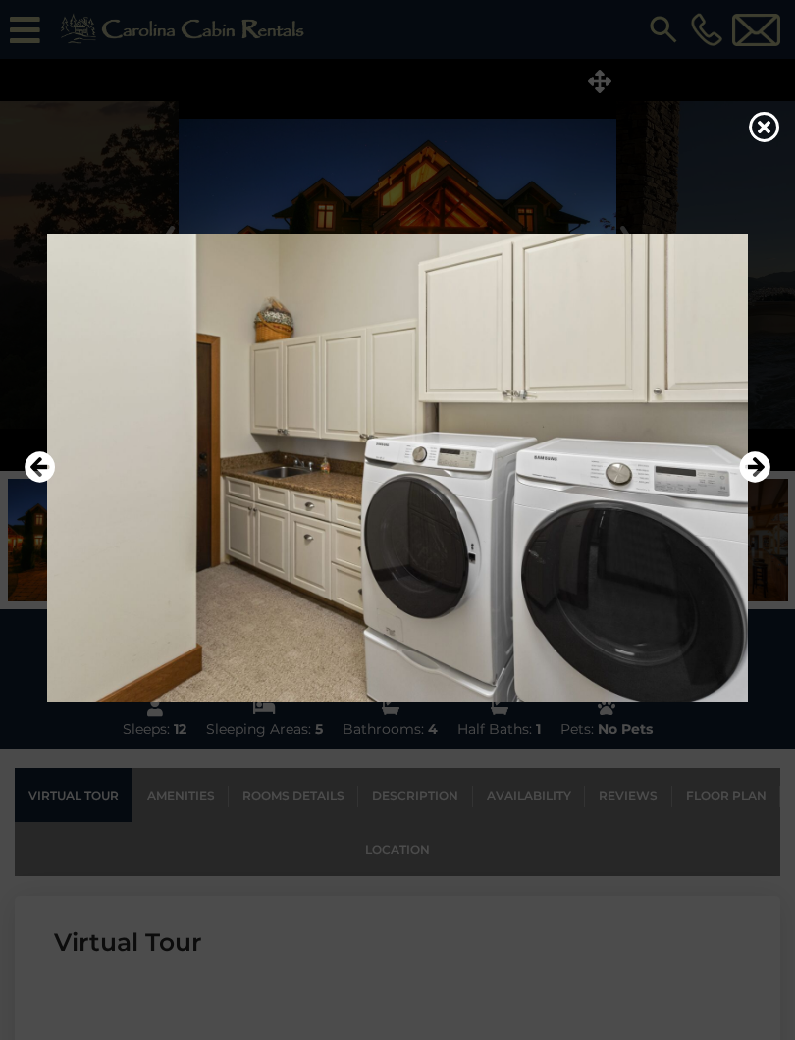
click at [759, 479] on icon "Next" at bounding box center [754, 466] width 31 height 31
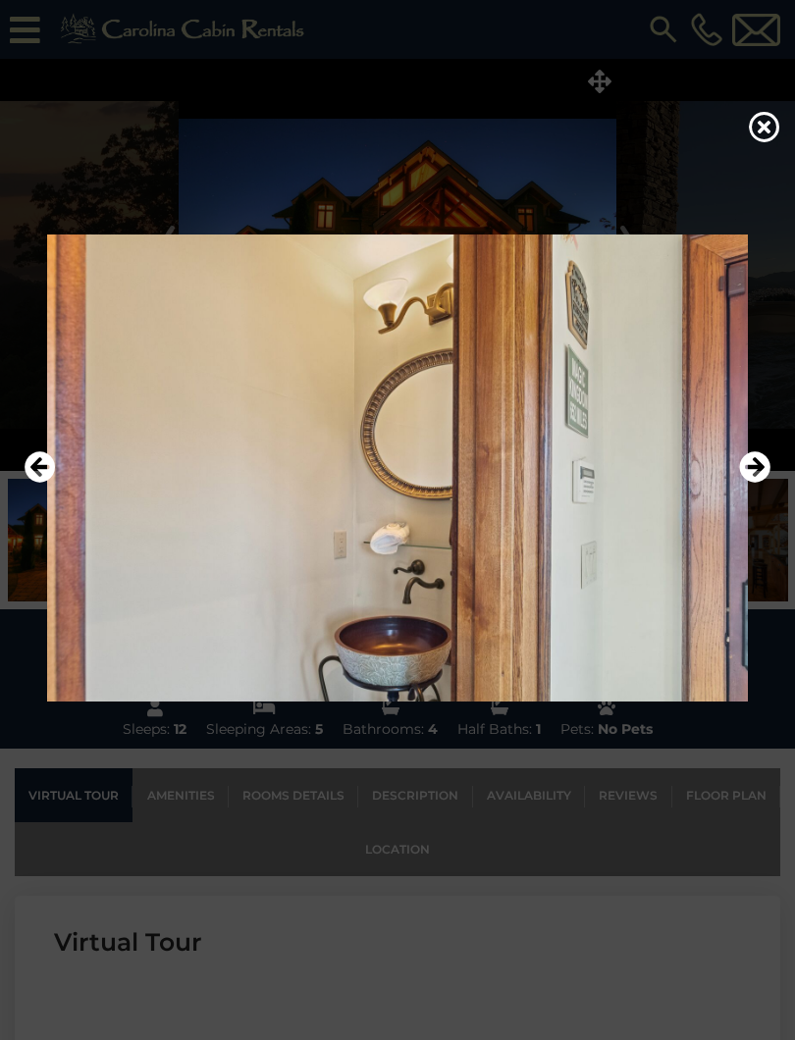
click at [757, 475] on icon "Next" at bounding box center [754, 466] width 31 height 31
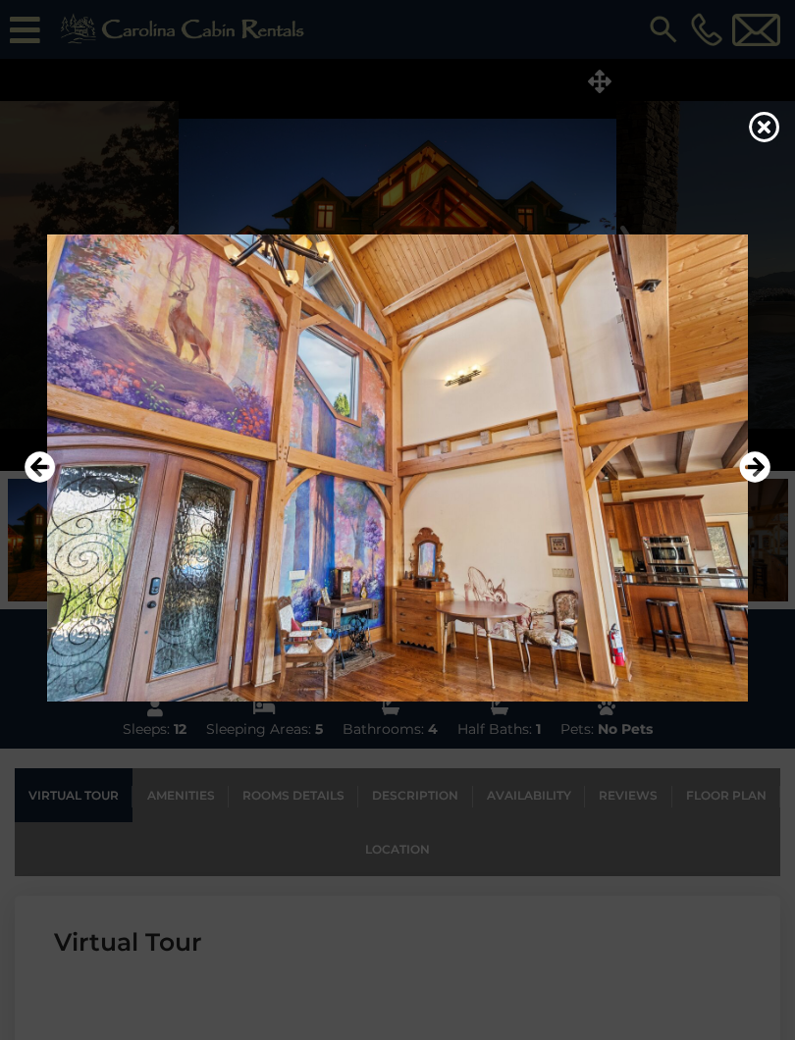
click at [768, 467] on icon "Next" at bounding box center [754, 466] width 31 height 31
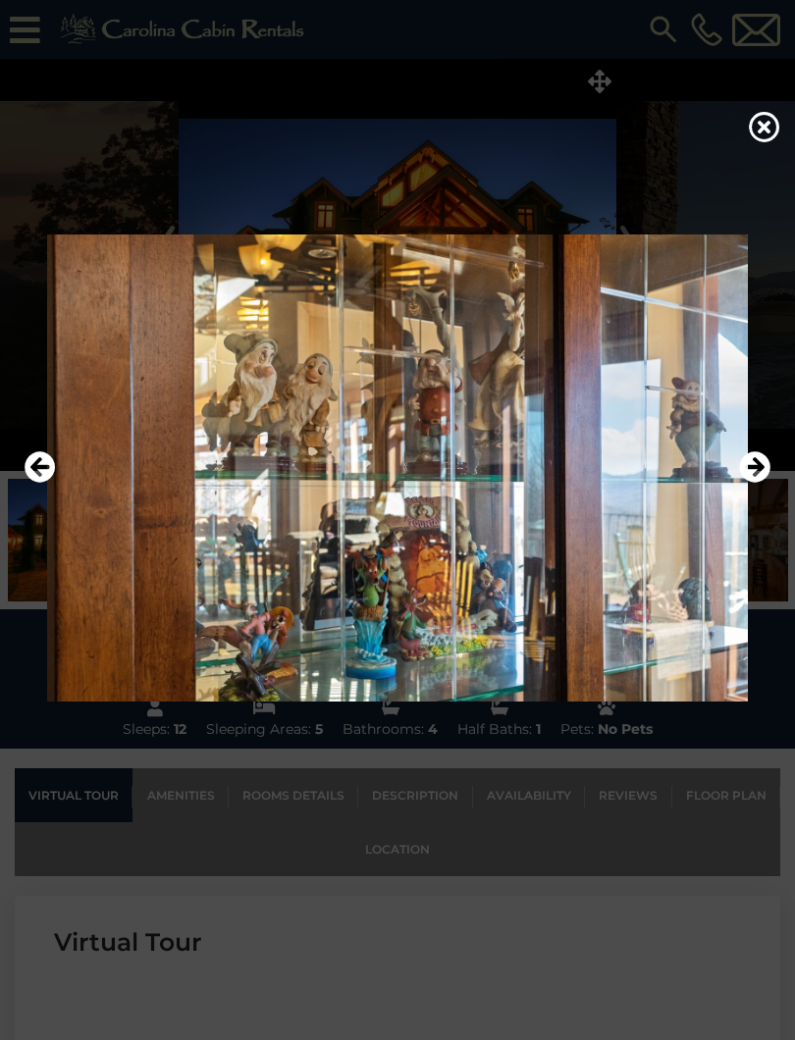
click at [772, 462] on img at bounding box center [397, 467] width 755 height 467
click at [758, 468] on icon "Next" at bounding box center [754, 466] width 31 height 31
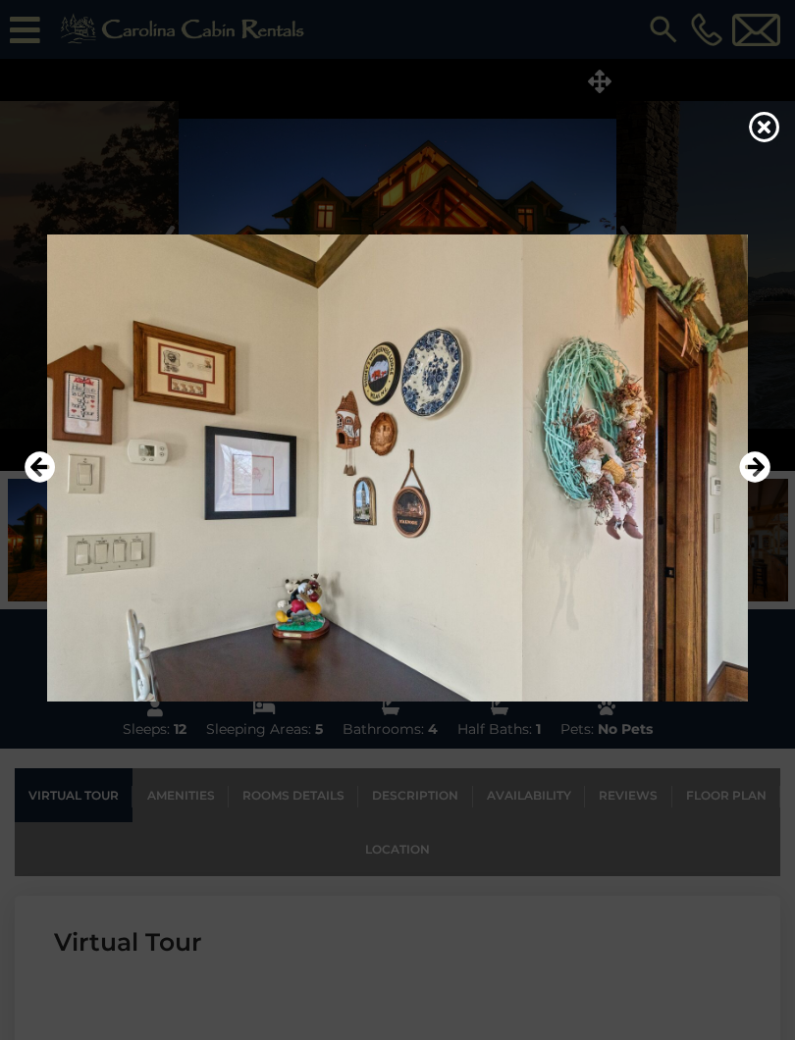
click at [755, 479] on icon "Next" at bounding box center [754, 466] width 31 height 31
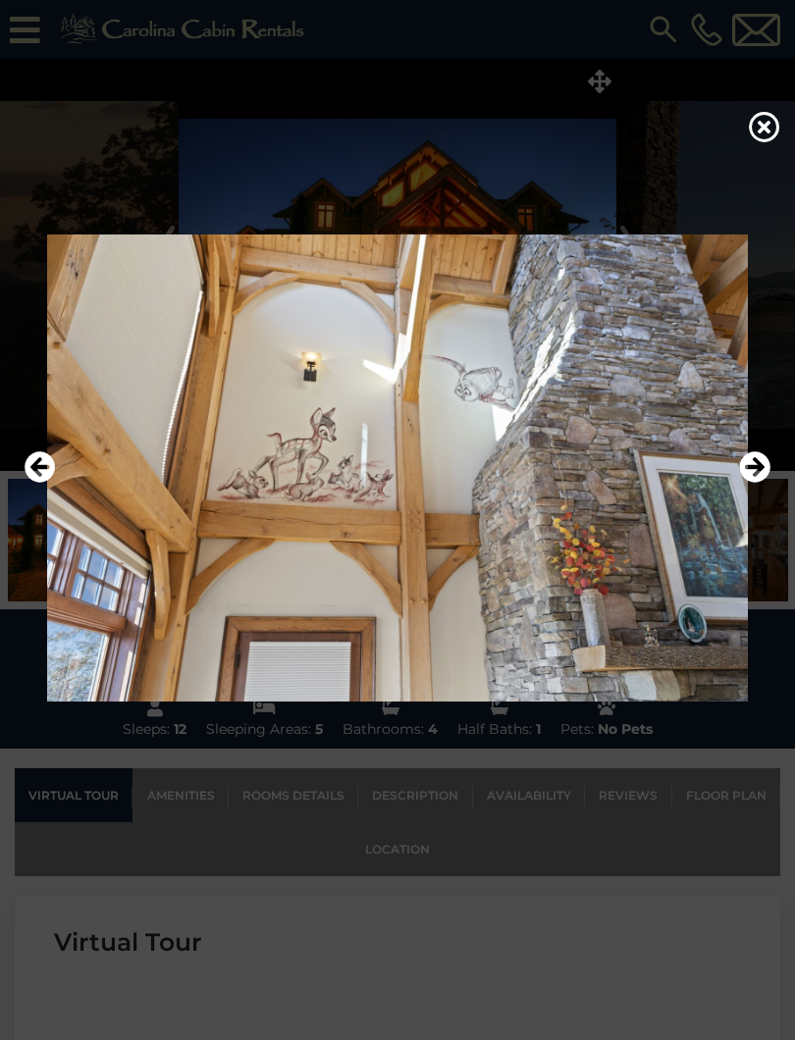
click at [751, 483] on icon "Next" at bounding box center [754, 466] width 31 height 31
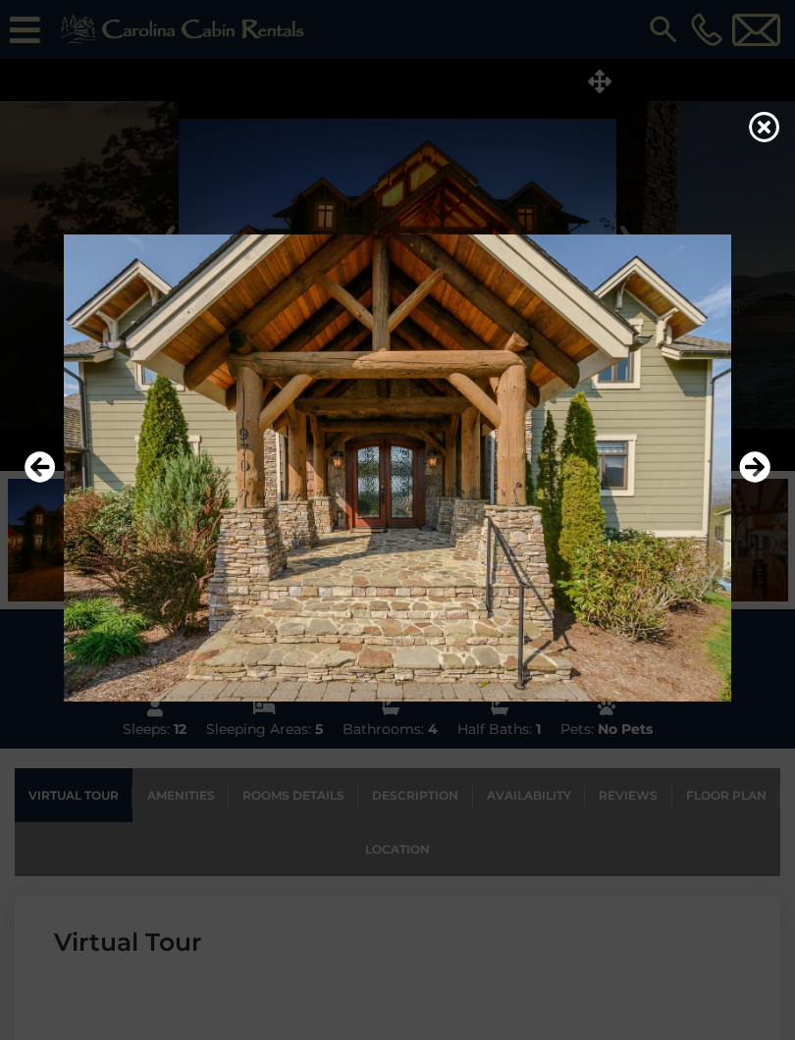
click at [756, 482] on icon "Next" at bounding box center [754, 466] width 31 height 31
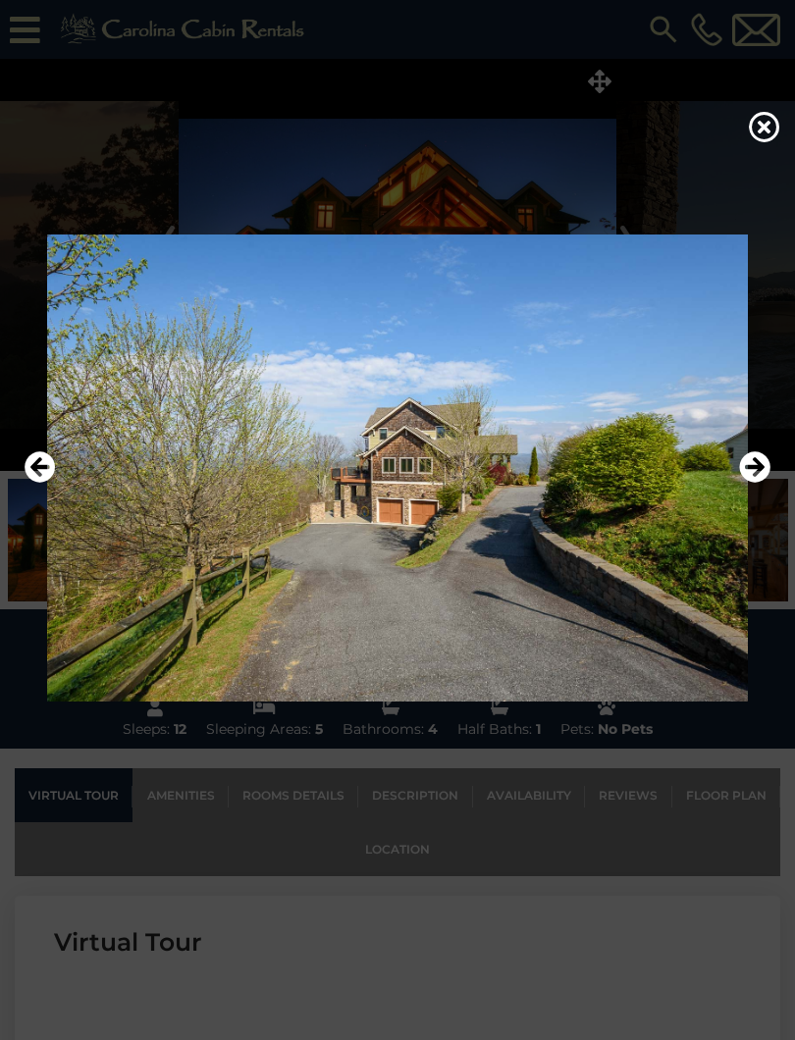
click at [758, 467] on icon "Next" at bounding box center [754, 466] width 31 height 31
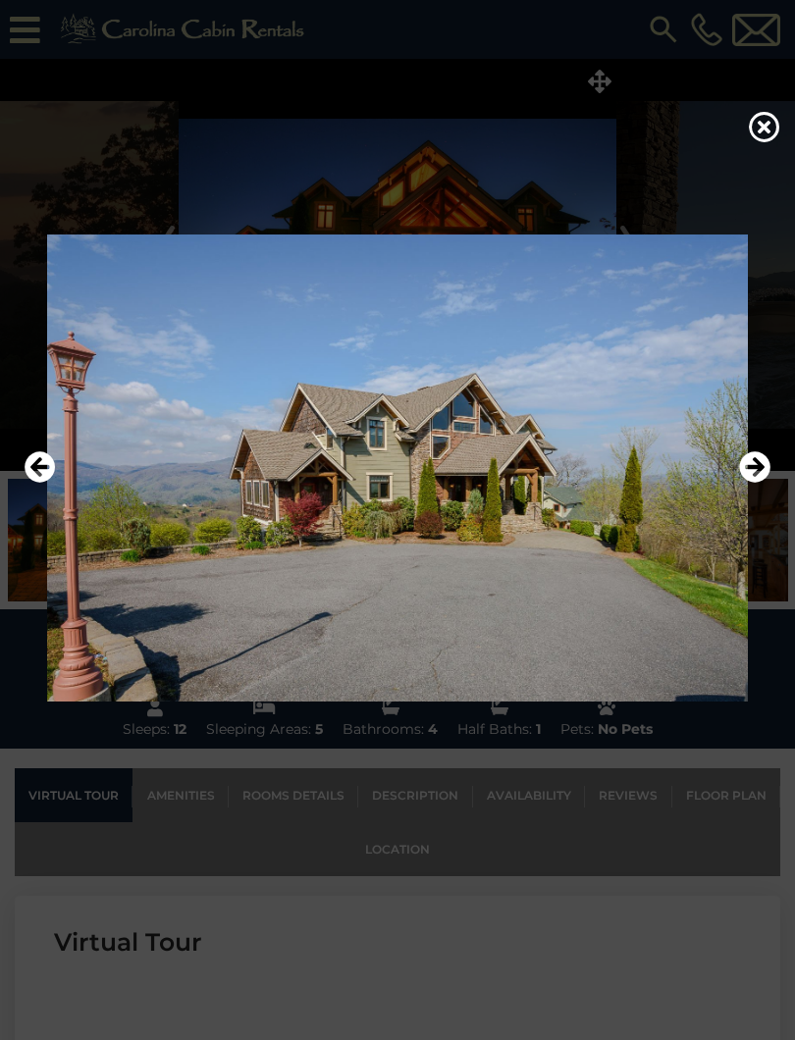
click at [757, 468] on icon "Next" at bounding box center [754, 466] width 31 height 31
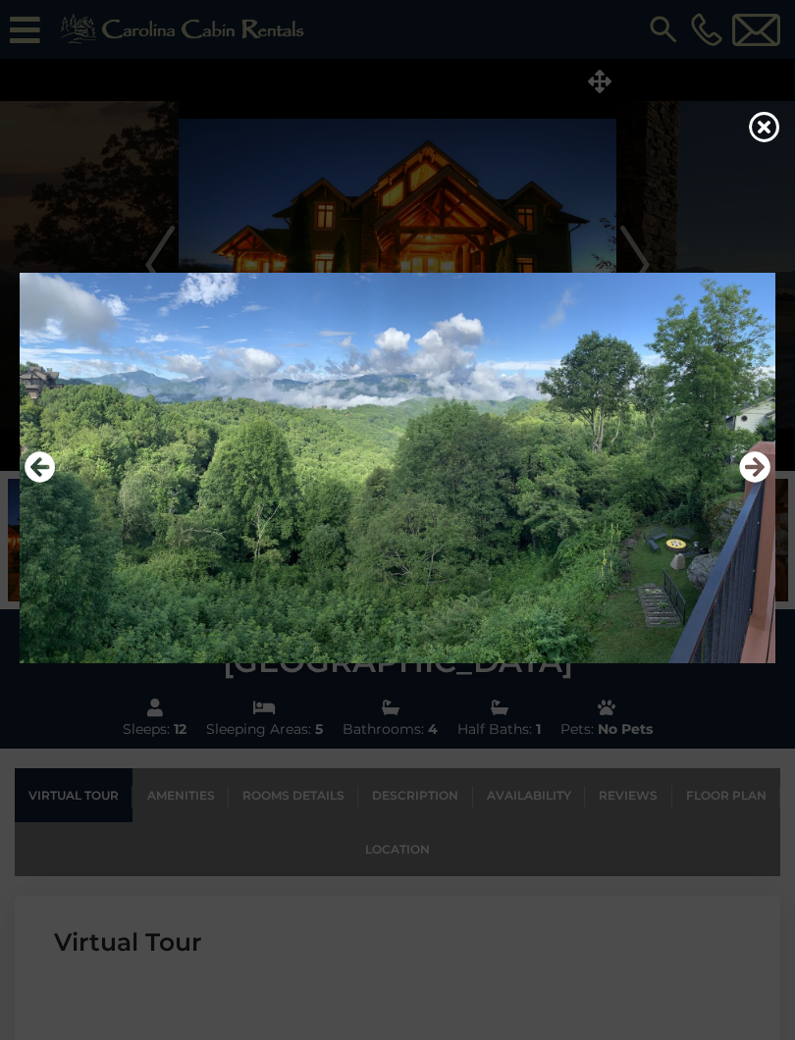
click at [757, 469] on icon "Next" at bounding box center [754, 466] width 31 height 31
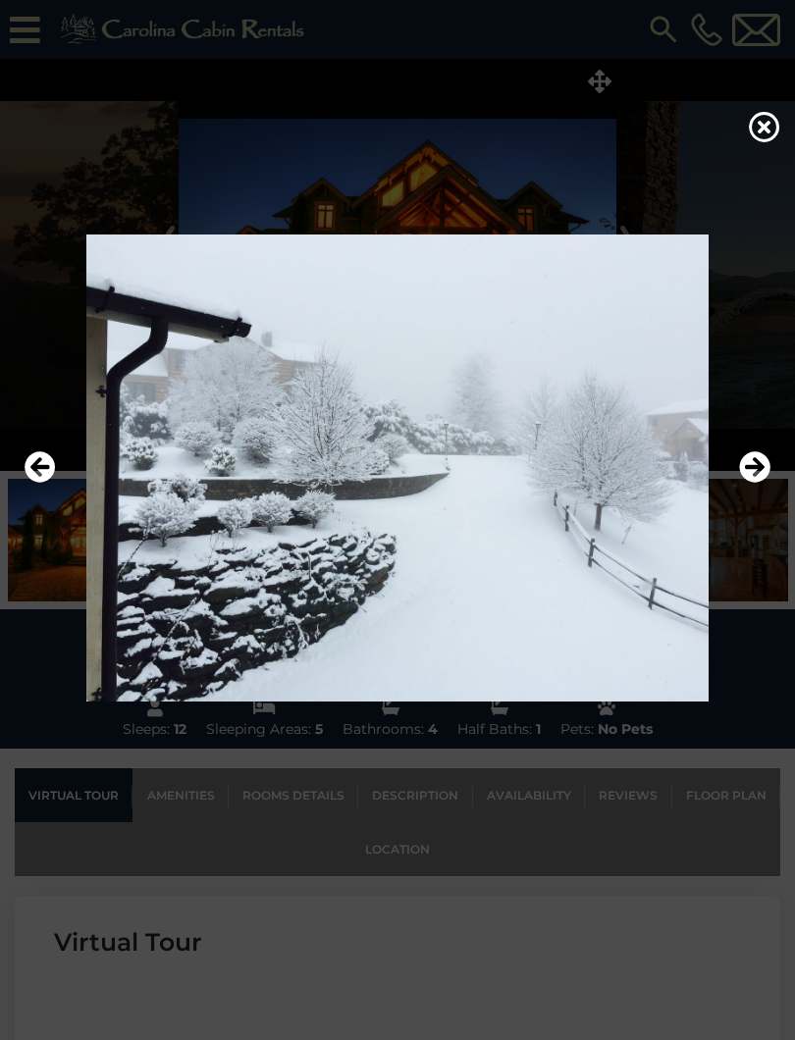
click at [747, 464] on icon "Next" at bounding box center [754, 466] width 31 height 31
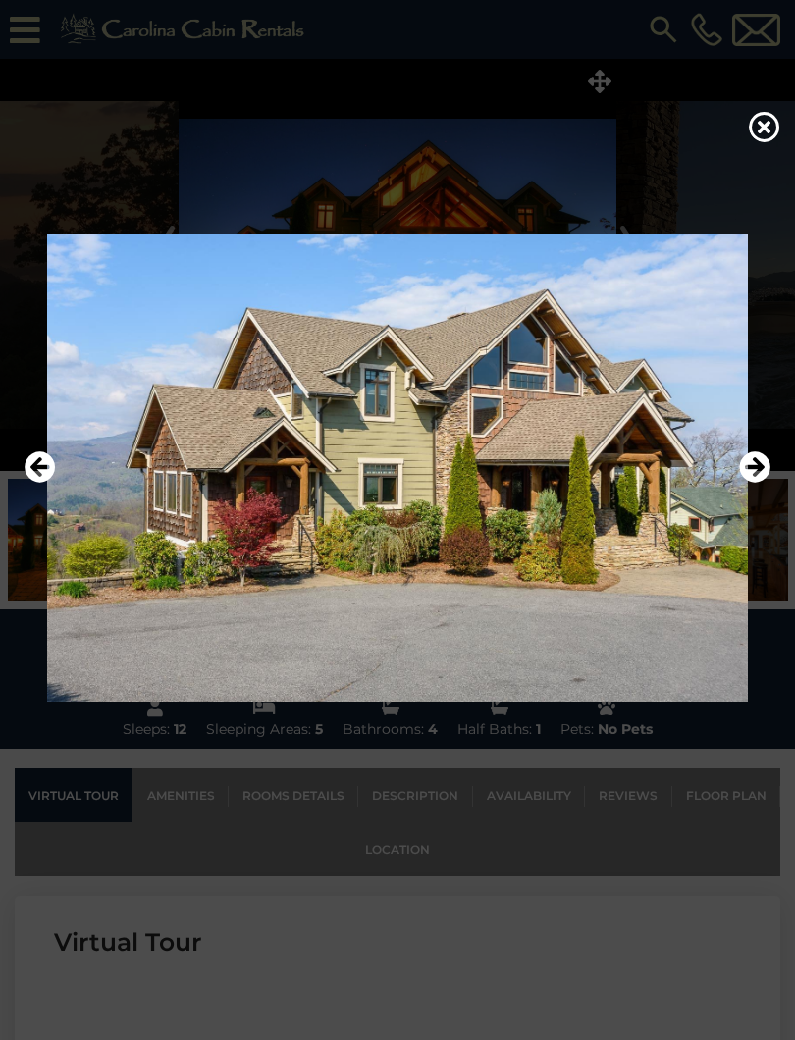
click at [758, 463] on icon "Next" at bounding box center [754, 466] width 31 height 31
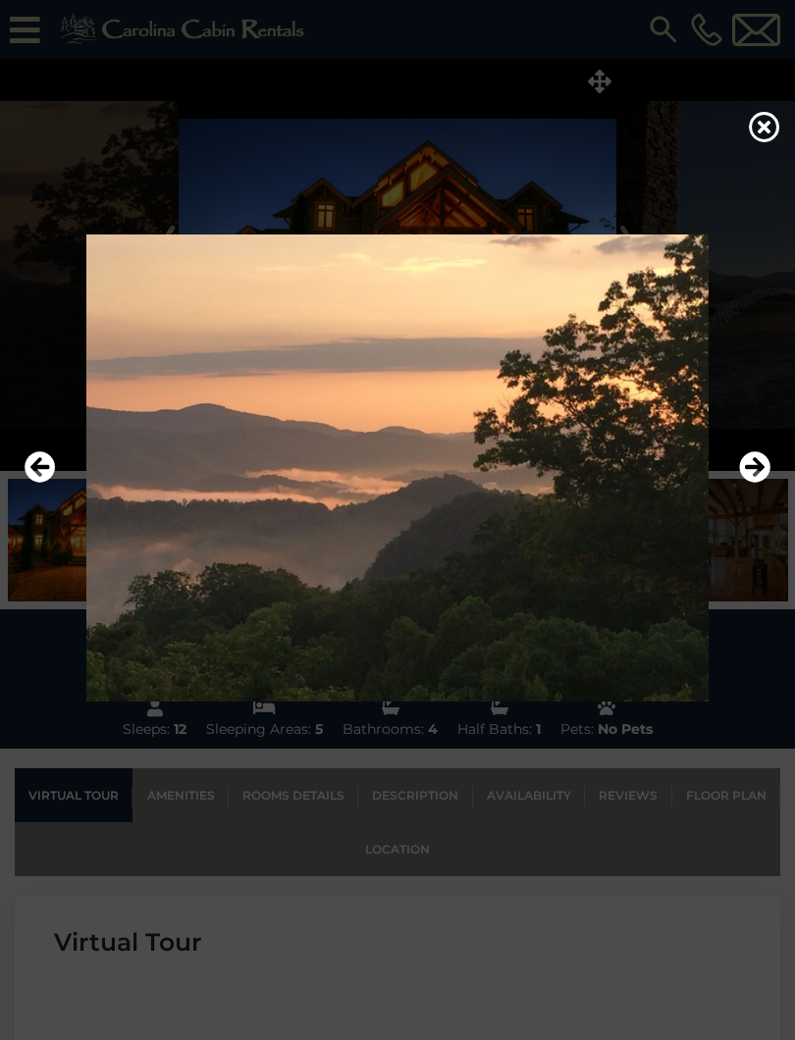
click at [765, 132] on icon at bounding box center [763, 126] width 31 height 31
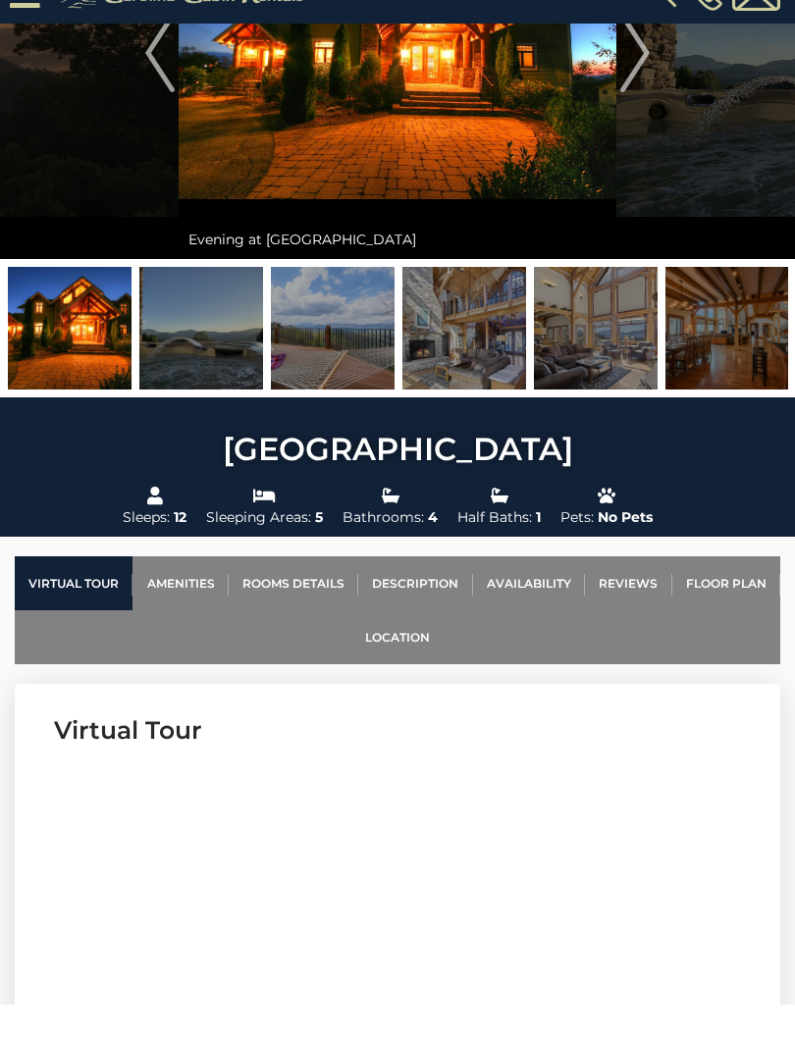
scroll to position [217, 0]
click at [404, 645] on link "Location" at bounding box center [397, 672] width 765 height 54
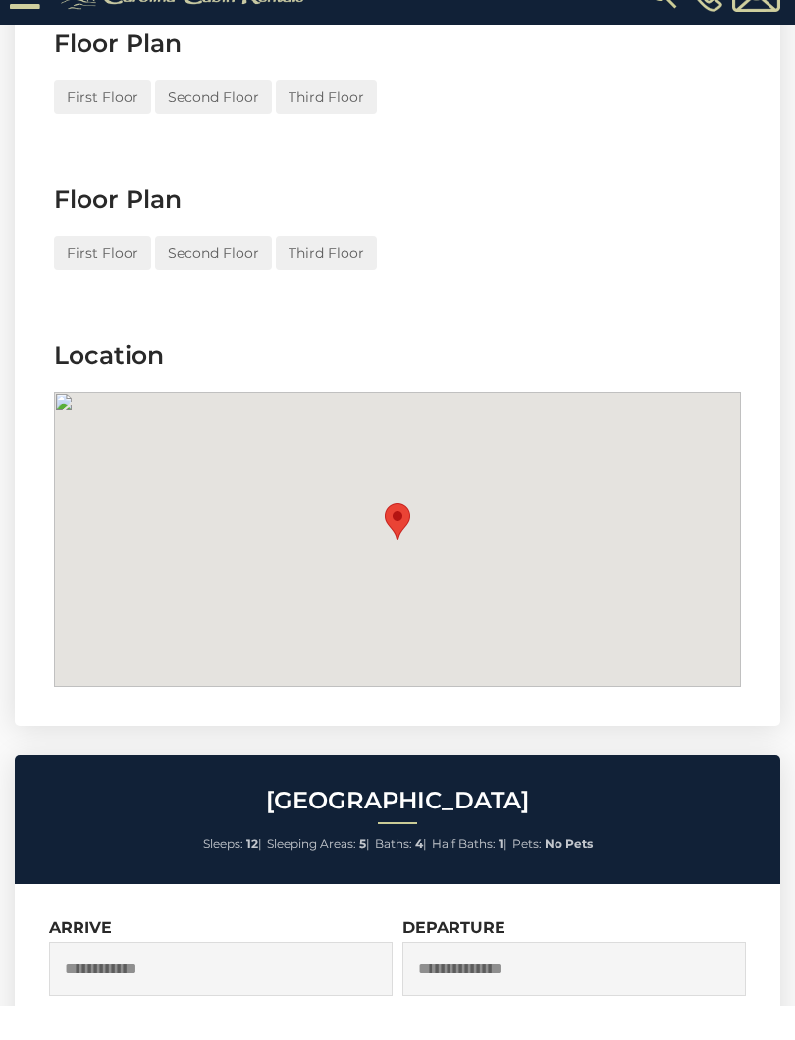
scroll to position [7523, 0]
